Goal: Task Accomplishment & Management: Manage account settings

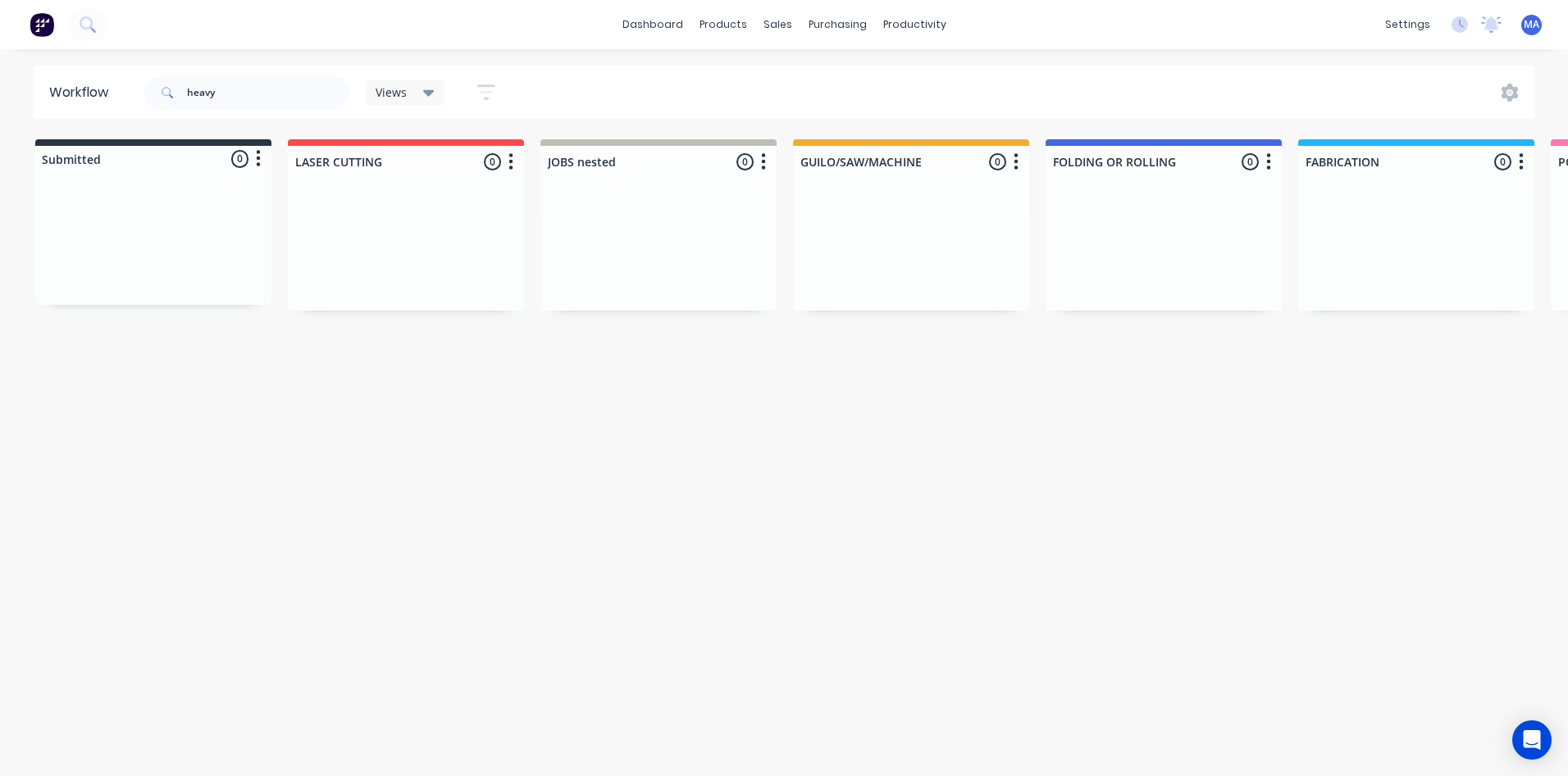
drag, startPoint x: 232, startPoint y: 100, endPoint x: 210, endPoint y: 91, distance: 23.8
click at [194, 94] on div "heavy" at bounding box center [247, 92] width 205 height 49
drag, startPoint x: 215, startPoint y: 91, endPoint x: 164, endPoint y: 89, distance: 51.0
click at [164, 89] on div "heavy" at bounding box center [247, 93] width 205 height 33
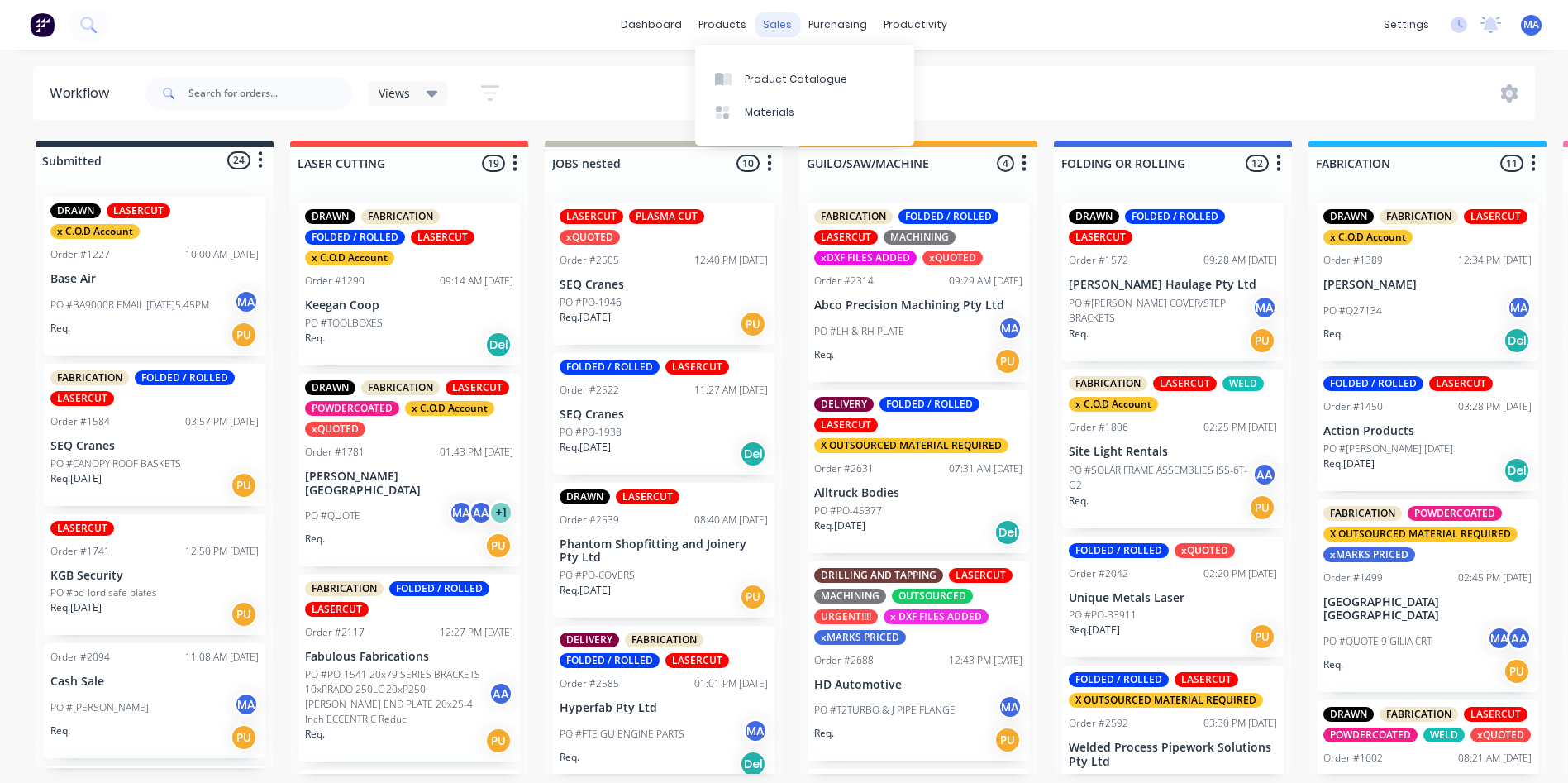
drag, startPoint x: 786, startPoint y: 21, endPoint x: 790, endPoint y: 33, distance: 12.6
click at [786, 21] on div "sales" at bounding box center [778, 24] width 46 height 24
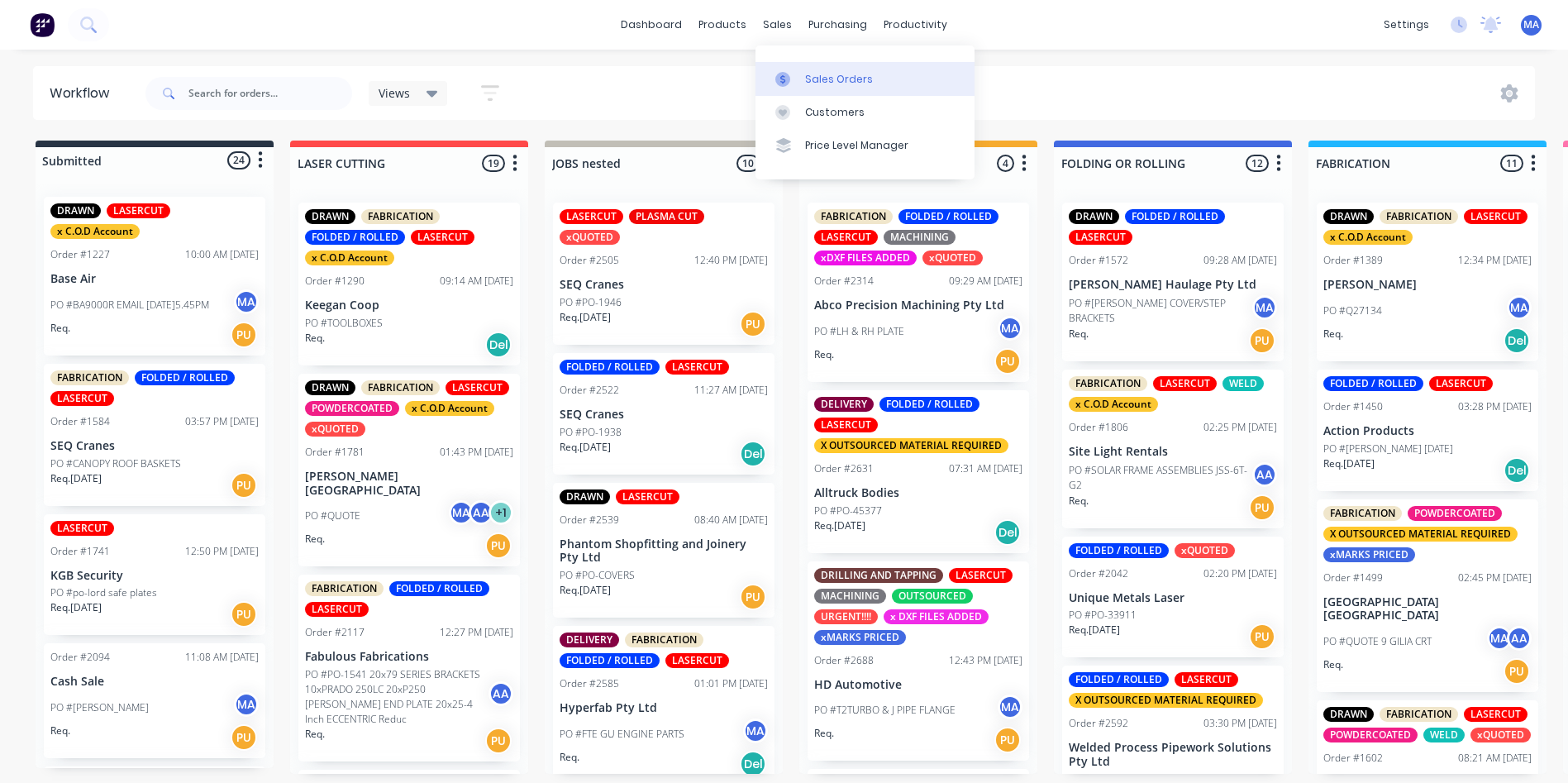
click at [863, 78] on div "Sales Orders" at bounding box center [838, 79] width 67 height 15
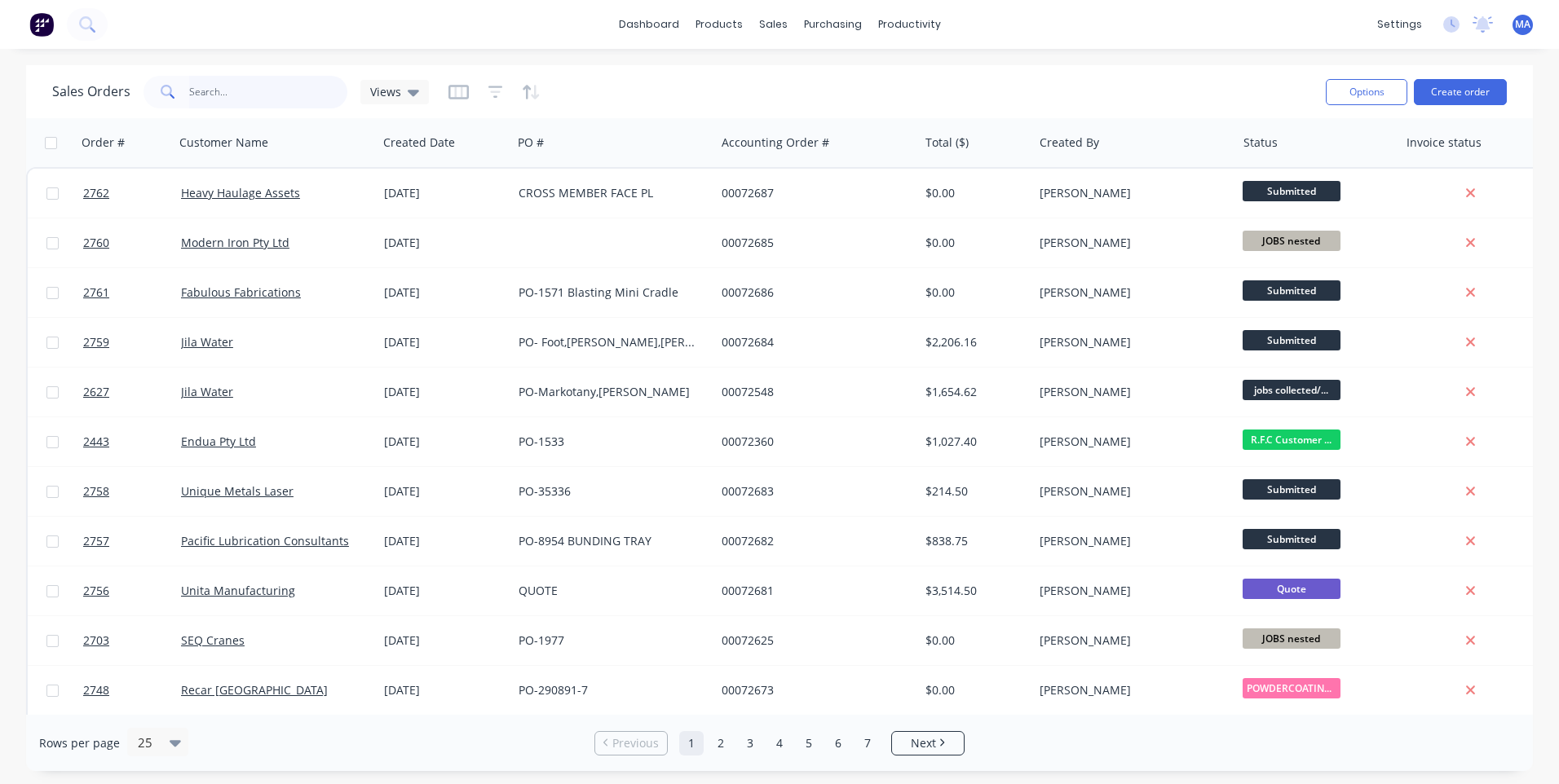
click at [291, 84] on input "text" at bounding box center [268, 92] width 159 height 33
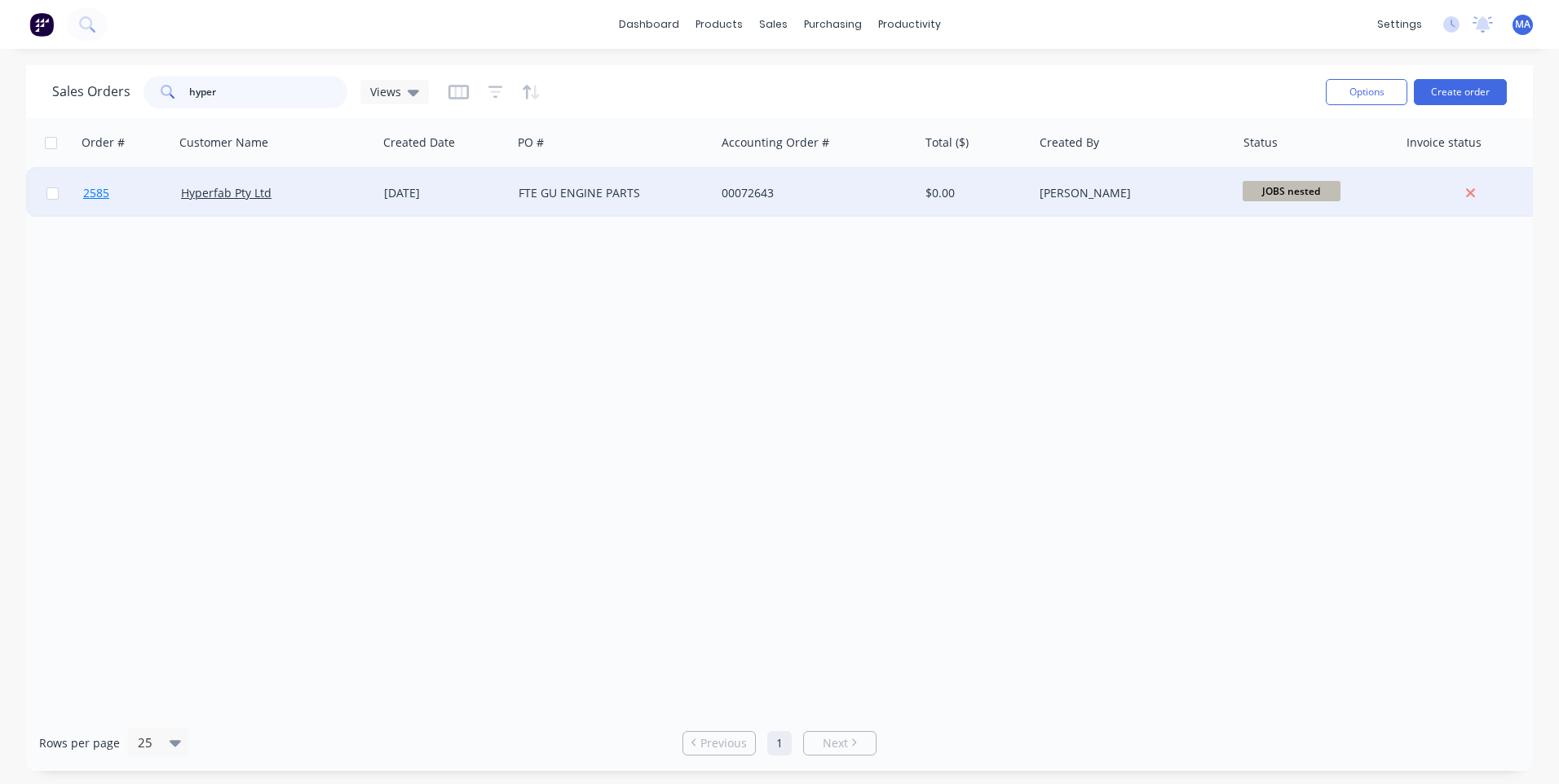
type input "hyper"
click at [135, 203] on link "2585" at bounding box center [132, 192] width 98 height 49
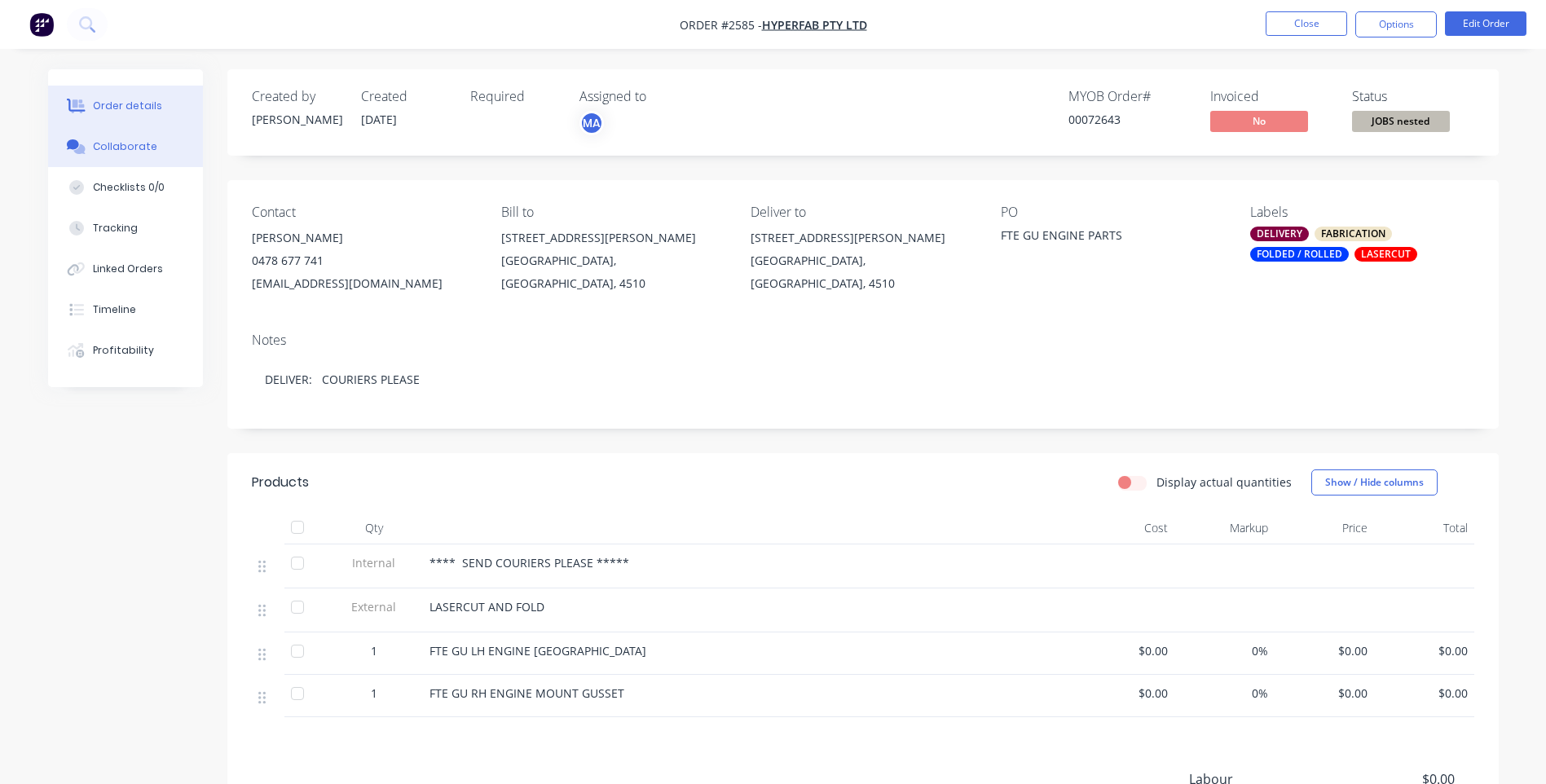
click at [160, 157] on button "Collaborate" at bounding box center [125, 146] width 155 height 40
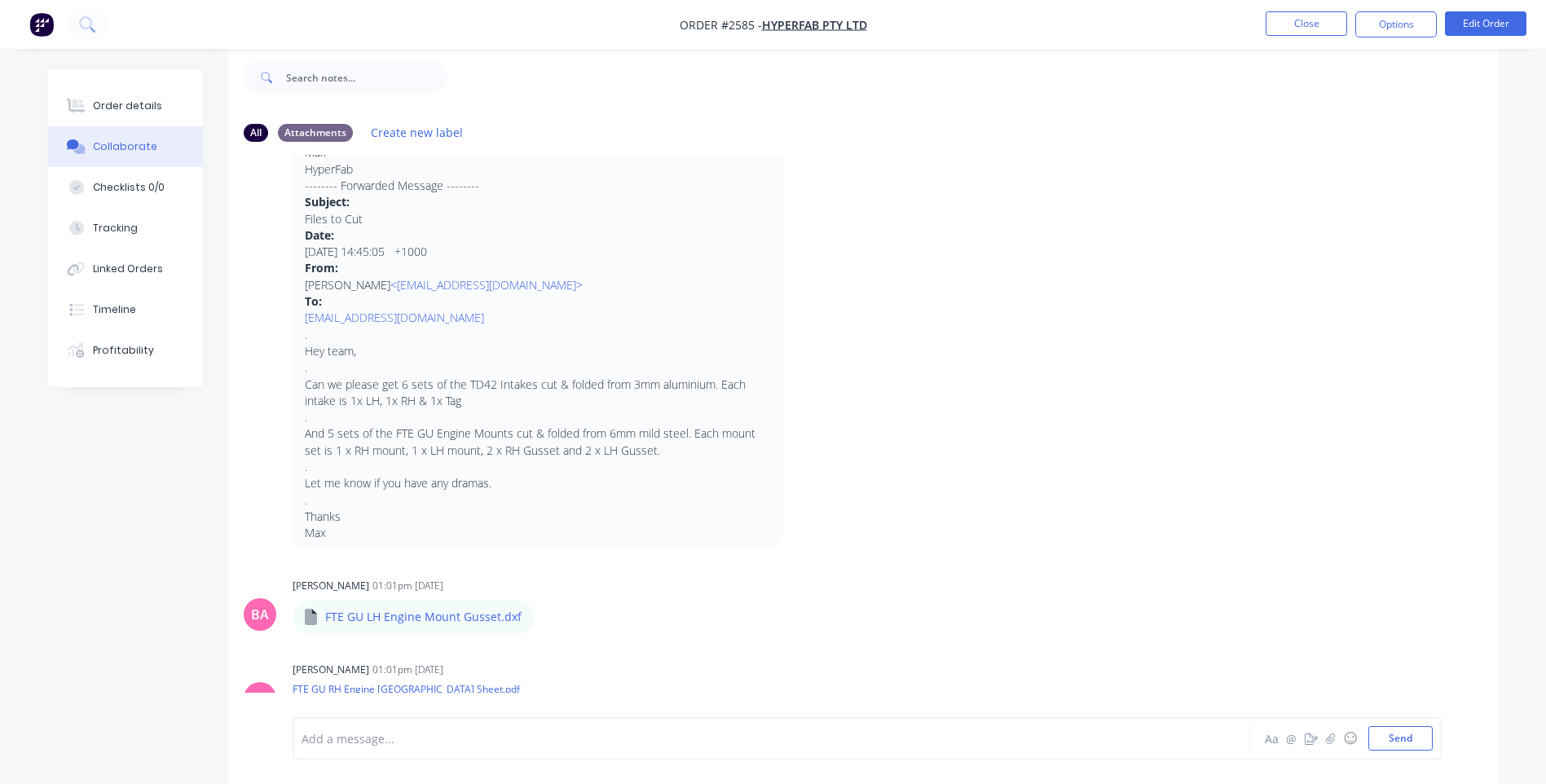
scroll to position [227, 0]
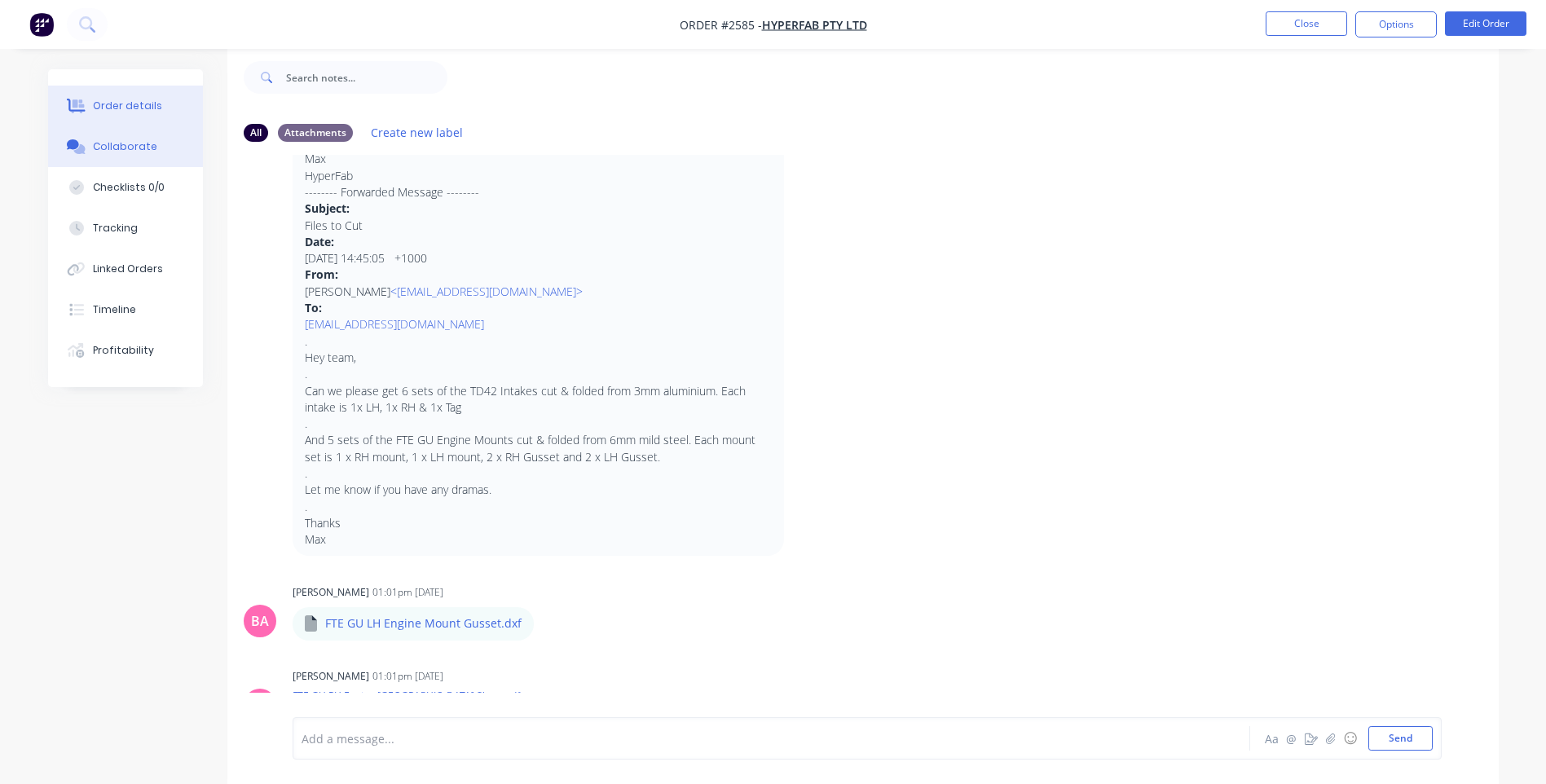
click at [163, 114] on button "Order details" at bounding box center [125, 106] width 155 height 40
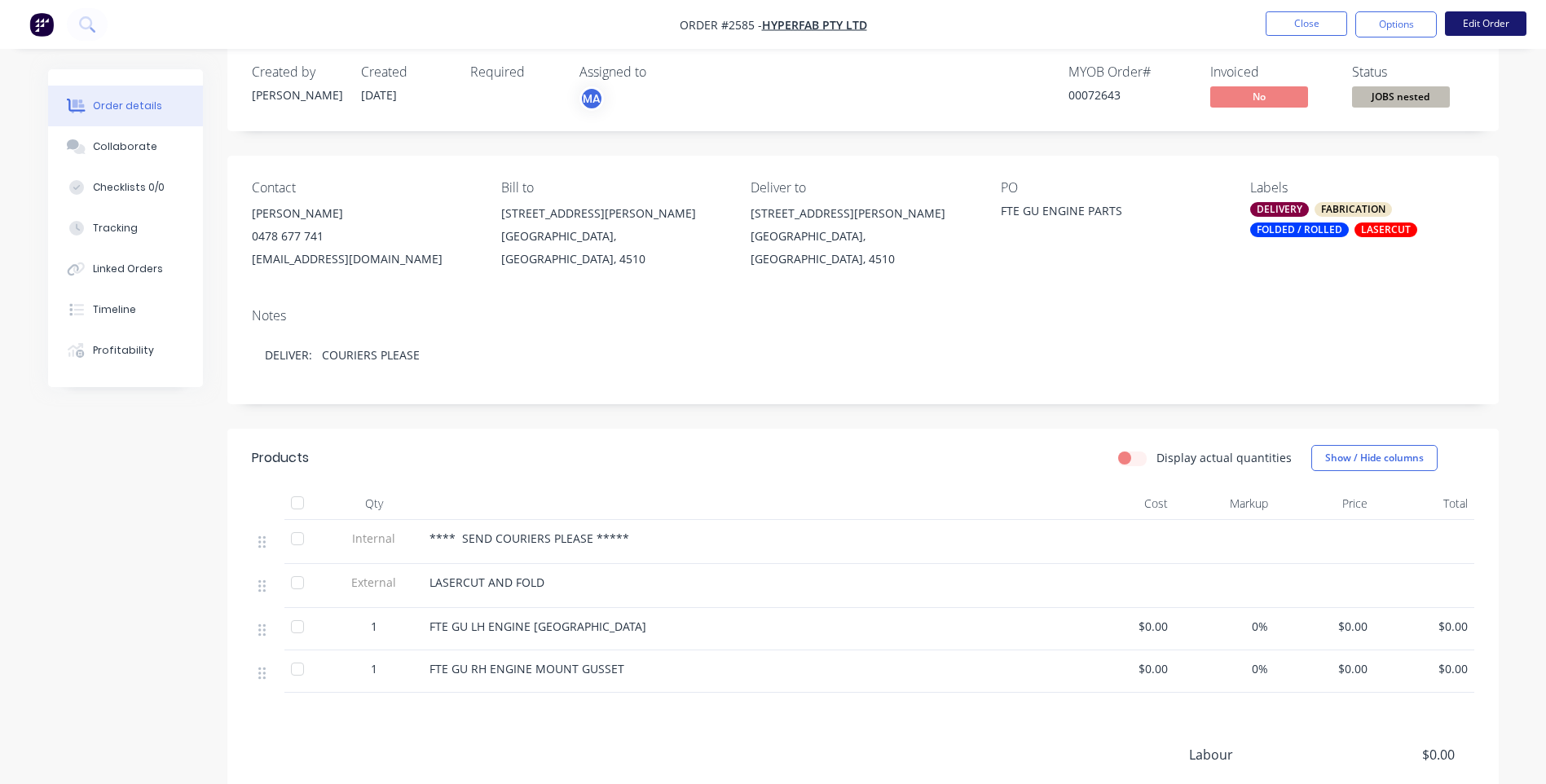
click at [1482, 21] on button "Edit Order" at bounding box center [1485, 23] width 82 height 24
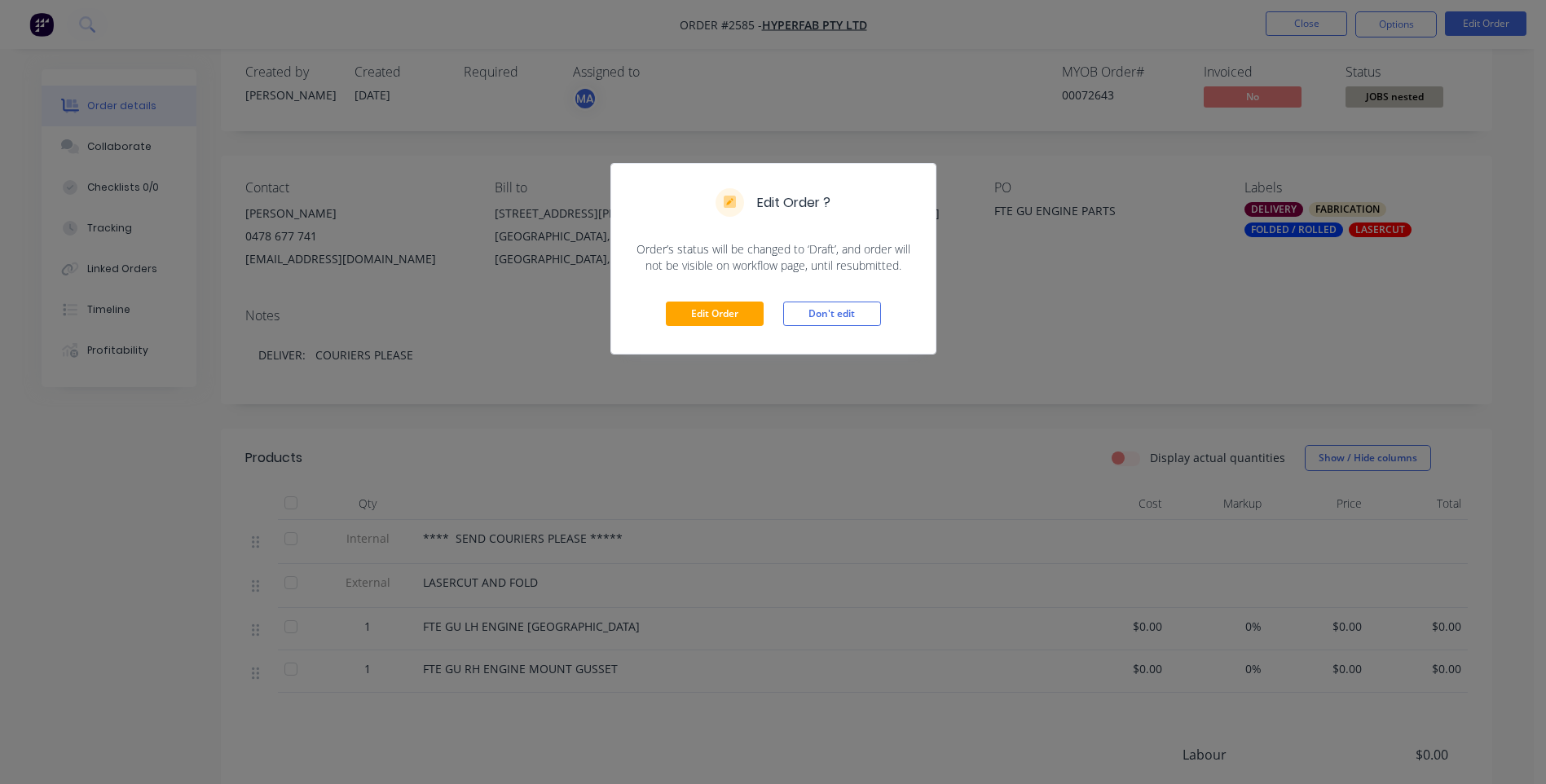
click at [708, 300] on div "Edit Order Don't edit" at bounding box center [773, 314] width 324 height 80
click at [713, 317] on button "Edit Order" at bounding box center [715, 313] width 98 height 24
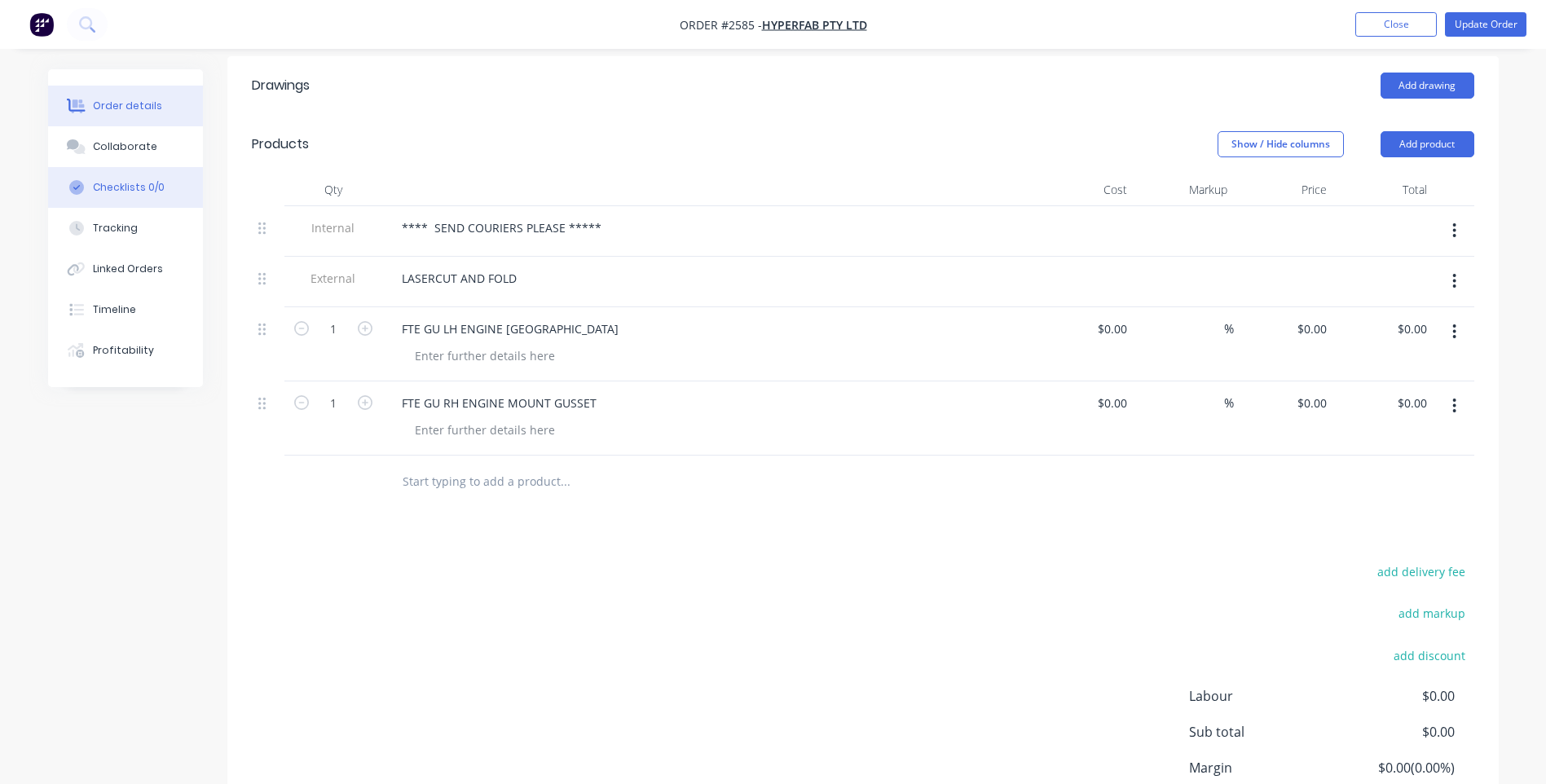
scroll to position [408, 0]
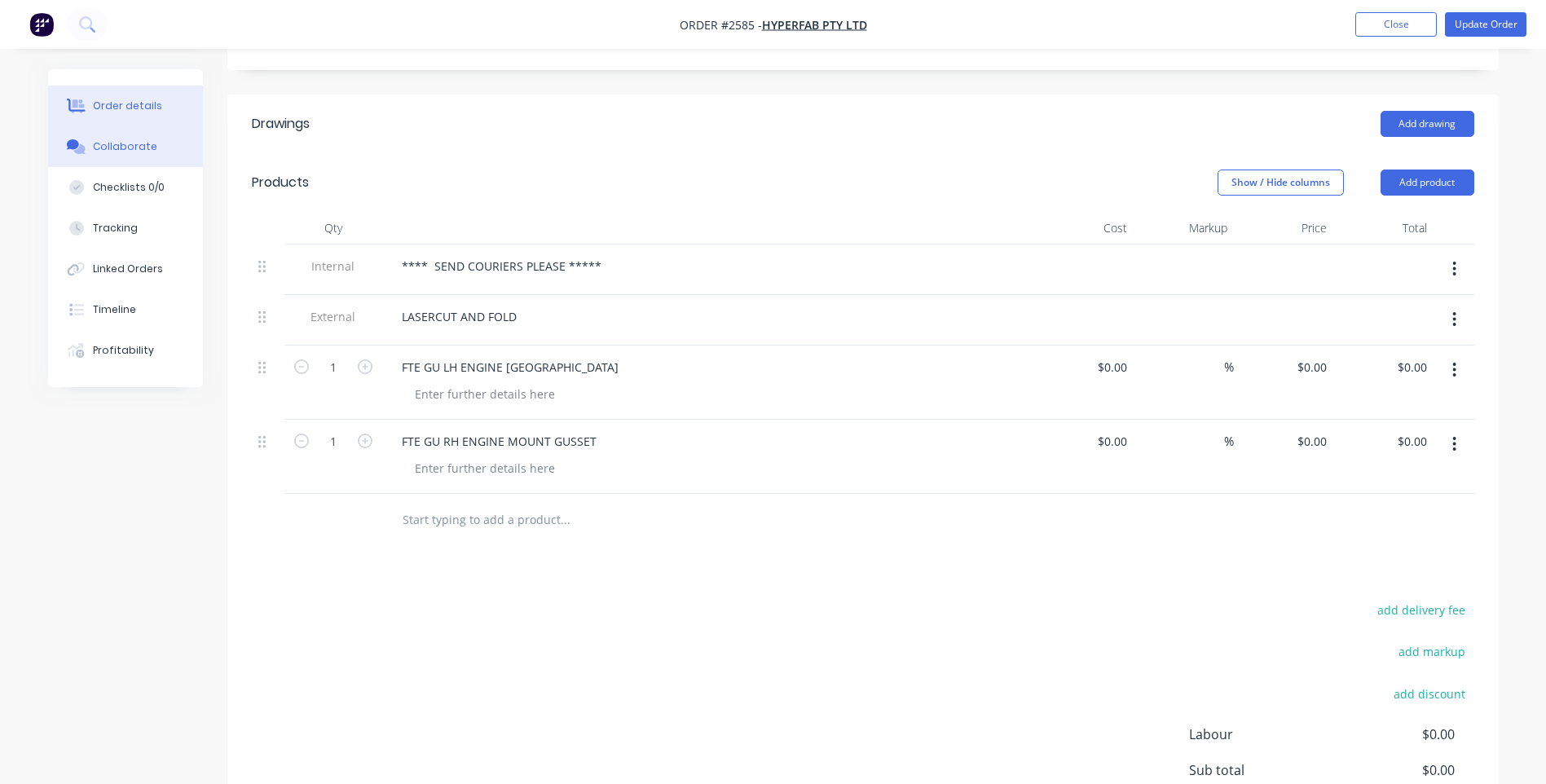
click at [151, 158] on button "Collaborate" at bounding box center [125, 146] width 155 height 40
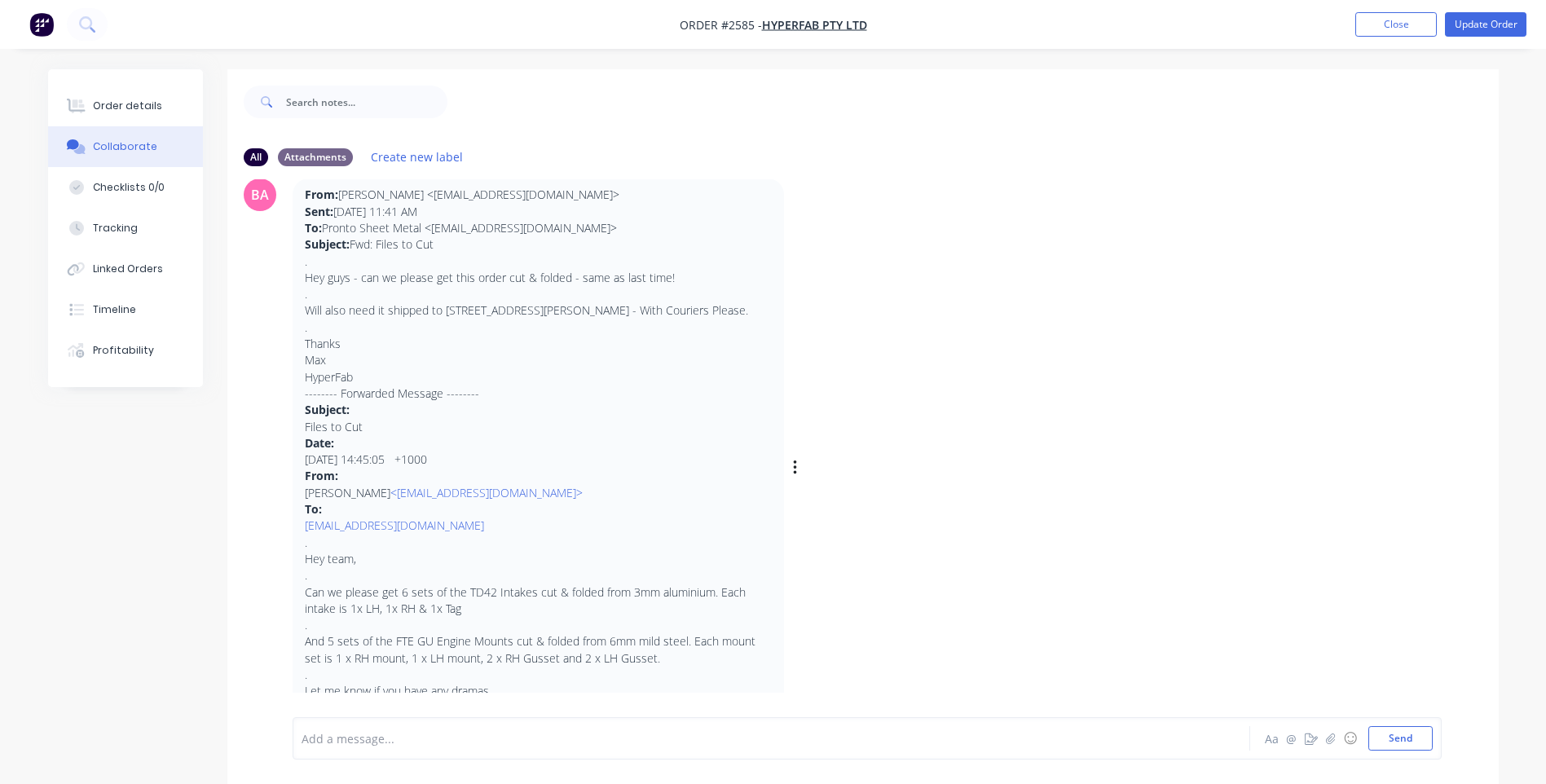
scroll to position [163, 0]
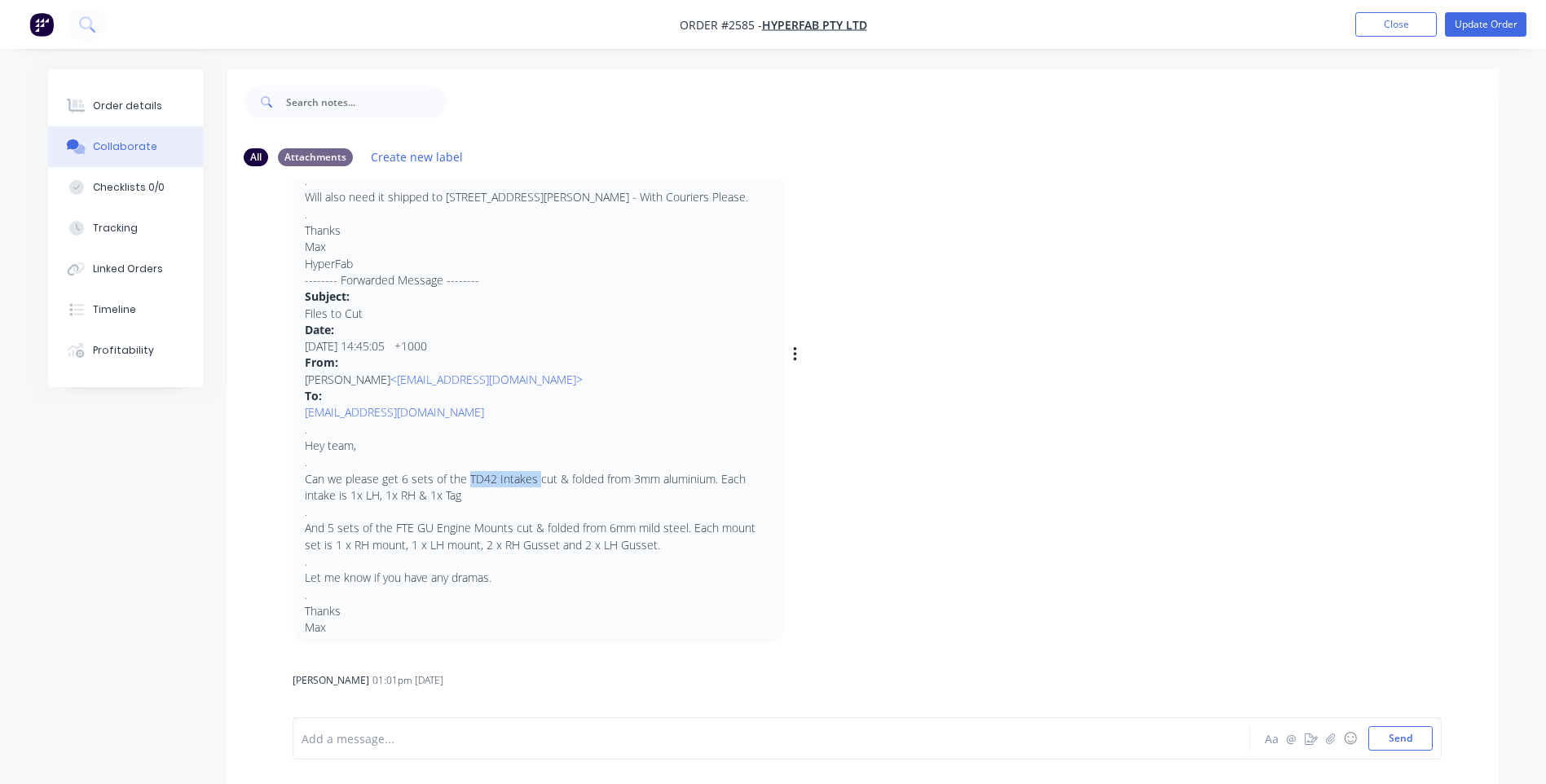
drag, startPoint x: 463, startPoint y: 495, endPoint x: 531, endPoint y: 501, distance: 68.3
click at [531, 501] on p ". Hey team, . Can we please get 6 sets of the TD42 Intakes cut & folded from 3m…" at bounding box center [538, 529] width 467 height 215
copy p "TD42 Intakes"
click at [163, 108] on button "Order details" at bounding box center [125, 106] width 155 height 40
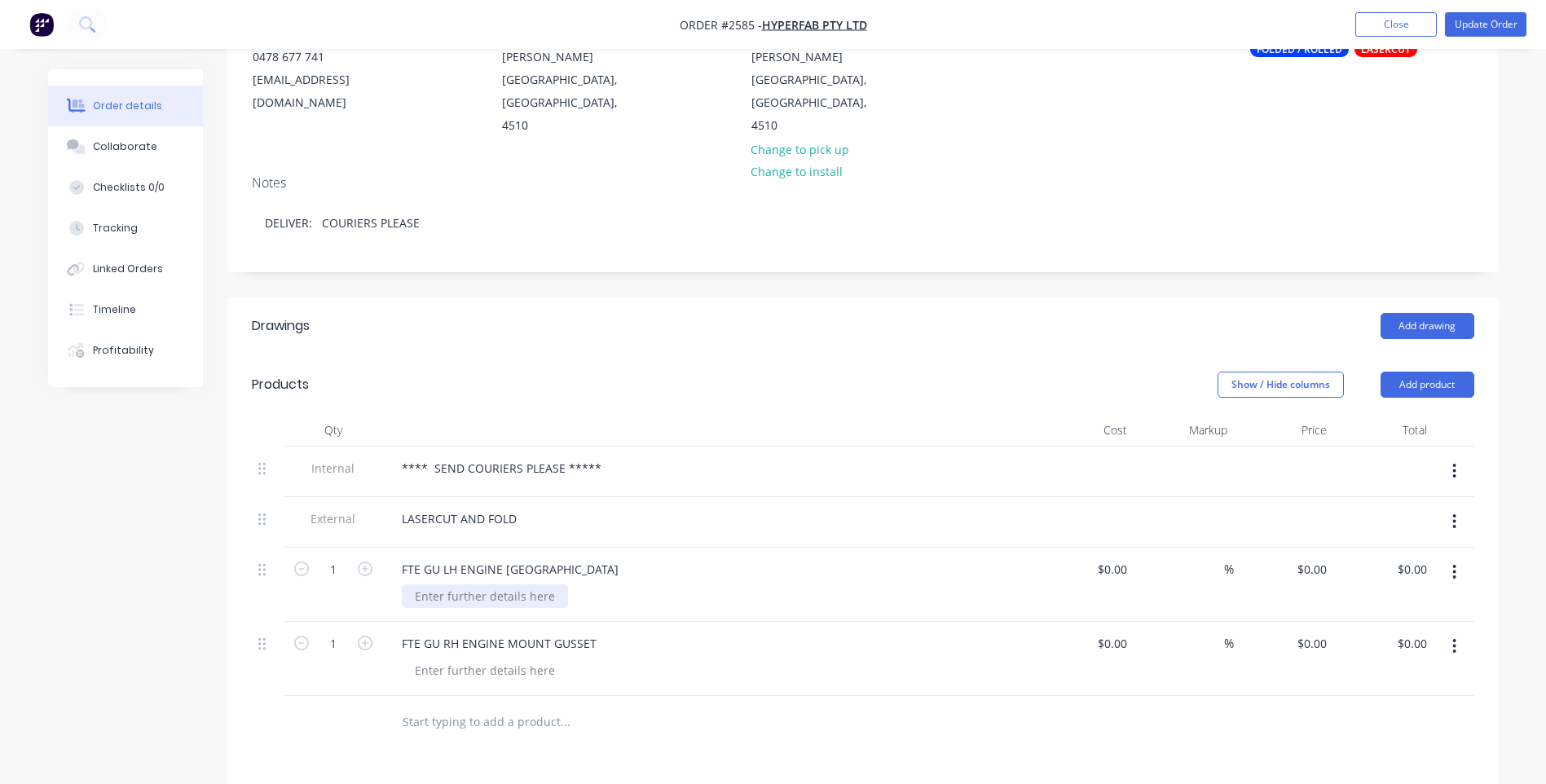
scroll to position [326, 0]
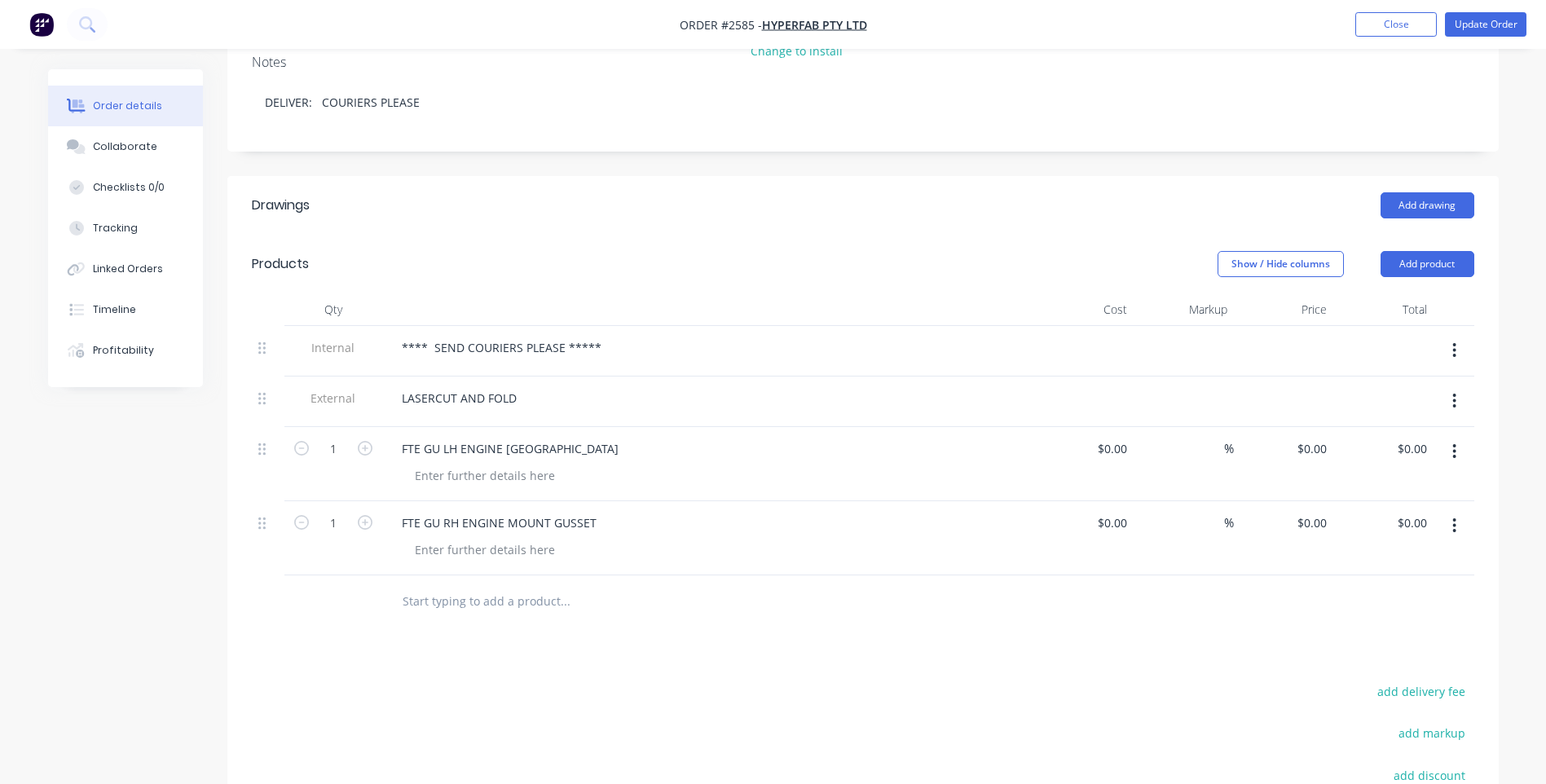
click at [483, 585] on input "text" at bounding box center [565, 601] width 326 height 33
paste input "TD42 Intakes"
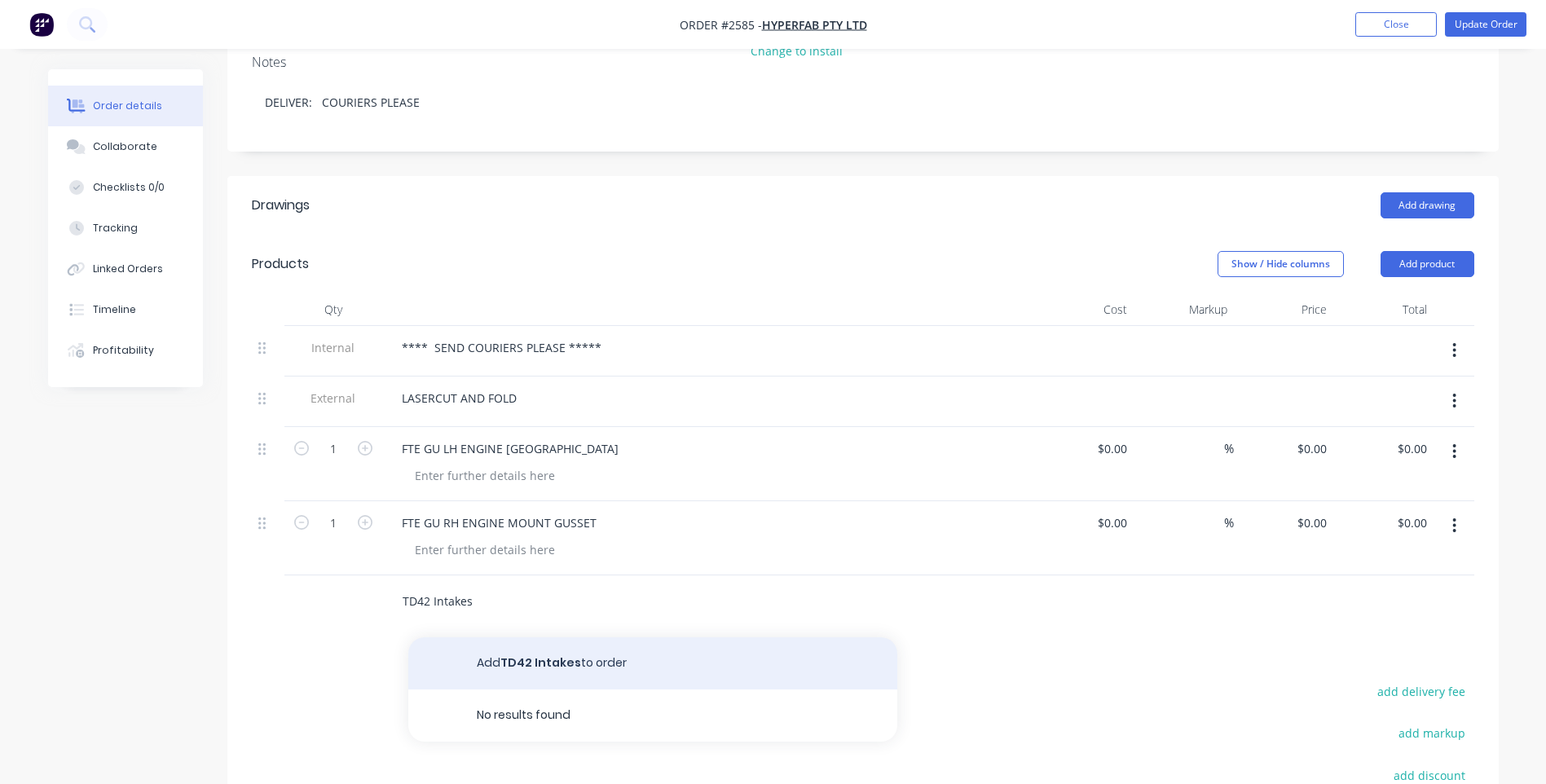
type input "TD42 Intakes"
click at [466, 638] on button "Add TD42 Intakes to order" at bounding box center [652, 664] width 489 height 52
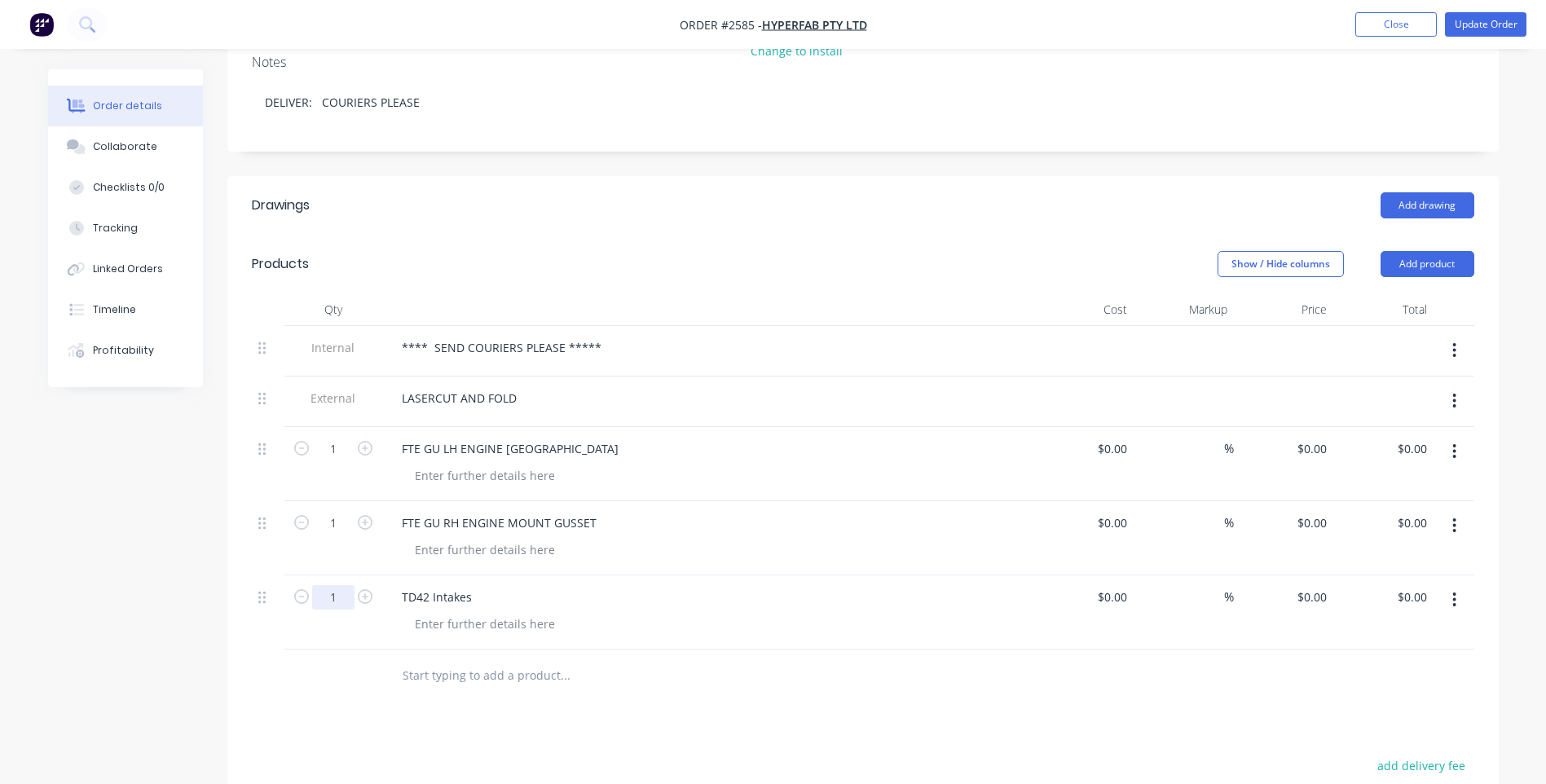
click at [346, 462] on input "1" at bounding box center [334, 448] width 42 height 24
type input "6"
click at [123, 150] on div "Collaborate" at bounding box center [125, 146] width 64 height 14
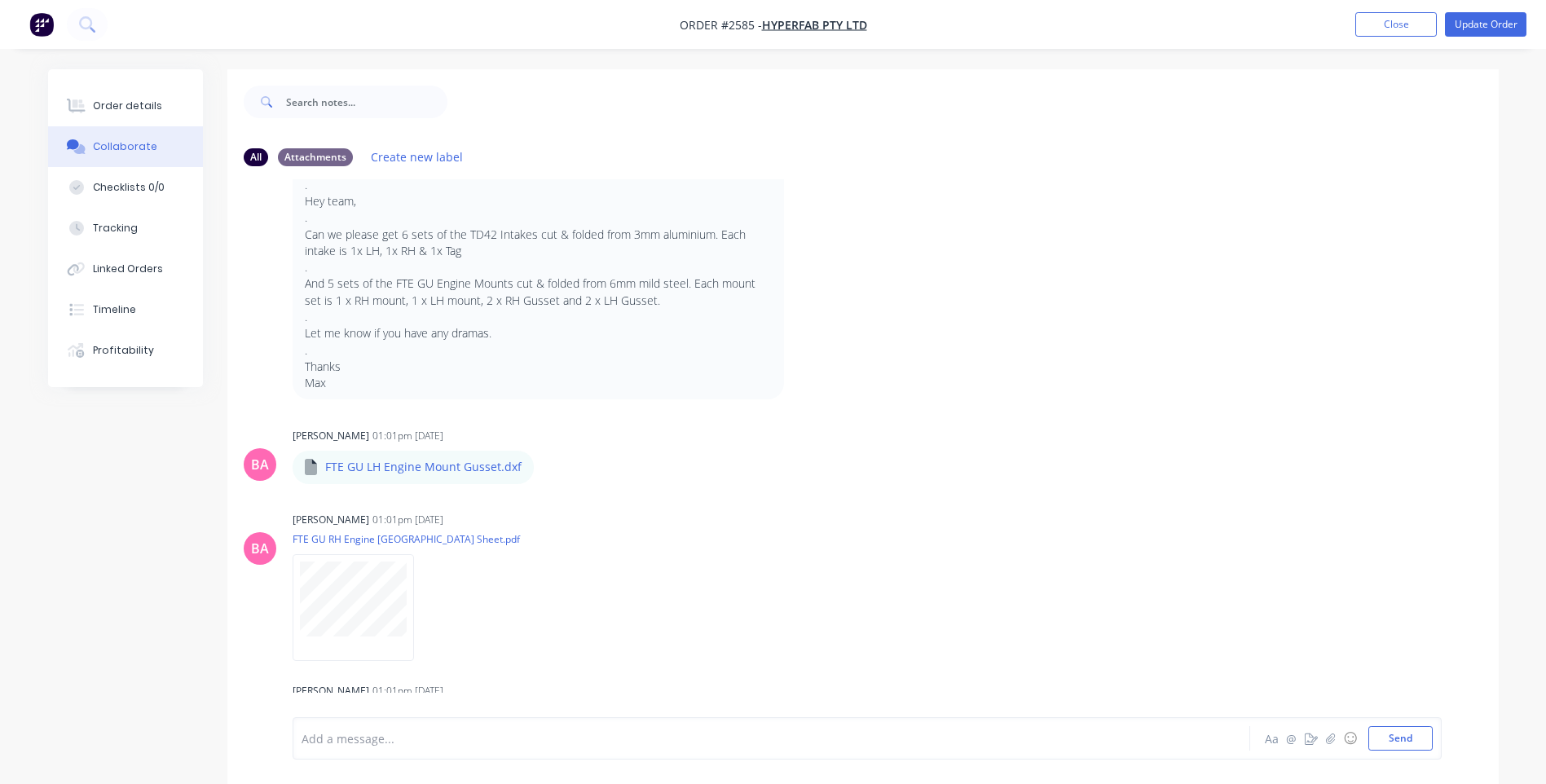
scroll to position [326, 0]
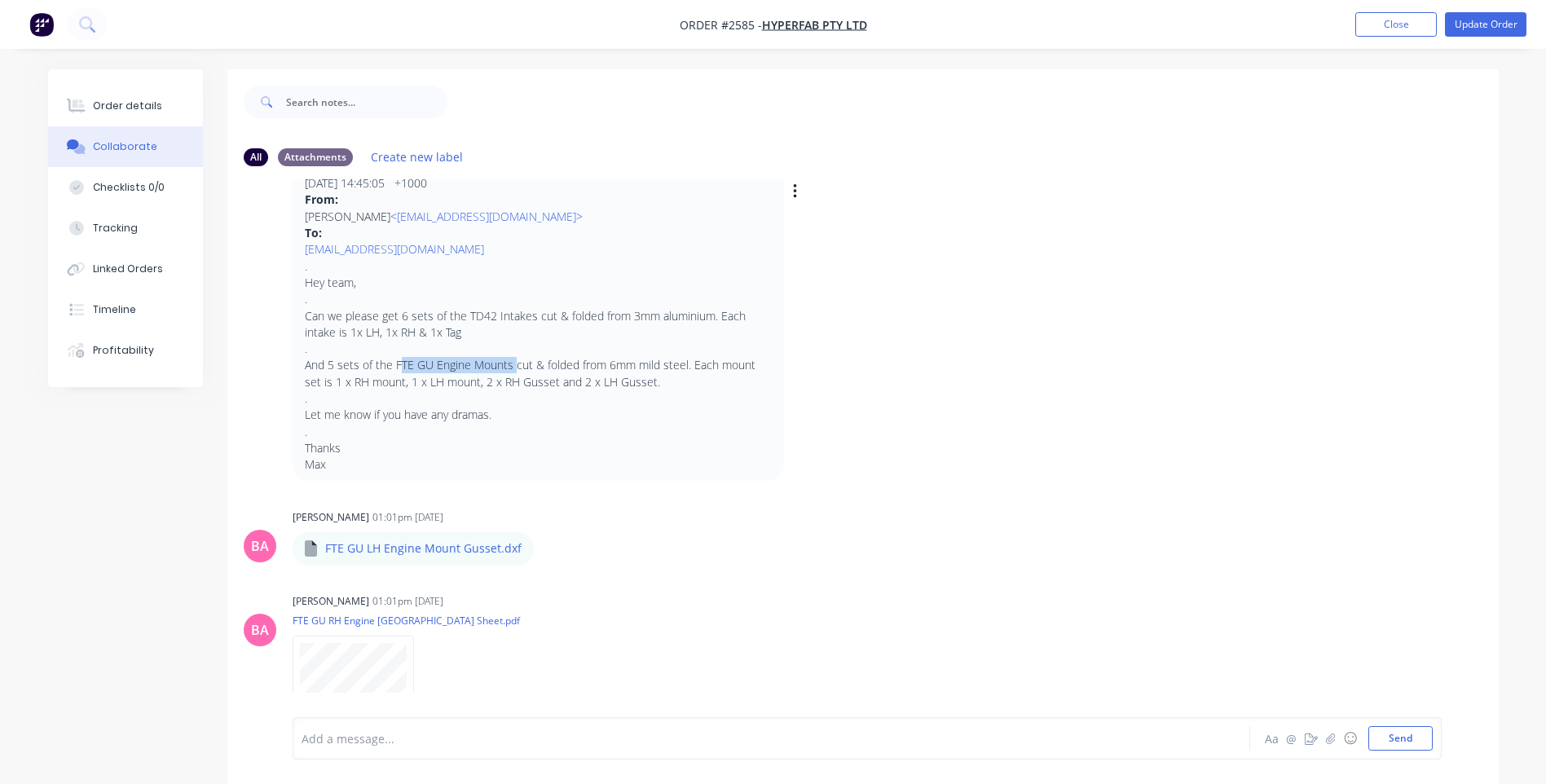
drag, startPoint x: 510, startPoint y: 381, endPoint x: 393, endPoint y: 377, distance: 117.1
click at [393, 377] on p ". Hey team, . Can we please get 6 sets of the TD42 Intakes cut & folded from 3m…" at bounding box center [538, 367] width 467 height 215
copy p "FTE GU Engine Mounts"
click at [184, 113] on button "Order details" at bounding box center [125, 106] width 155 height 40
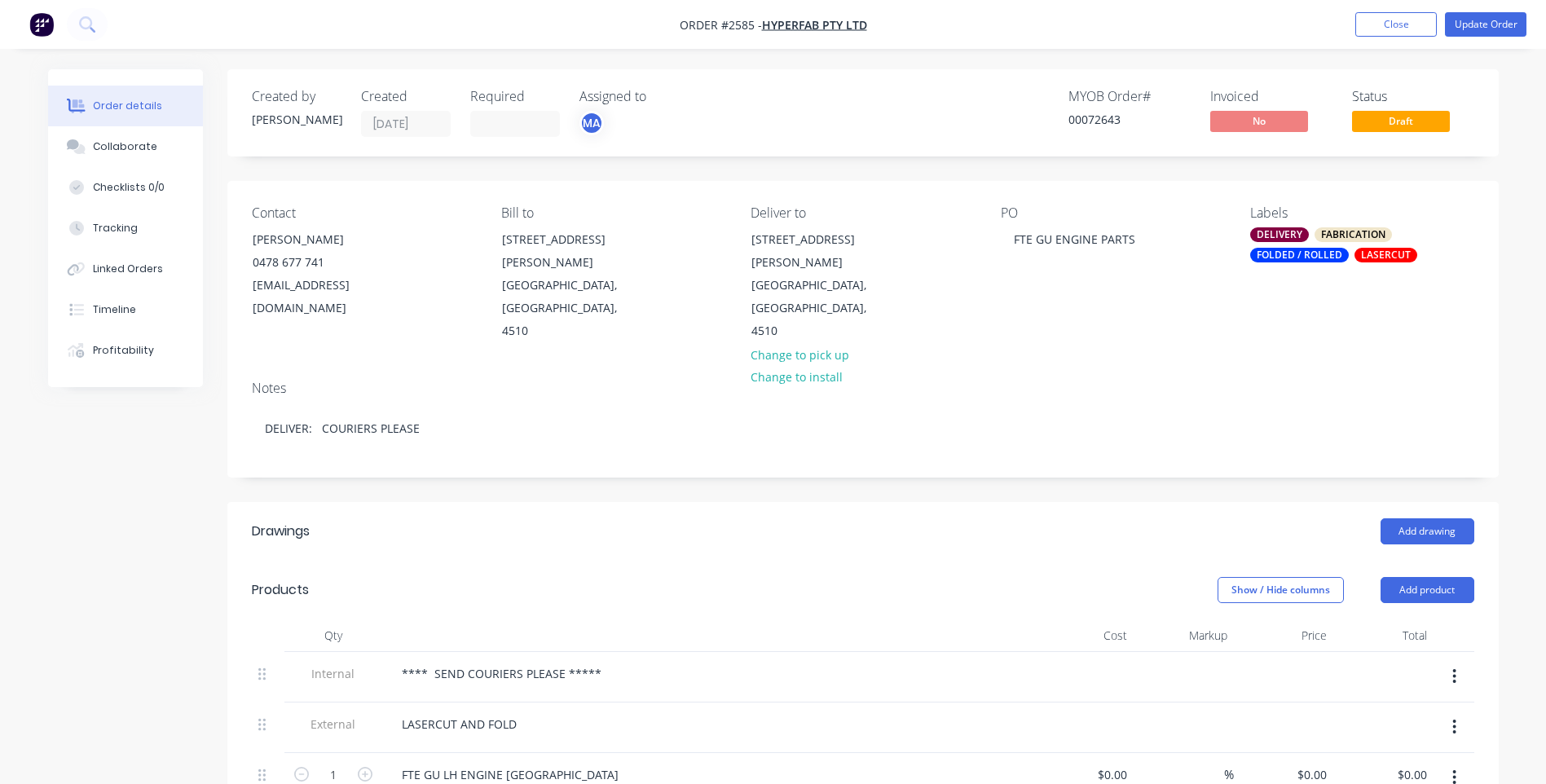
scroll to position [244, 0]
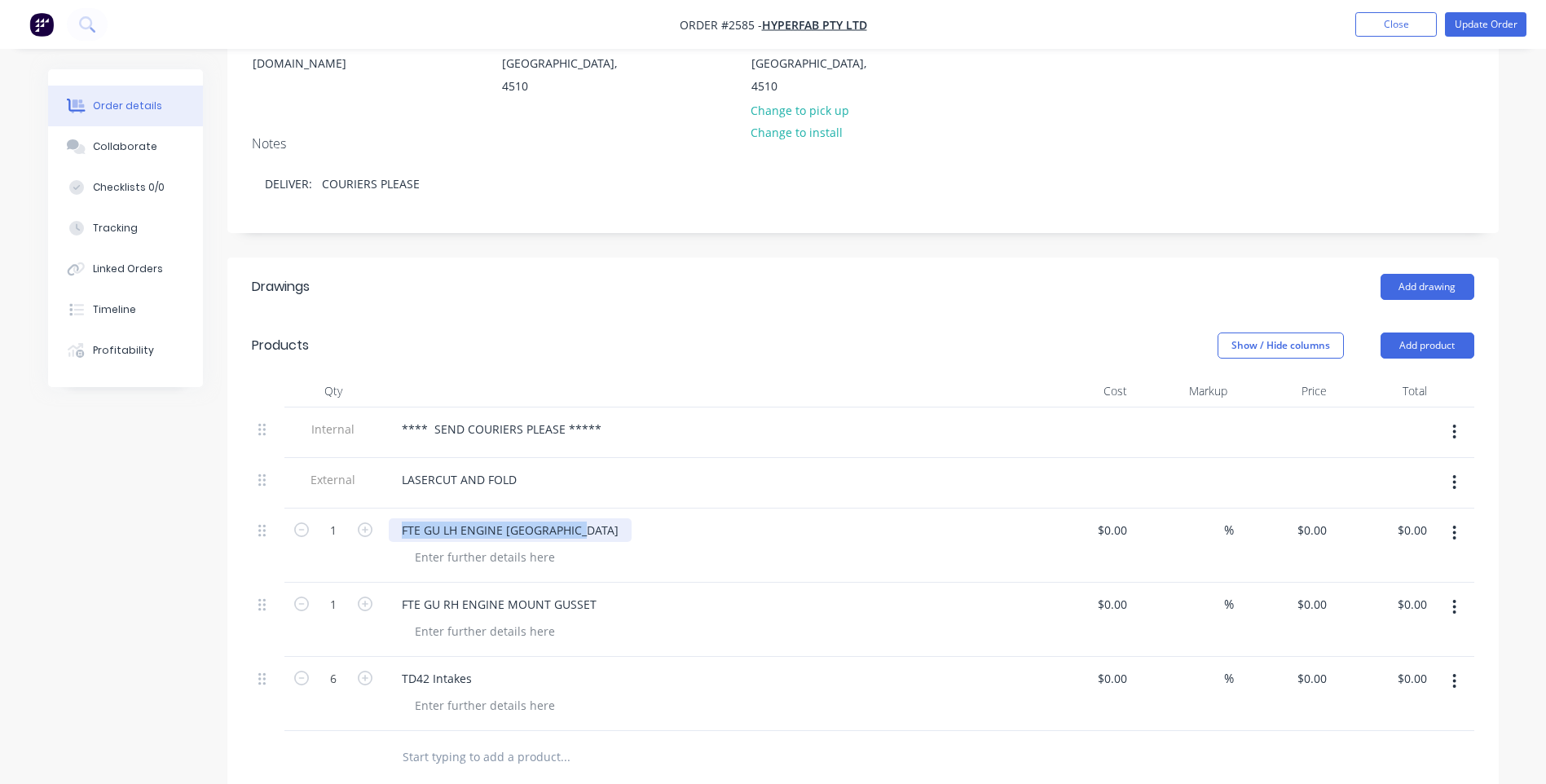
drag, startPoint x: 524, startPoint y: 500, endPoint x: 385, endPoint y: 506, distance: 139.1
click at [385, 509] on div "FTE GU LH ENGINE MOUNT GUSSET" at bounding box center [708, 545] width 652 height 74
paste div
click at [1455, 600] on icon "button" at bounding box center [1455, 607] width 3 height 14
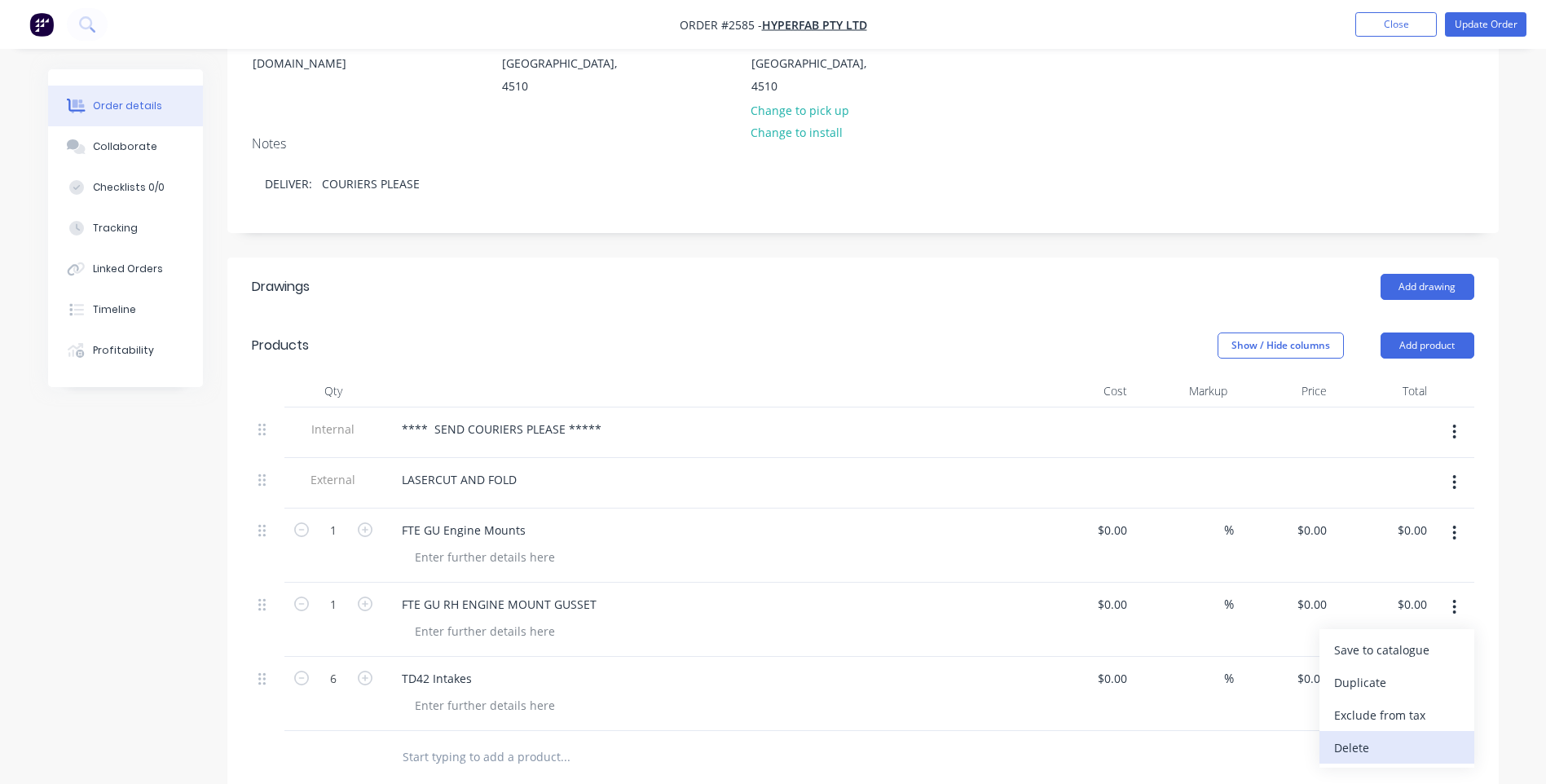
click at [1413, 736] on div "Delete" at bounding box center [1397, 747] width 125 height 24
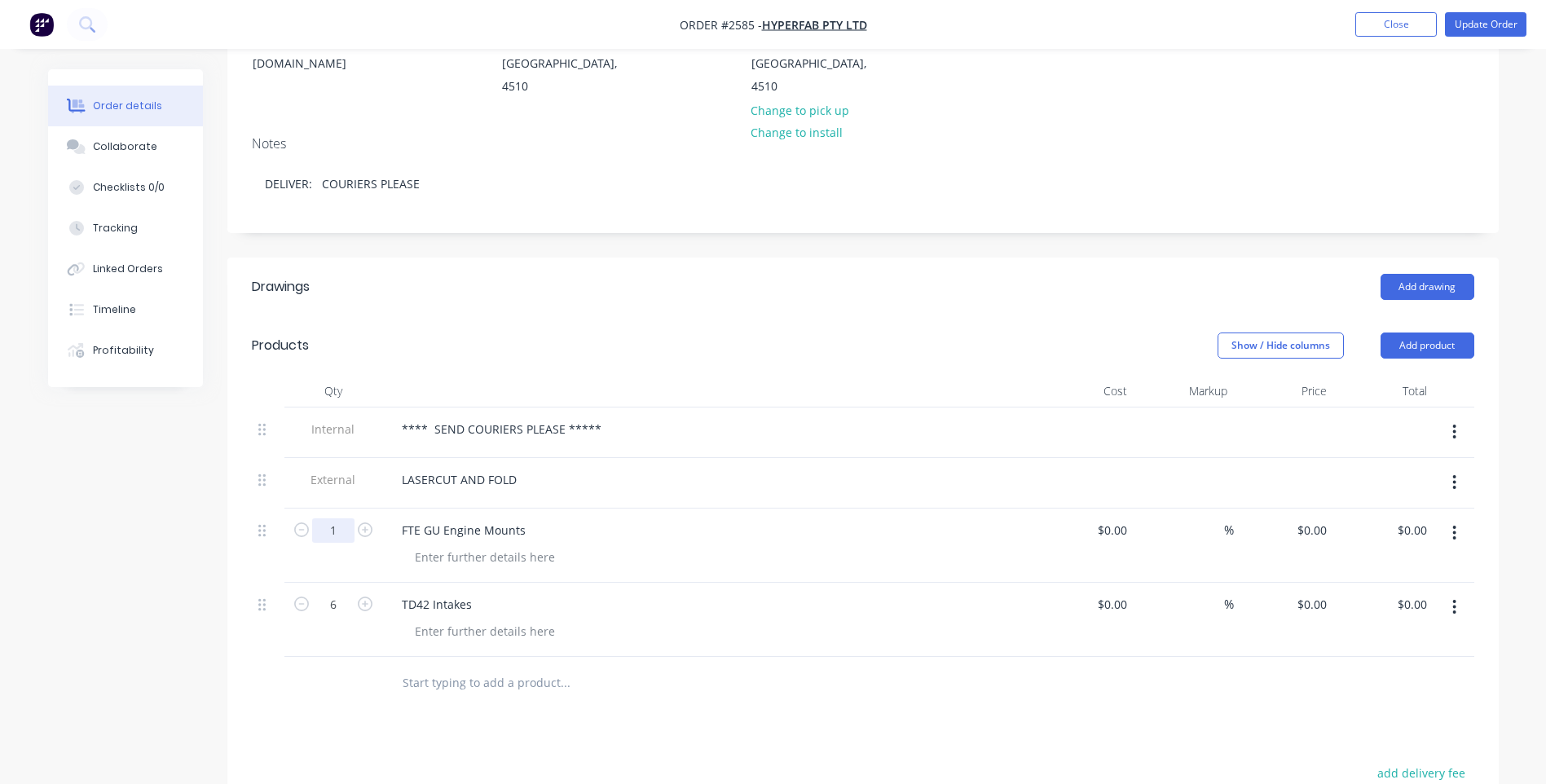
click at [342, 518] on input "1" at bounding box center [334, 530] width 42 height 24
type input "5"
click at [776, 701] on div "Drawings Add drawing Products Show / Hide columns Add product Qty Cost Markup P…" at bounding box center [863, 679] width 1272 height 844
click at [110, 147] on div "Collaborate" at bounding box center [125, 146] width 64 height 14
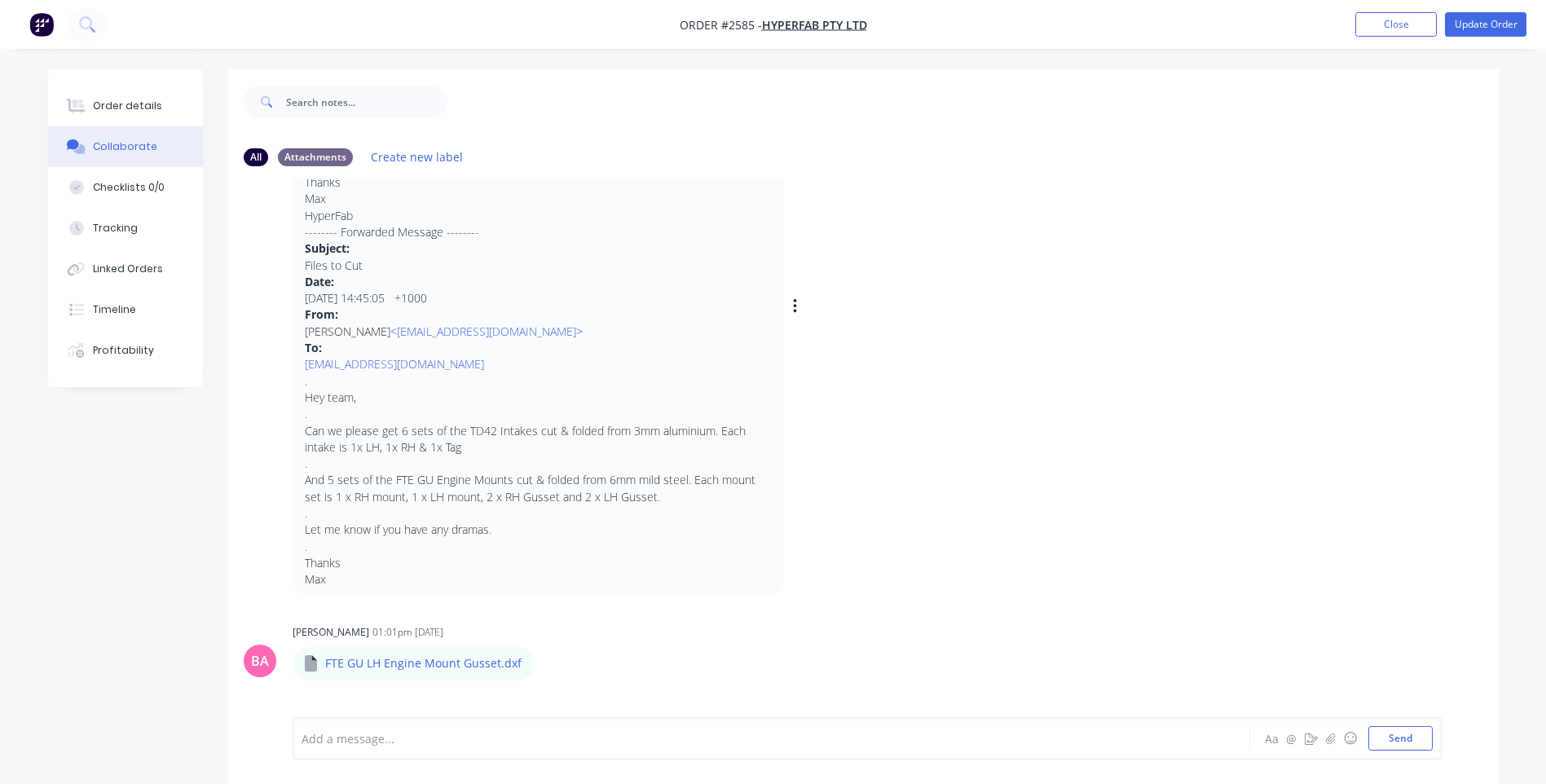
scroll to position [212, 0]
click at [125, 97] on button "Order details" at bounding box center [125, 106] width 155 height 40
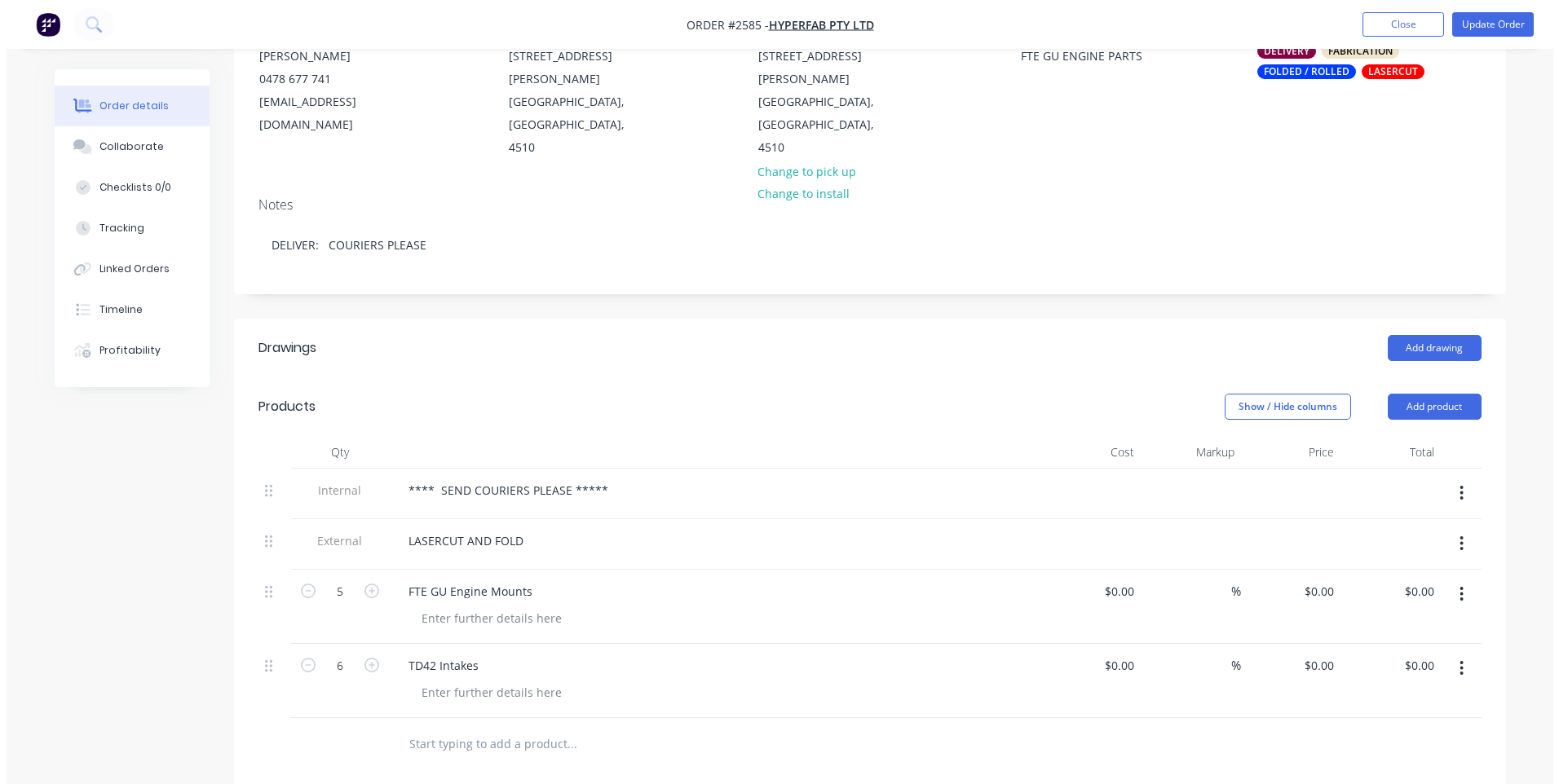
scroll to position [326, 0]
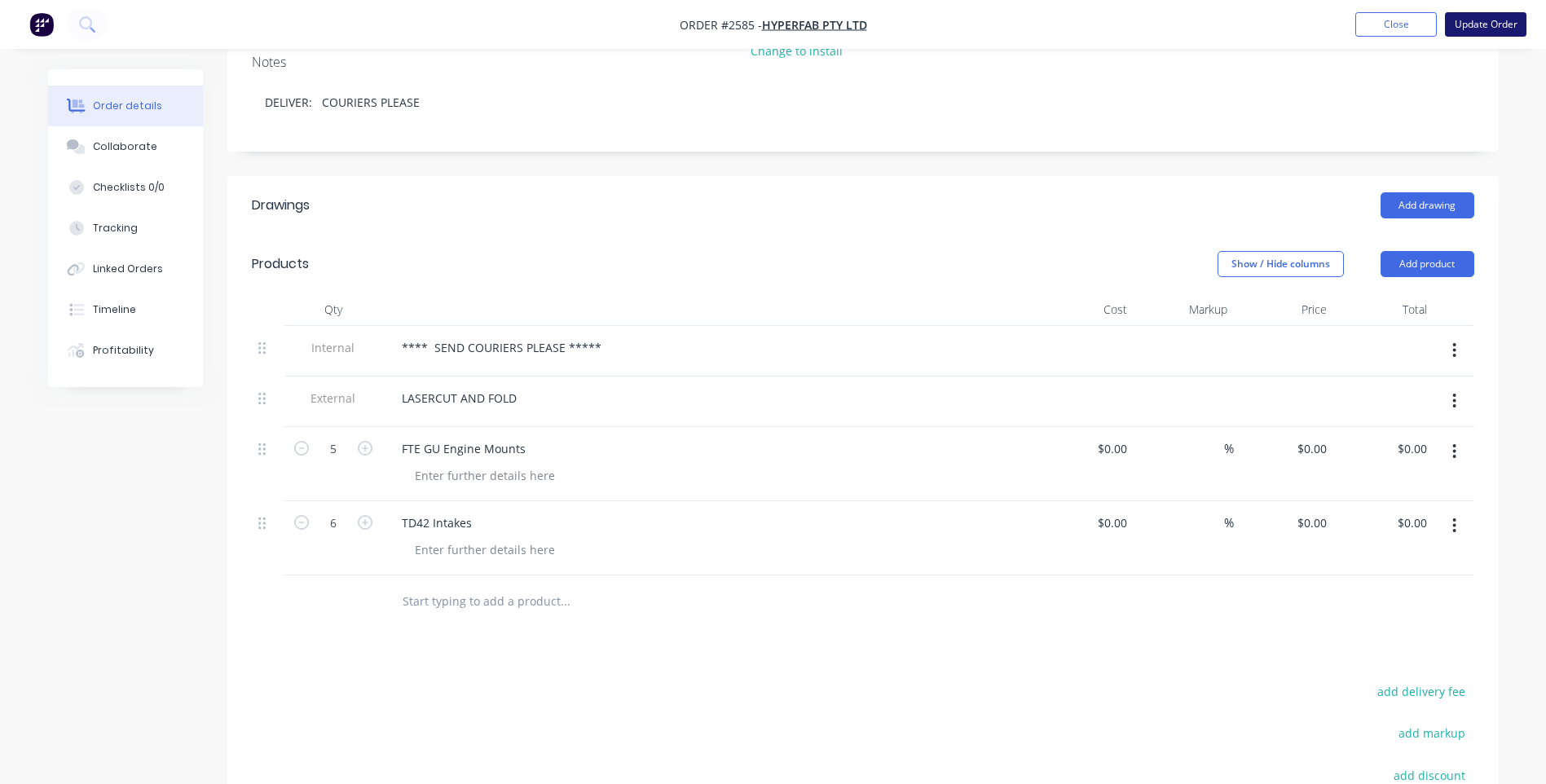
click at [1464, 32] on button "Update Order" at bounding box center [1485, 24] width 82 height 24
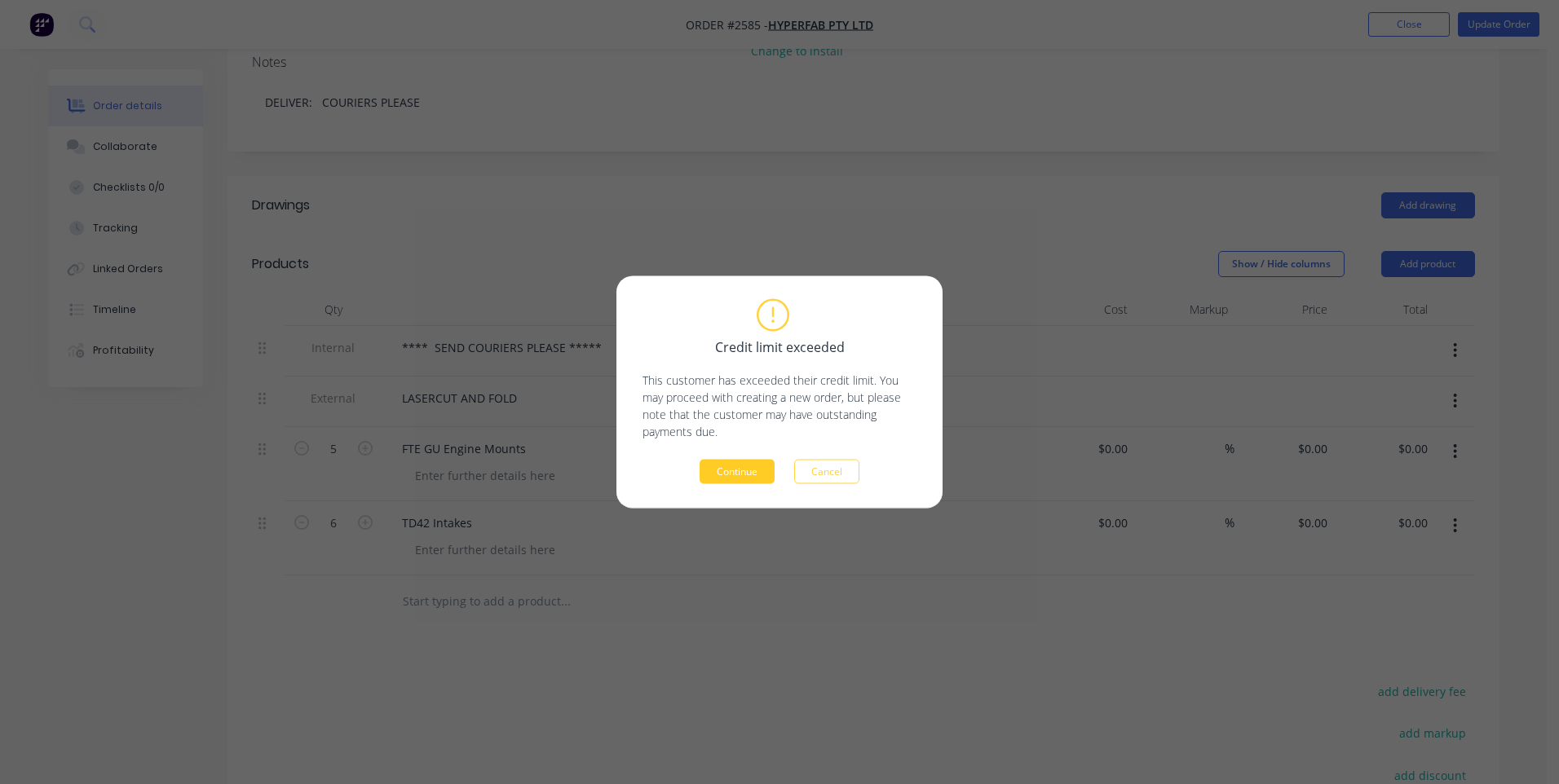
click at [755, 472] on button "Continue" at bounding box center [737, 471] width 75 height 24
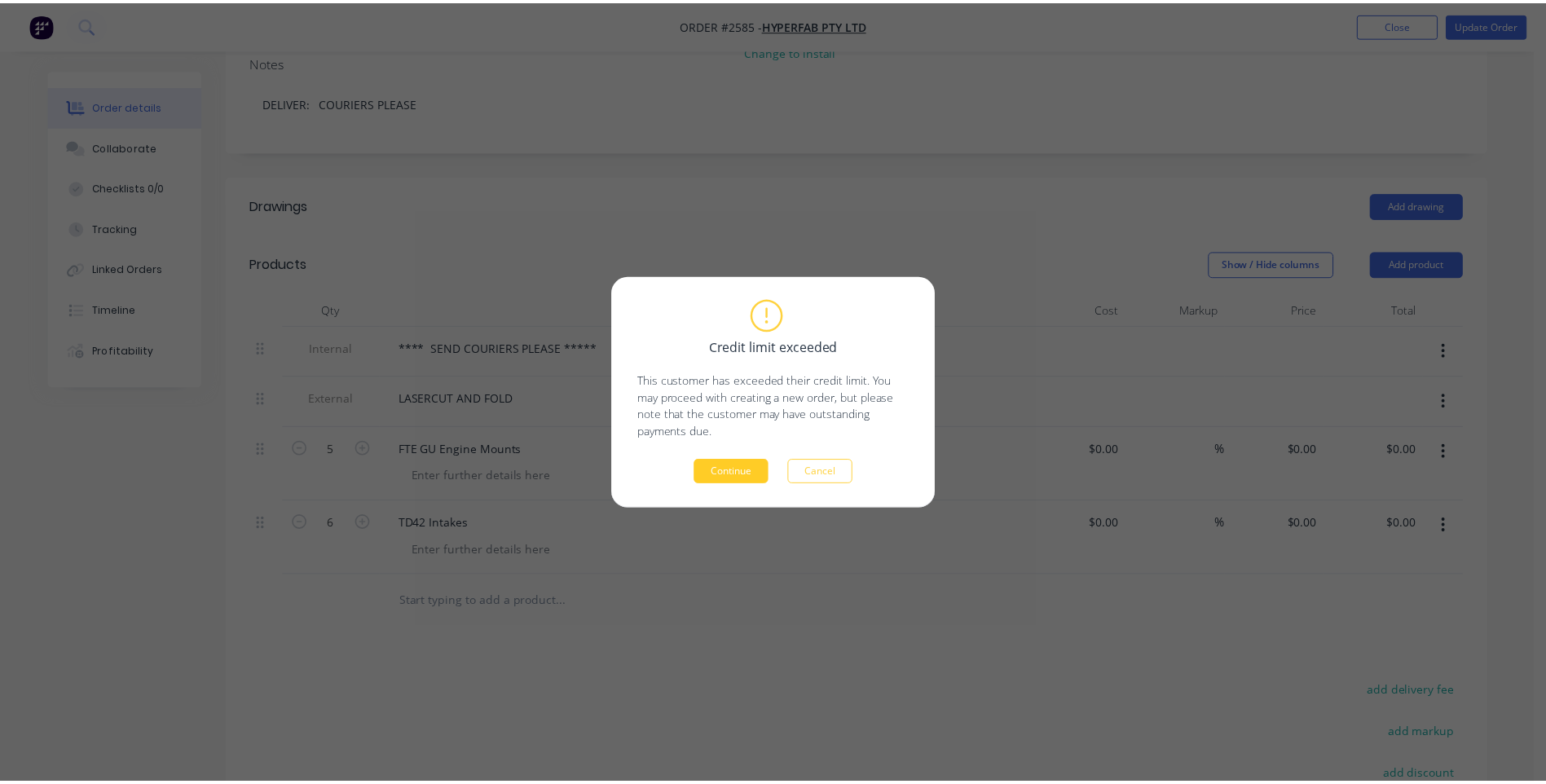
scroll to position [223, 0]
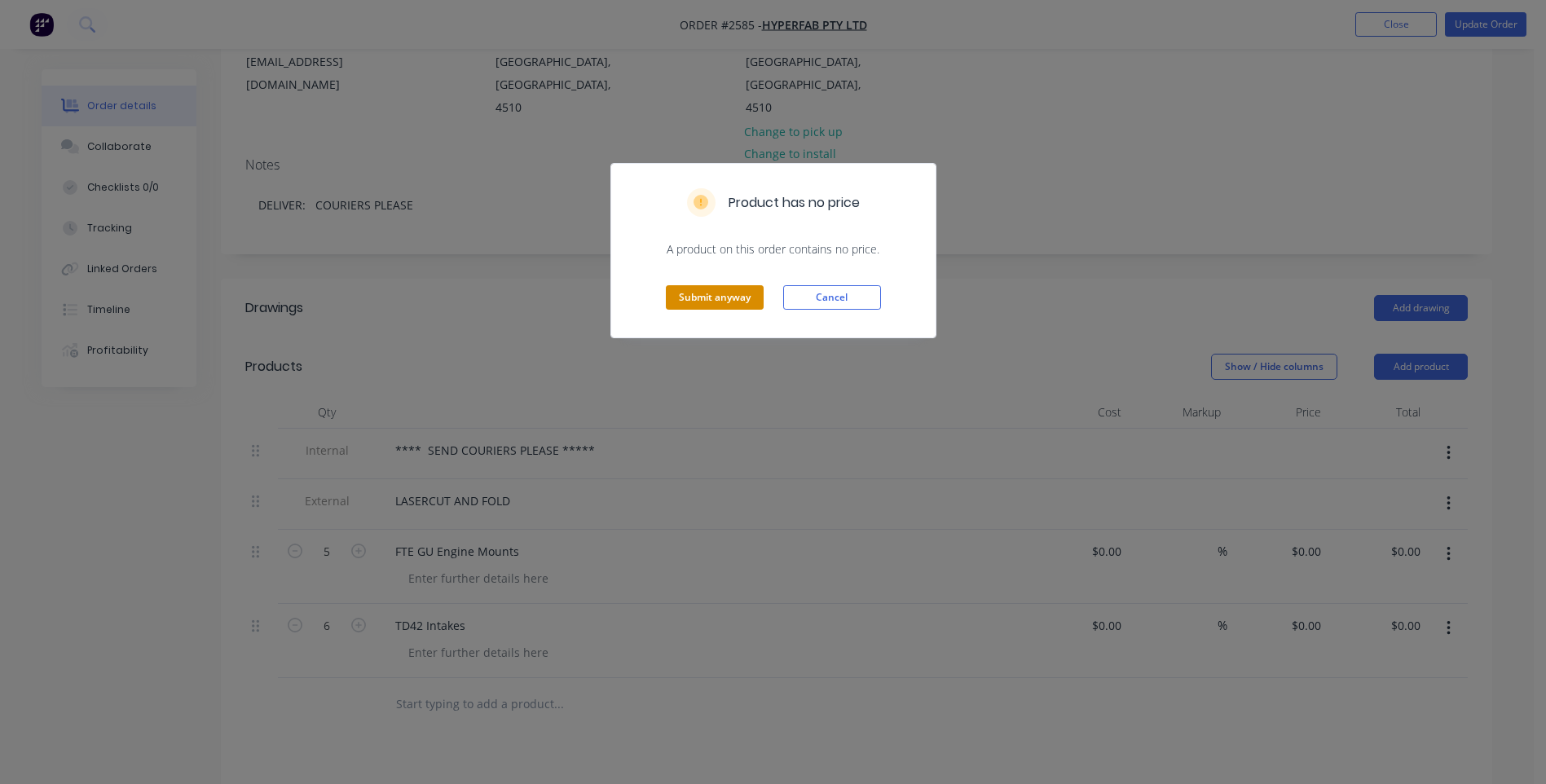
click at [679, 300] on button "Submit anyway" at bounding box center [715, 297] width 98 height 24
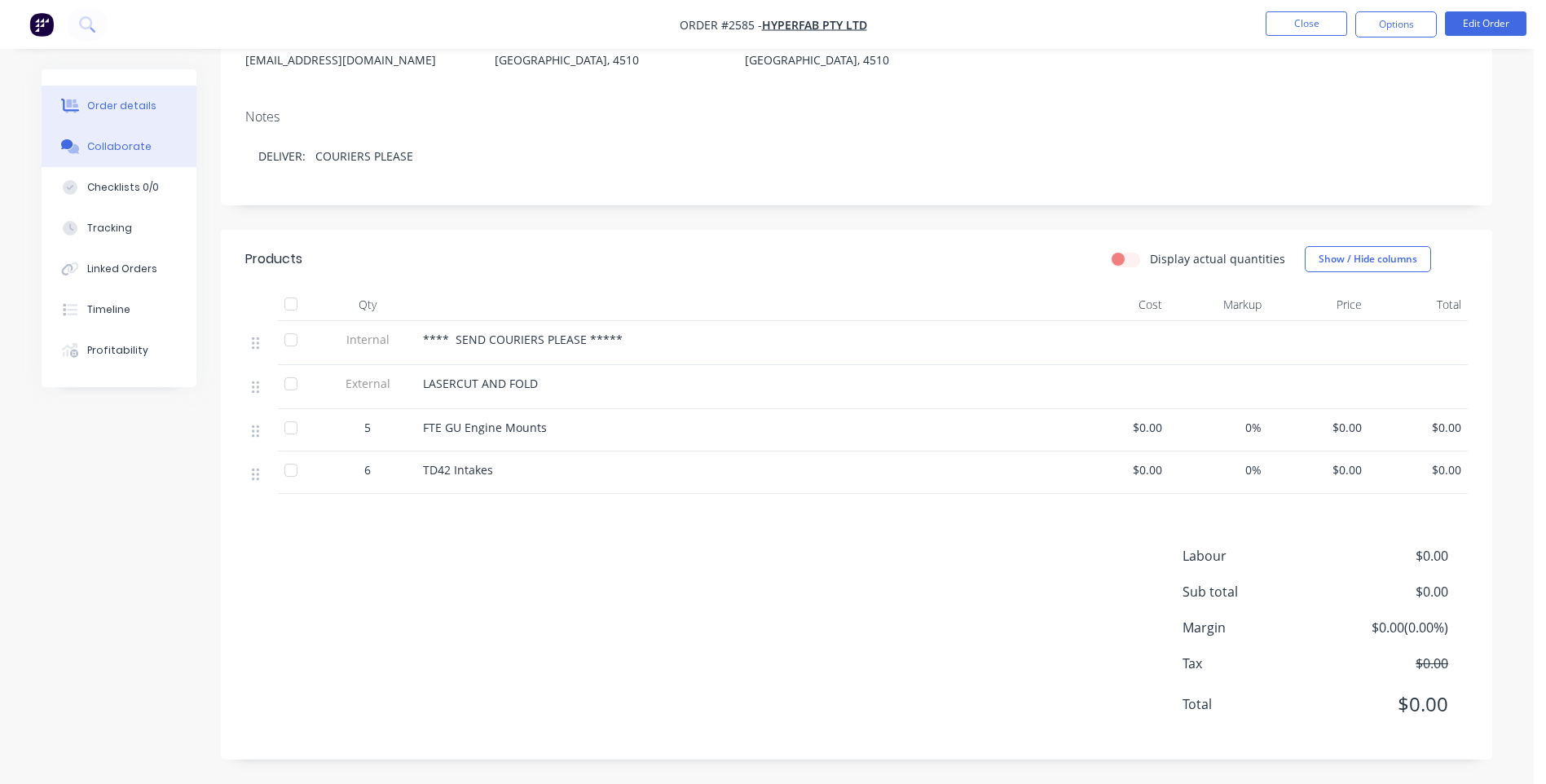
click at [154, 164] on button "Collaborate" at bounding box center [118, 146] width 155 height 40
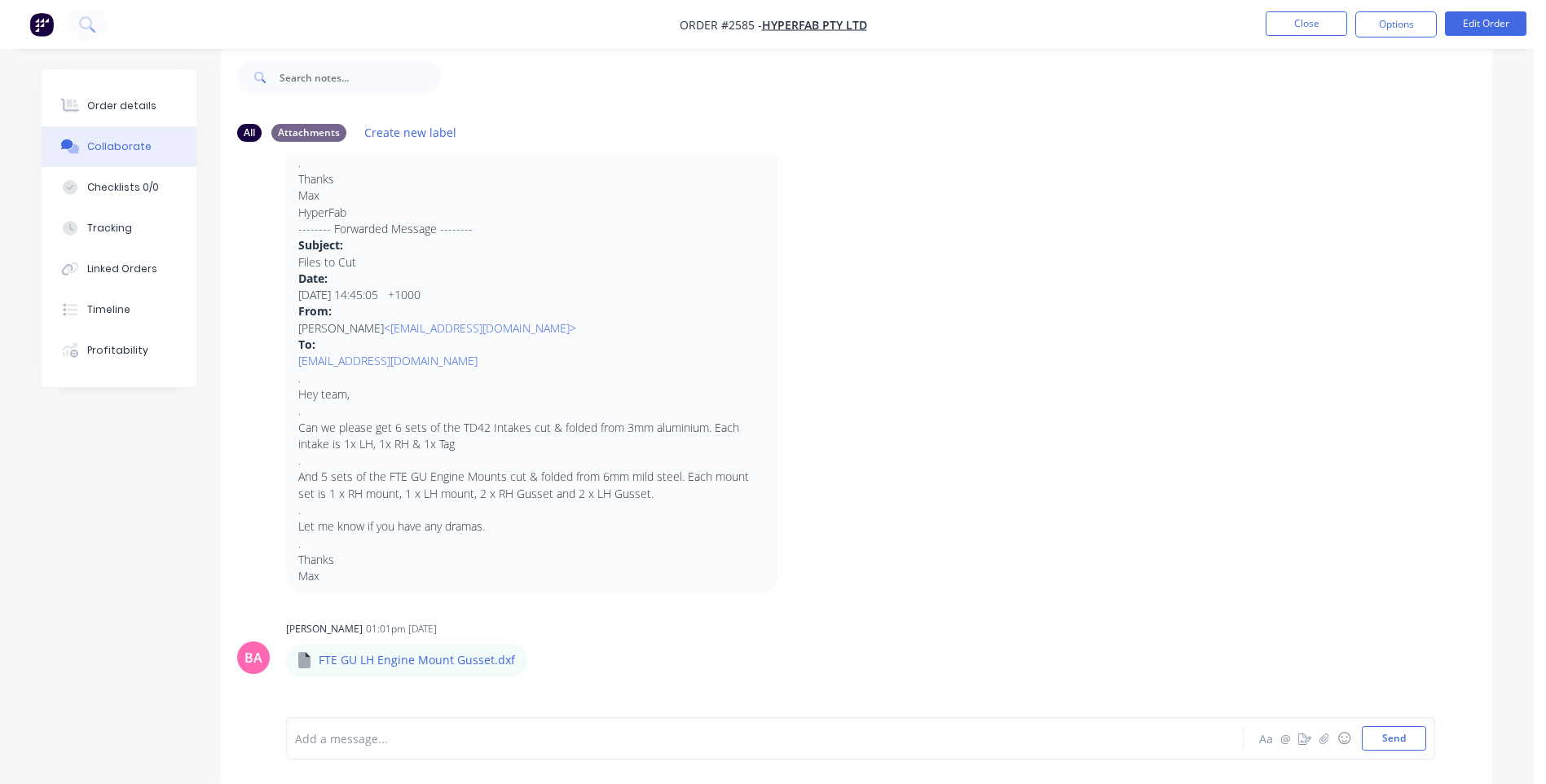
scroll to position [244, 0]
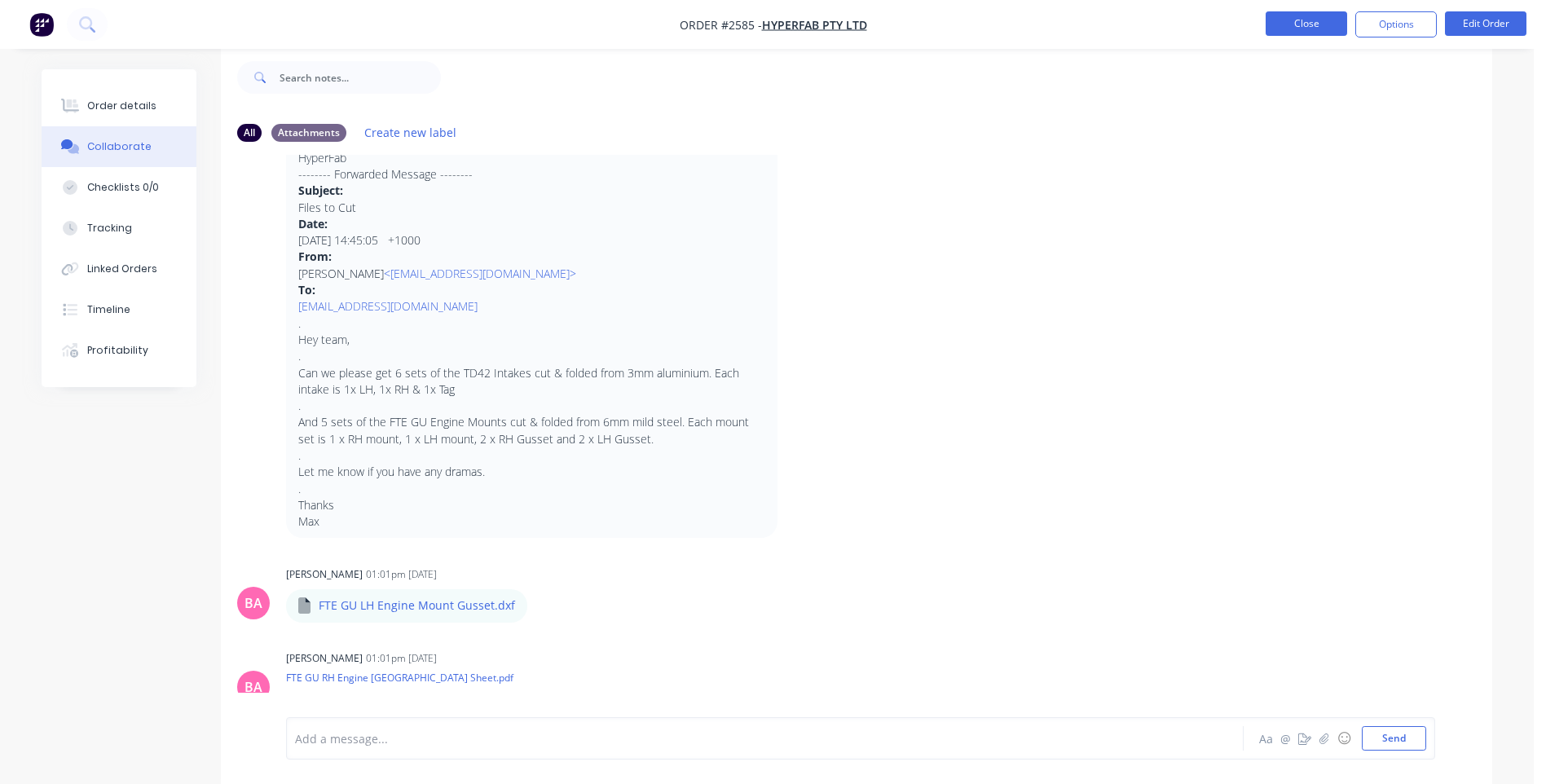
click at [1305, 27] on button "Close" at bounding box center [1306, 23] width 82 height 24
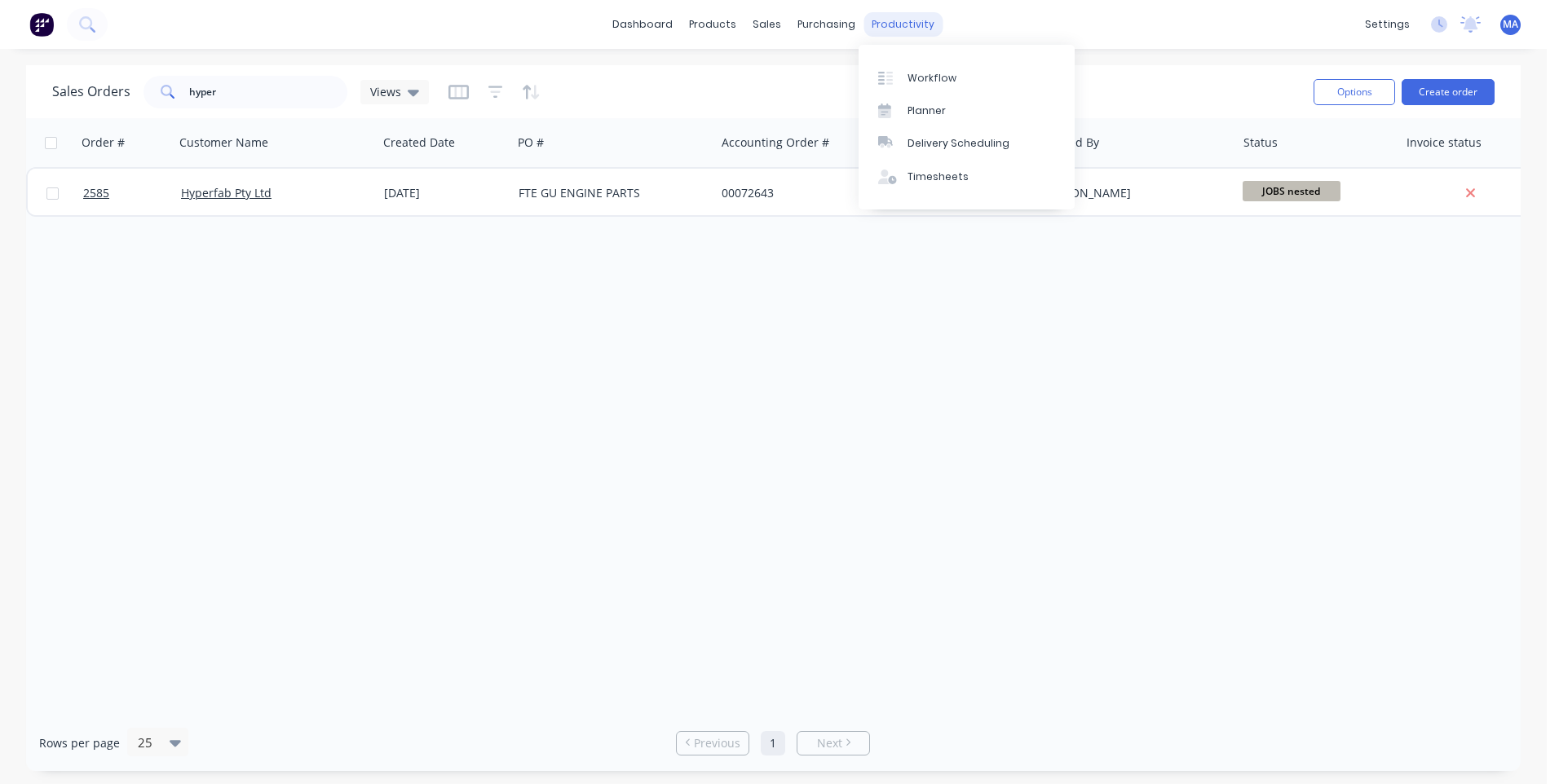
click at [873, 24] on div "productivity" at bounding box center [903, 24] width 79 height 24
click at [912, 74] on div "Workflow" at bounding box center [932, 78] width 49 height 14
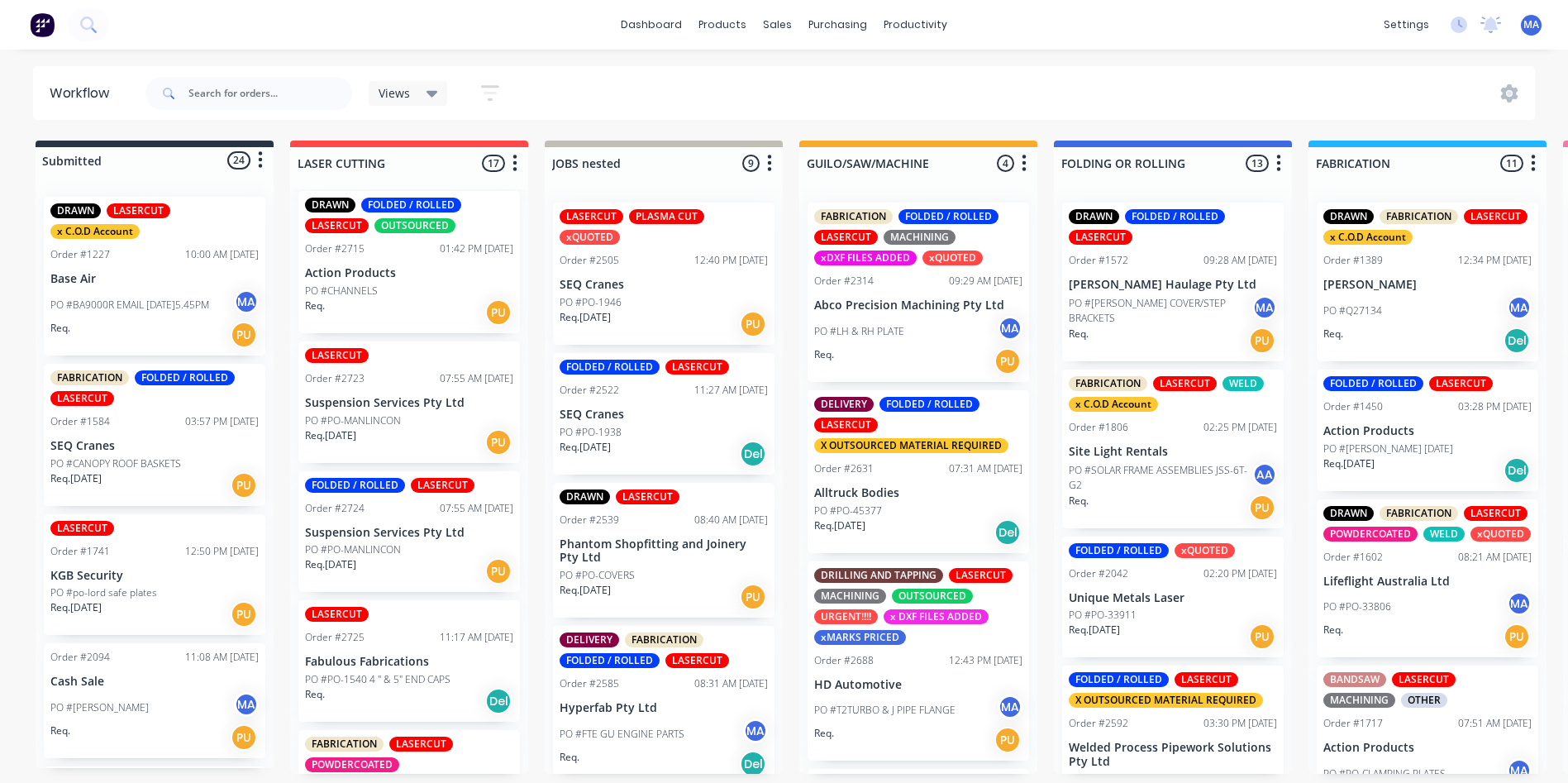
scroll to position [1324, 0]
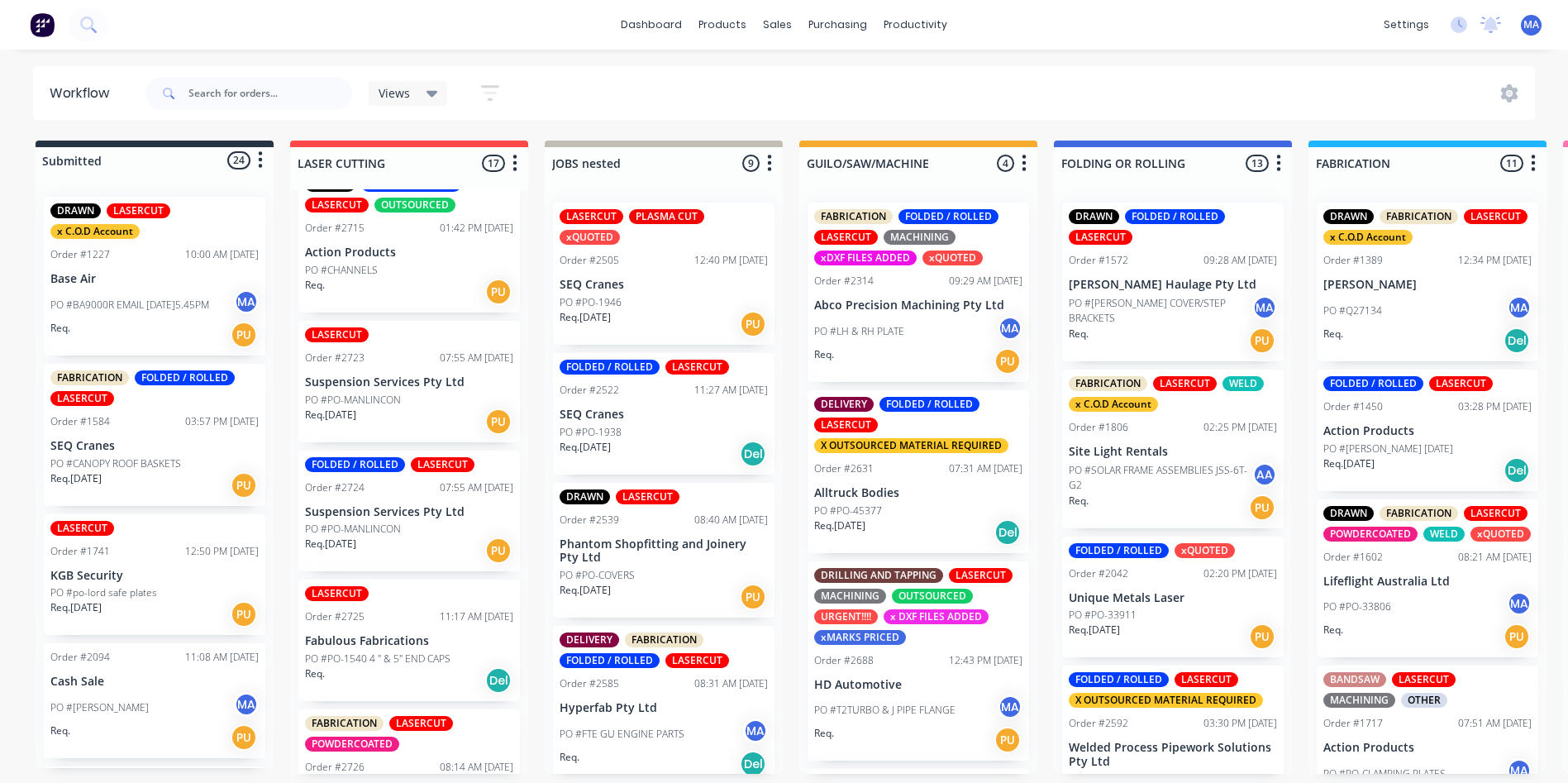
click at [424, 355] on div "LASERCUT Order #2723 07:55 AM 26/08/25 Suspension Services Pty Ltd PO #PO-MANLI…" at bounding box center [409, 382] width 221 height 122
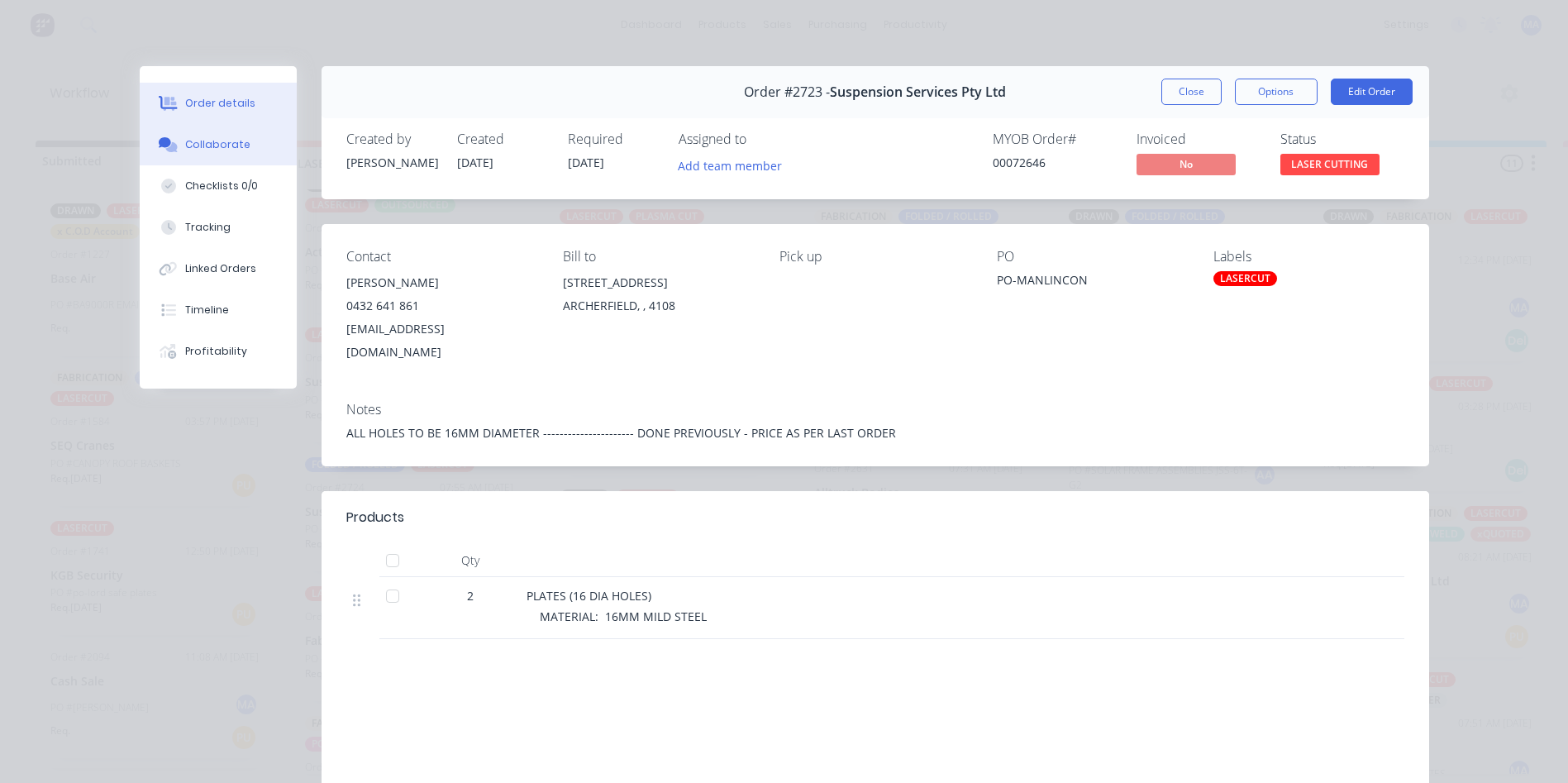
click at [199, 134] on button "Collaborate" at bounding box center [218, 144] width 157 height 41
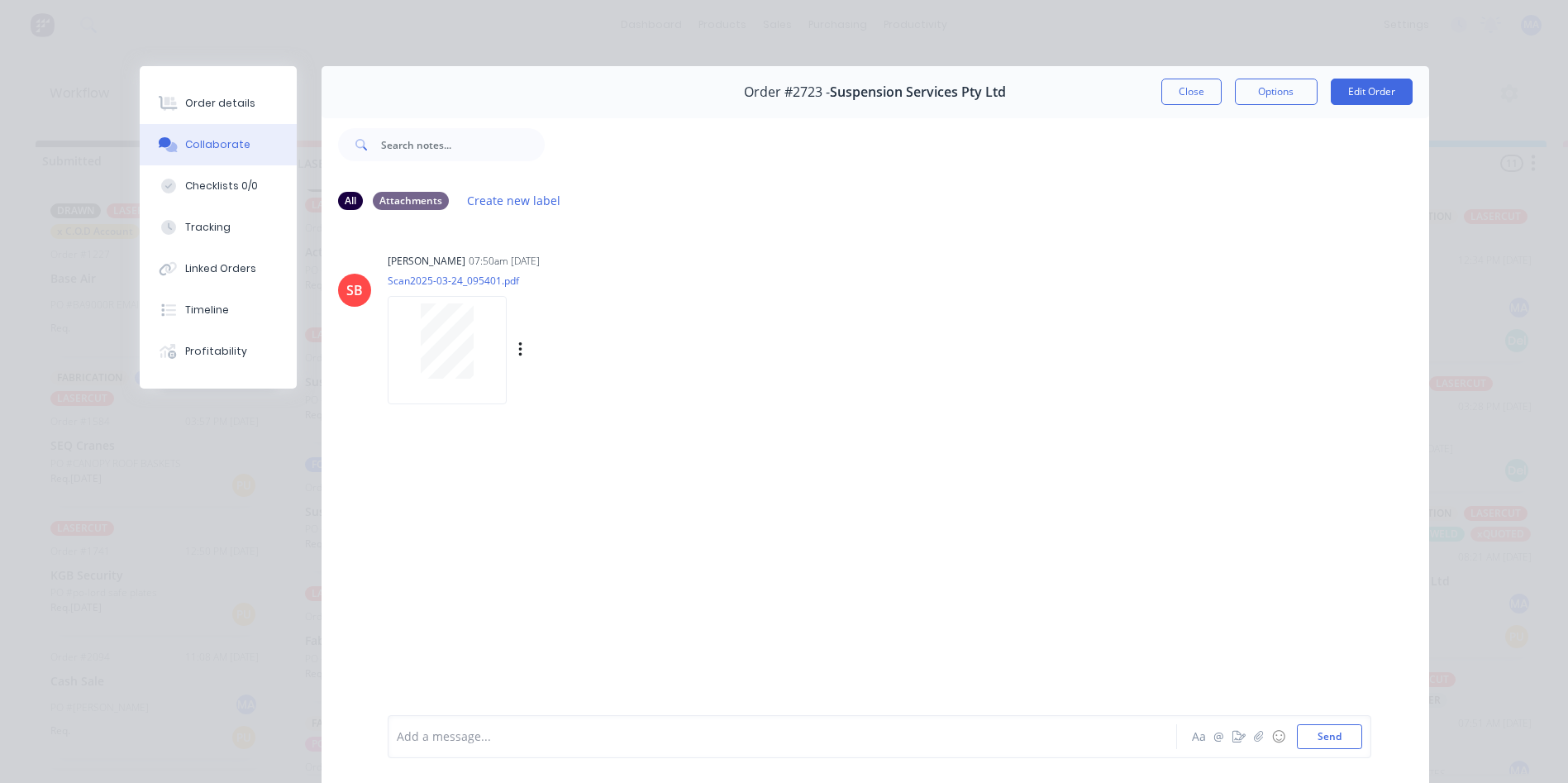
click at [479, 382] on div at bounding box center [447, 350] width 119 height 108
click at [1193, 92] on button "Close" at bounding box center [1191, 91] width 60 height 26
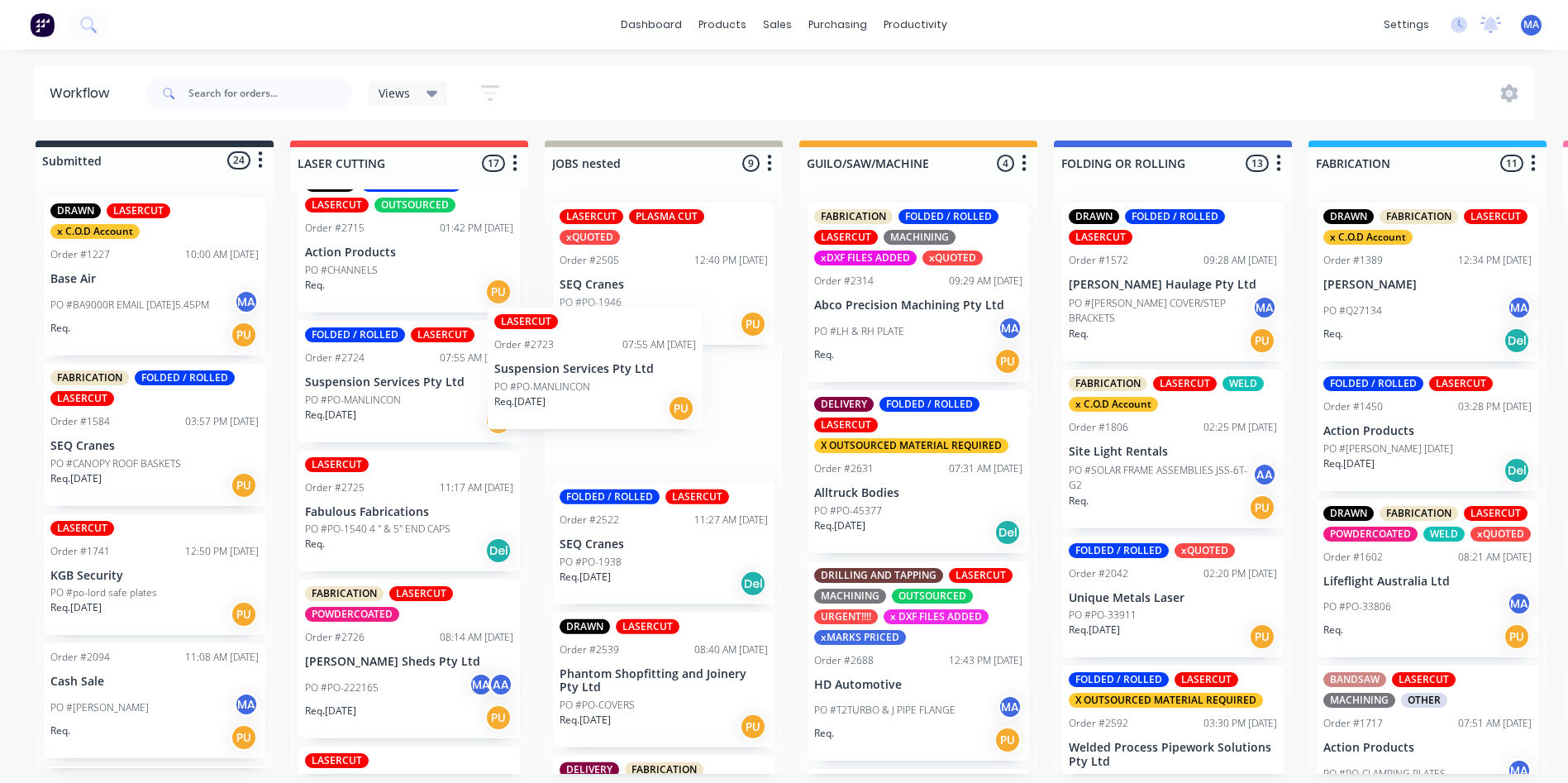
drag, startPoint x: 393, startPoint y: 398, endPoint x: 593, endPoint y: 398, distance: 200.0
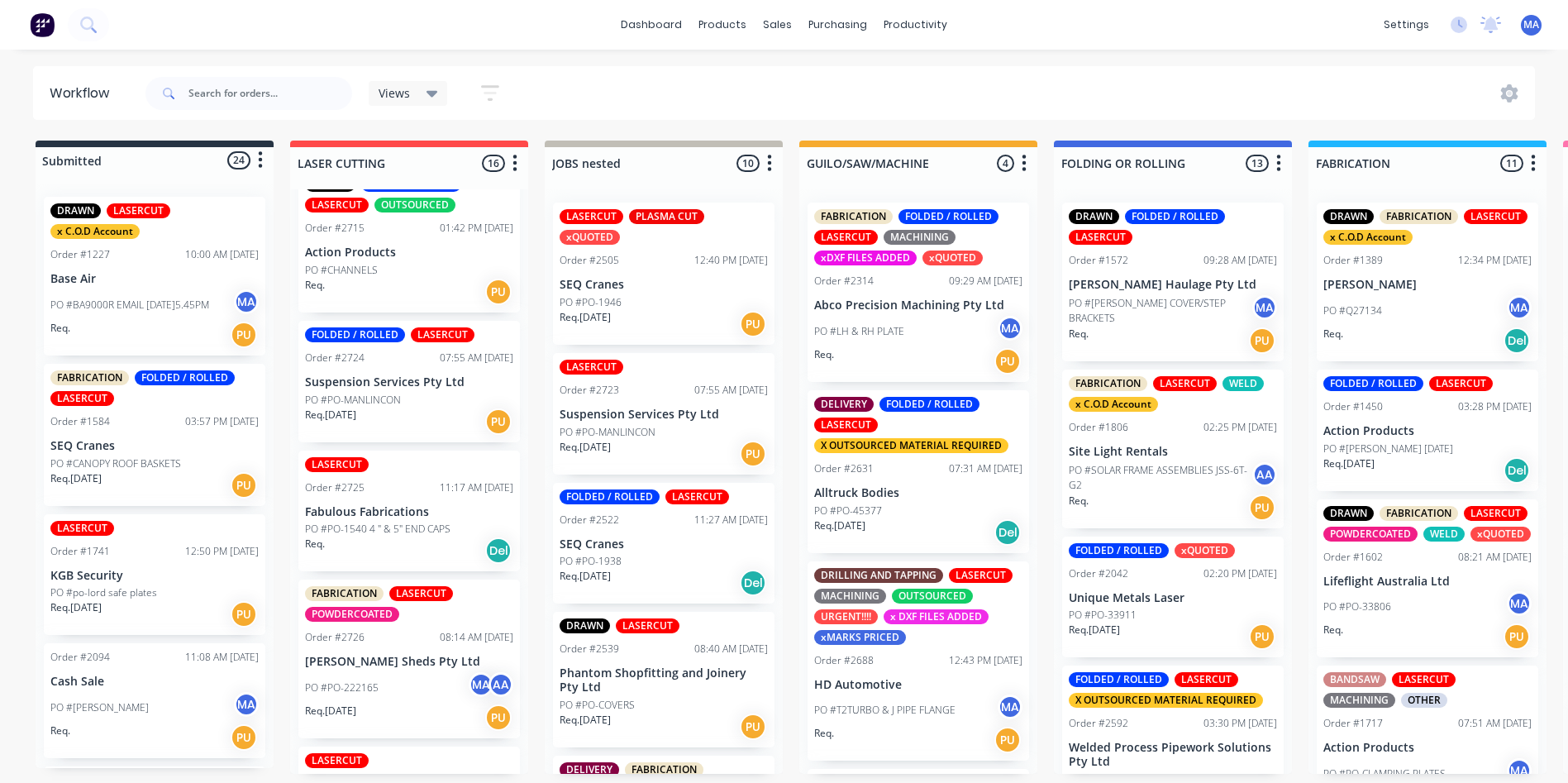
click at [395, 408] on div "Req. 26/08/25 PU" at bounding box center [410, 422] width 209 height 28
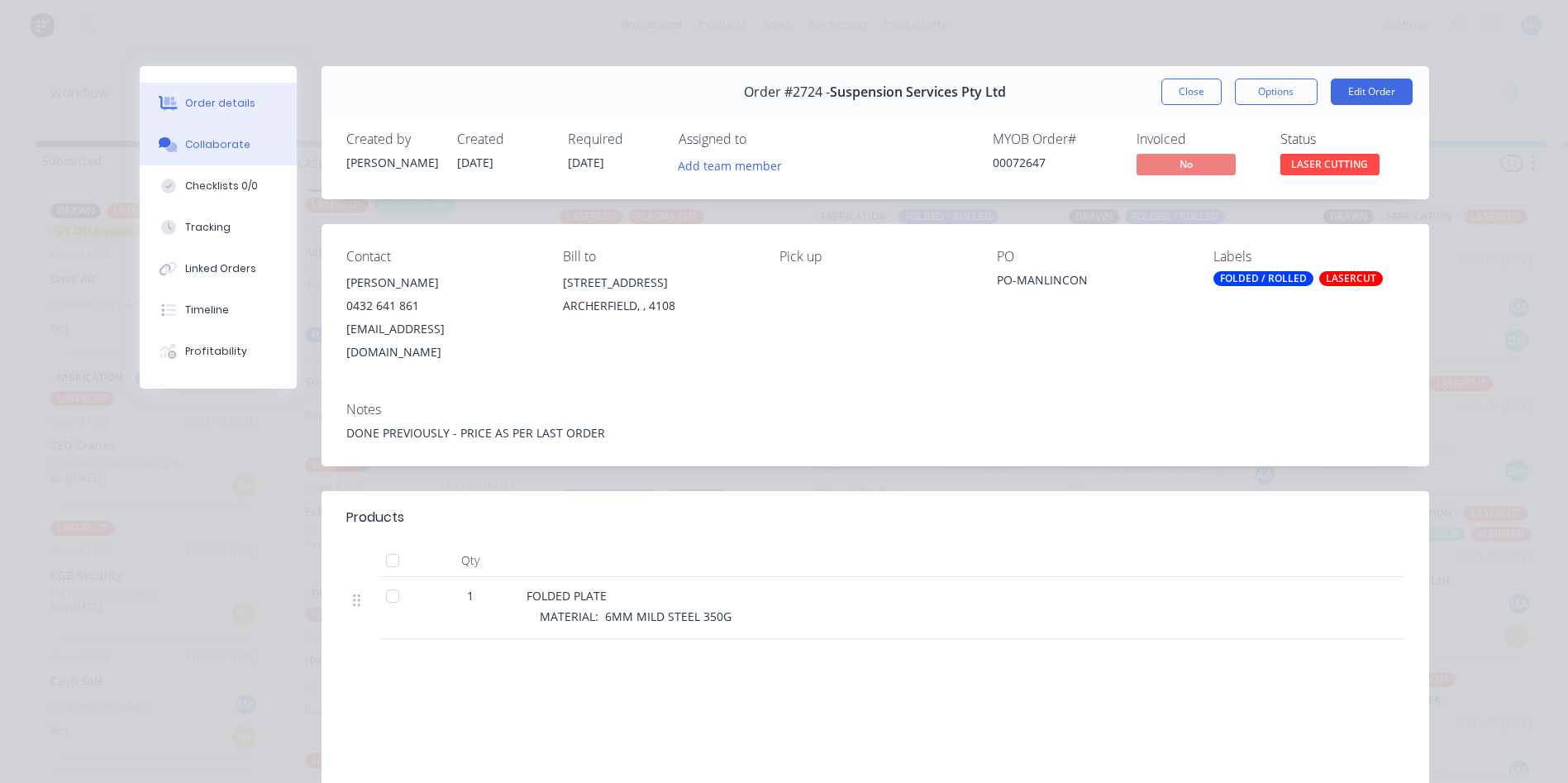
click at [201, 146] on div "Collaborate" at bounding box center [218, 144] width 65 height 15
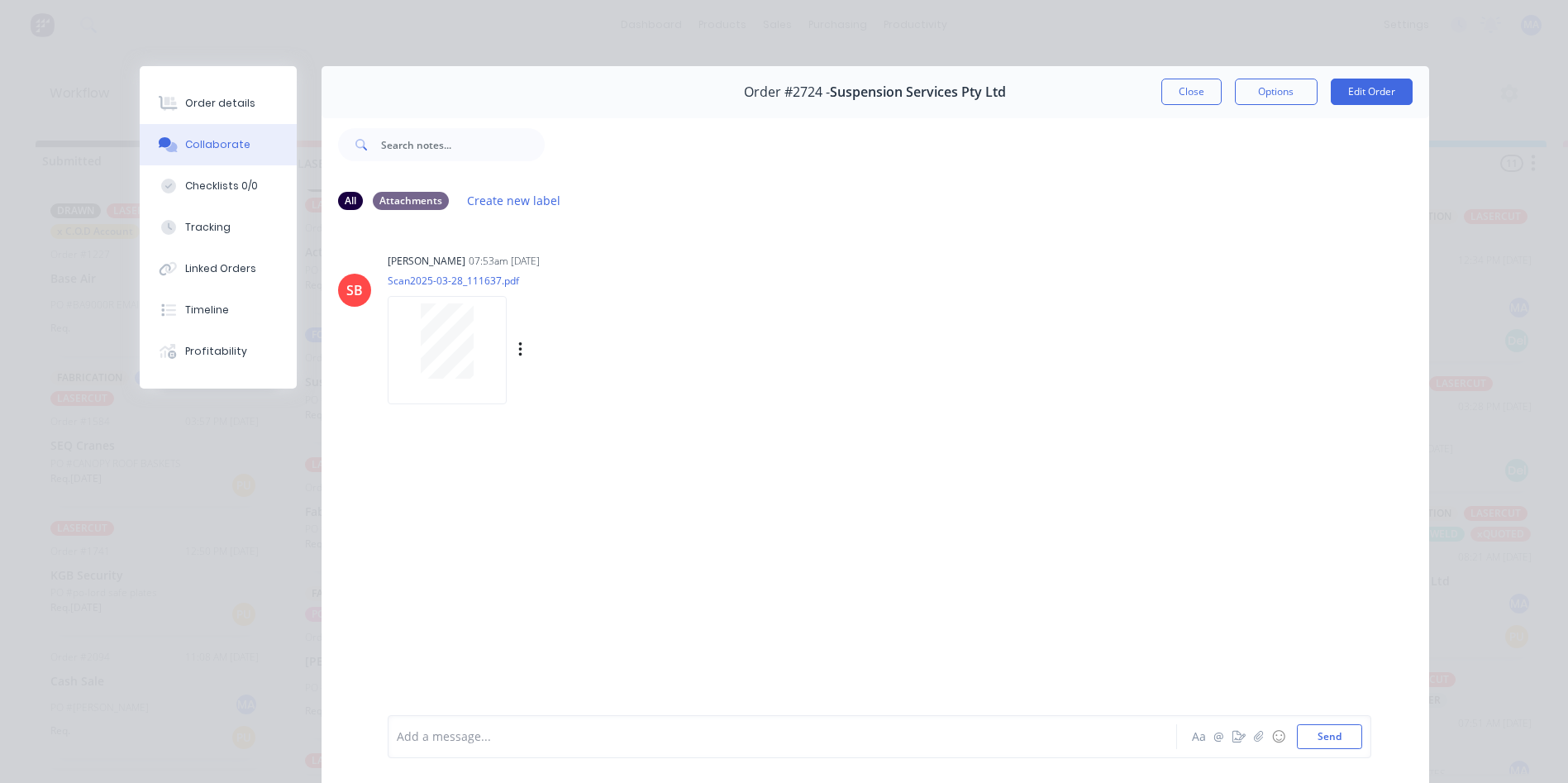
click at [482, 368] on div at bounding box center [447, 341] width 104 height 75
click at [1172, 90] on button "Close" at bounding box center [1191, 91] width 60 height 26
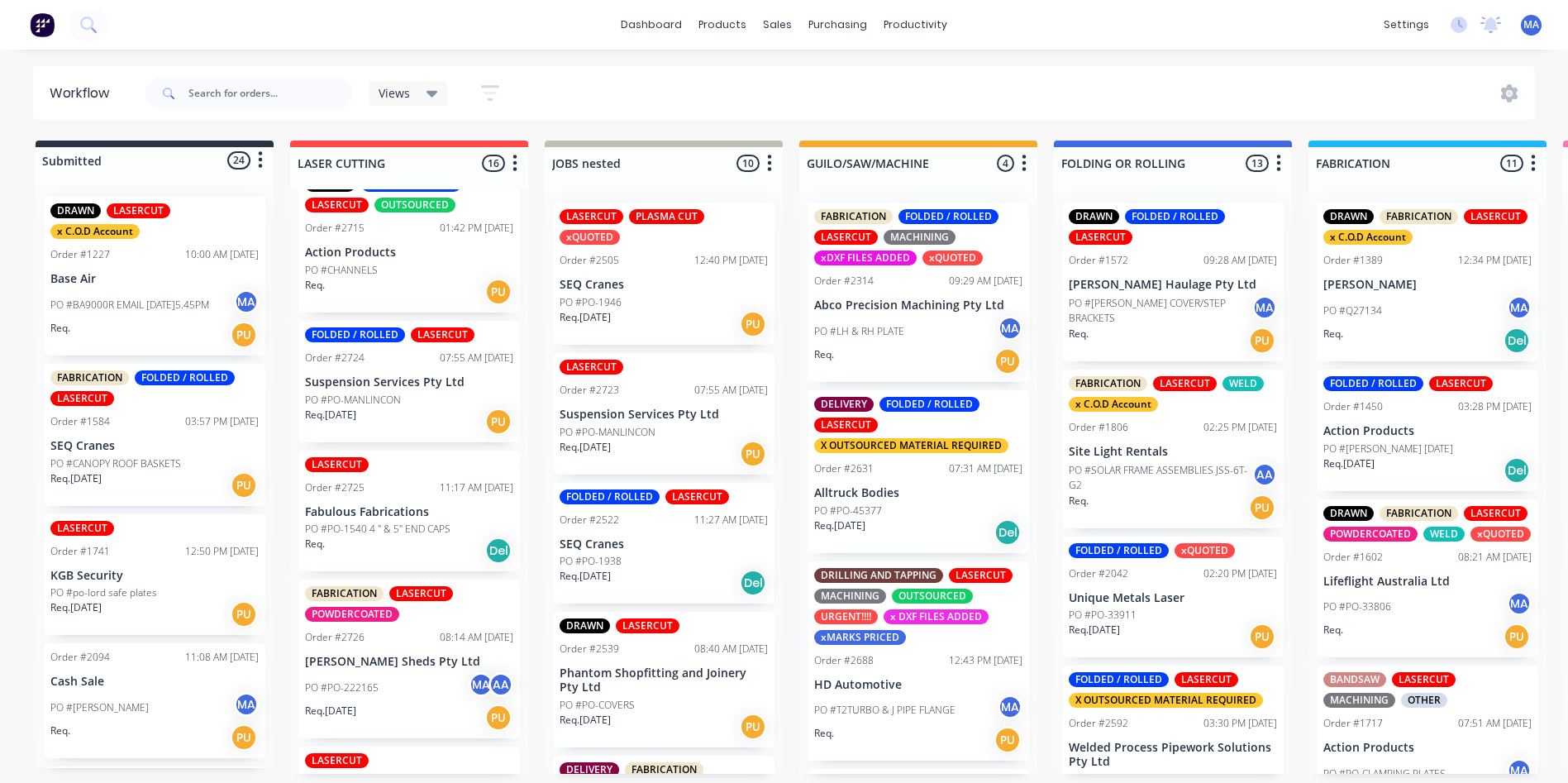
click at [423, 537] on div "Req. Del" at bounding box center [410, 551] width 209 height 28
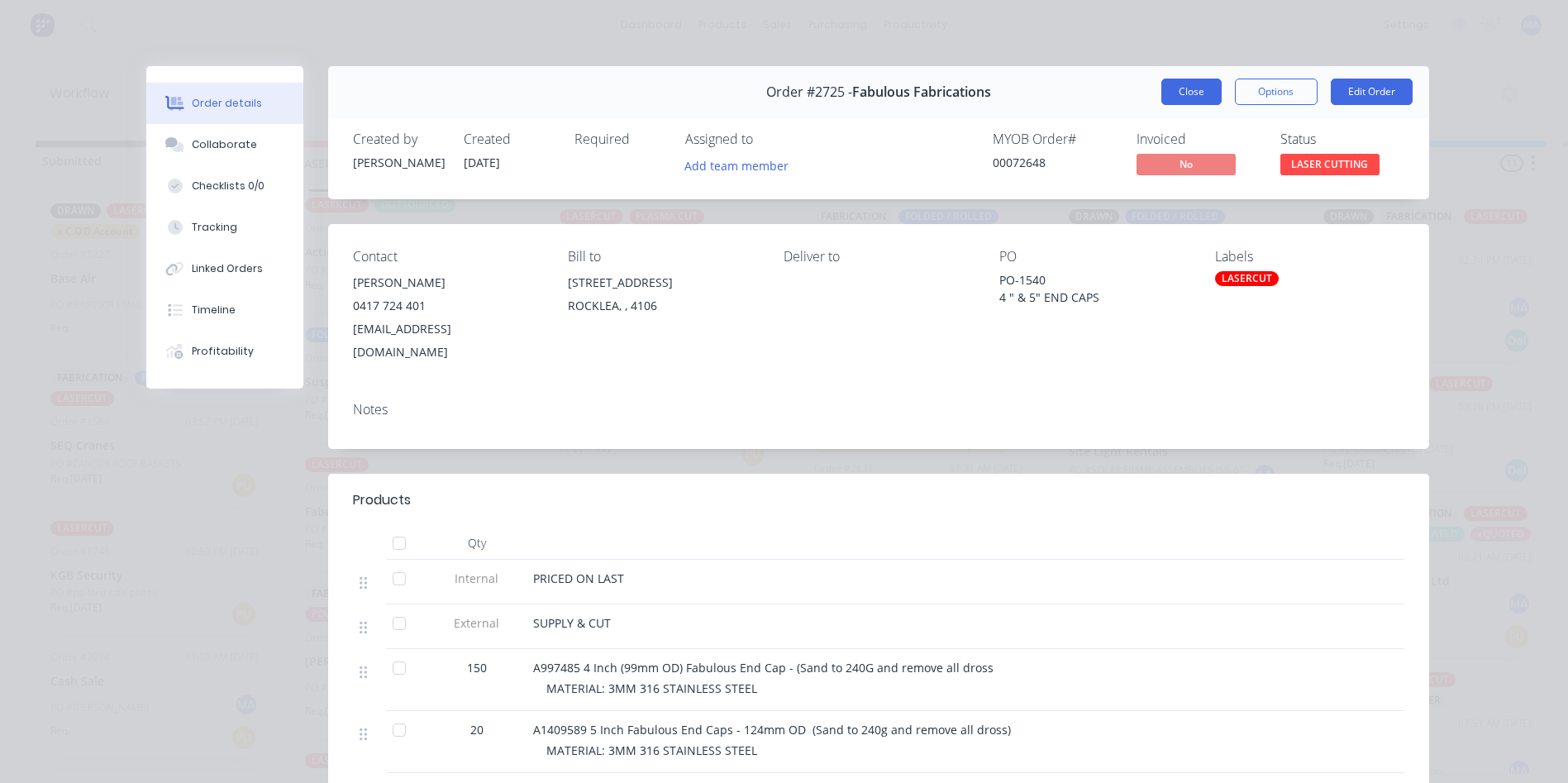
click at [1183, 96] on button "Close" at bounding box center [1191, 91] width 60 height 26
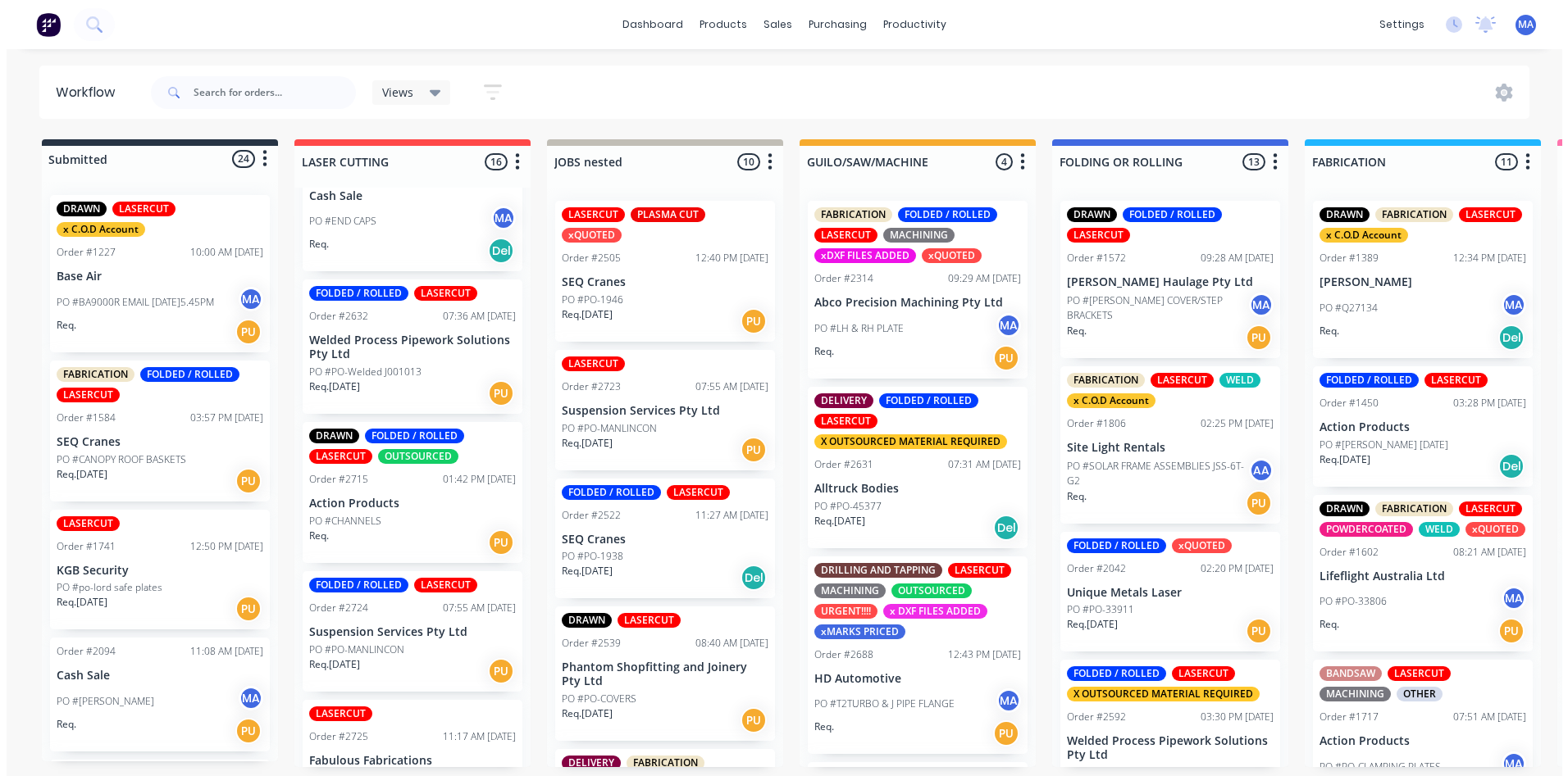
scroll to position [1065, 0]
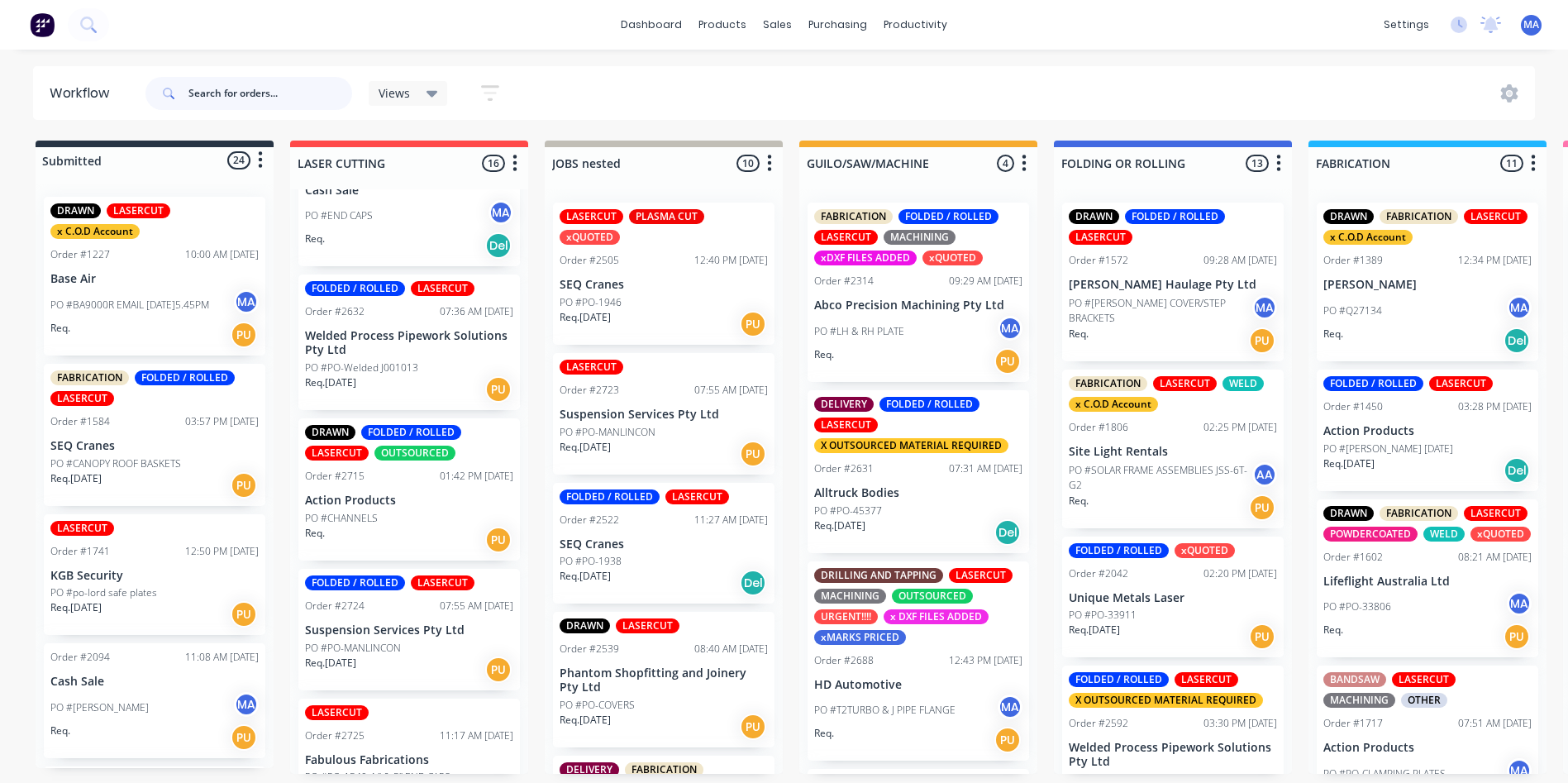
click at [227, 101] on input "text" at bounding box center [270, 94] width 164 height 33
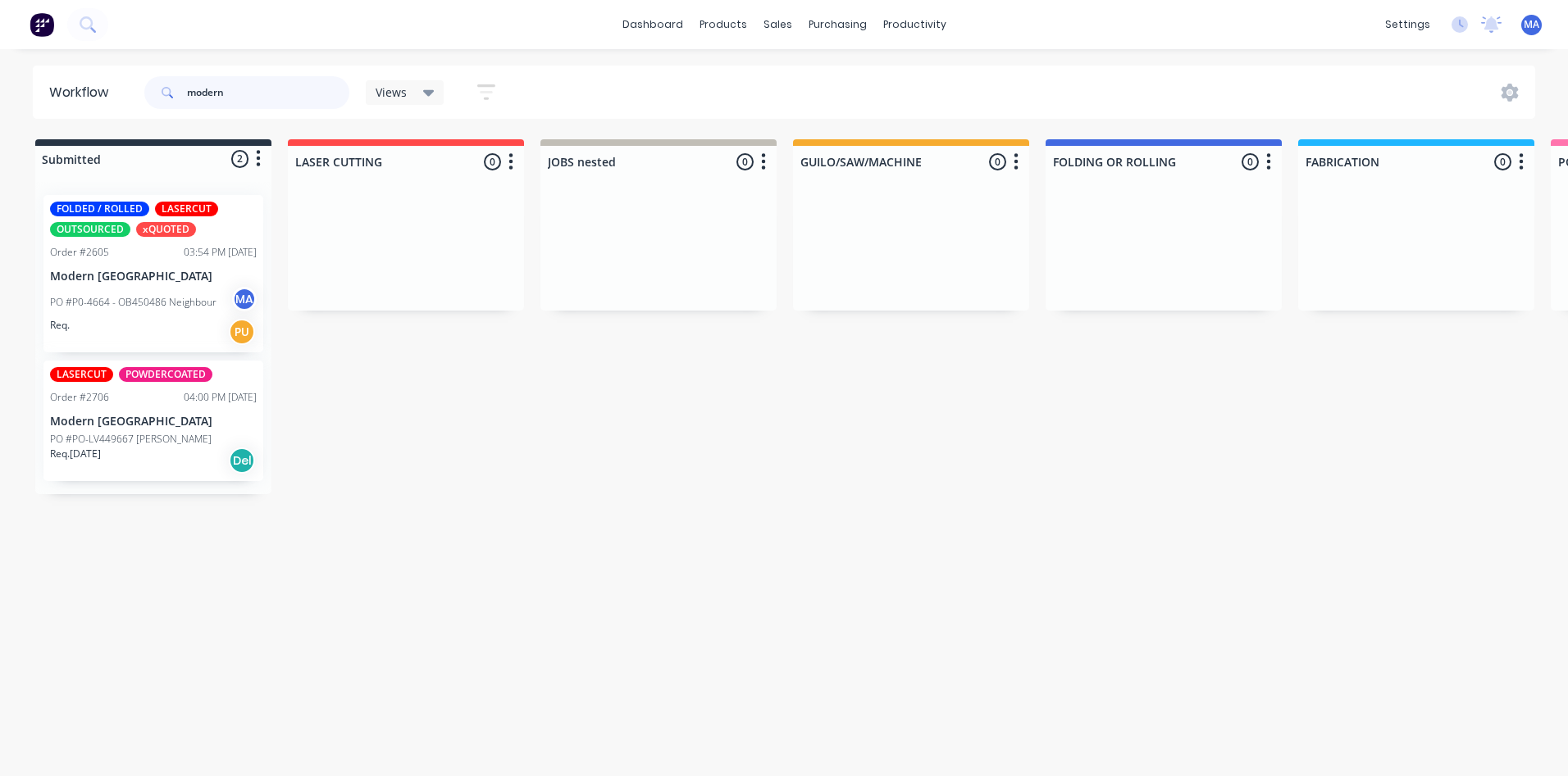
type input "modern"
click at [142, 433] on p "PO #PO-LV449667 Malberg" at bounding box center [131, 439] width 162 height 15
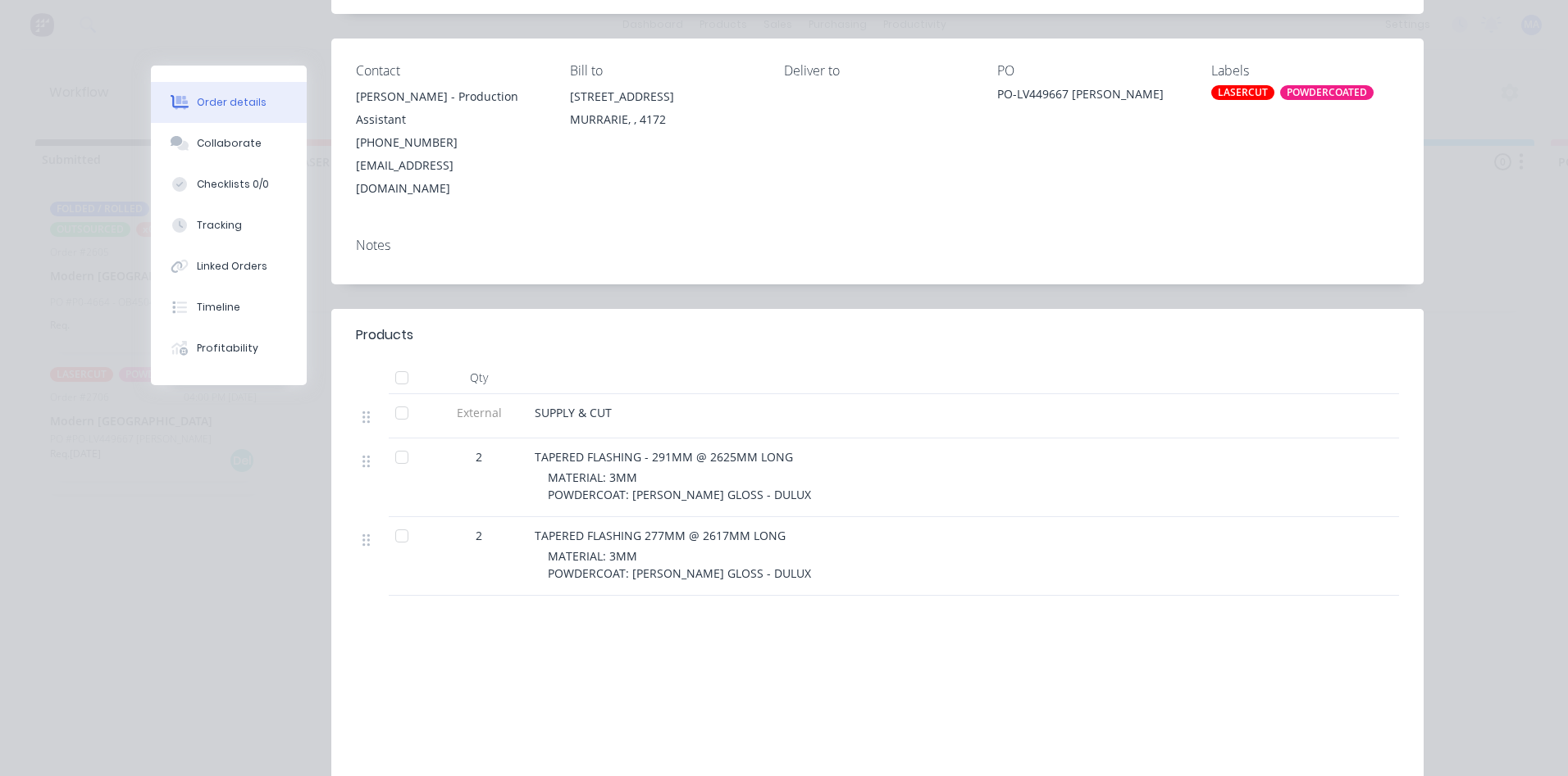
scroll to position [324, 0]
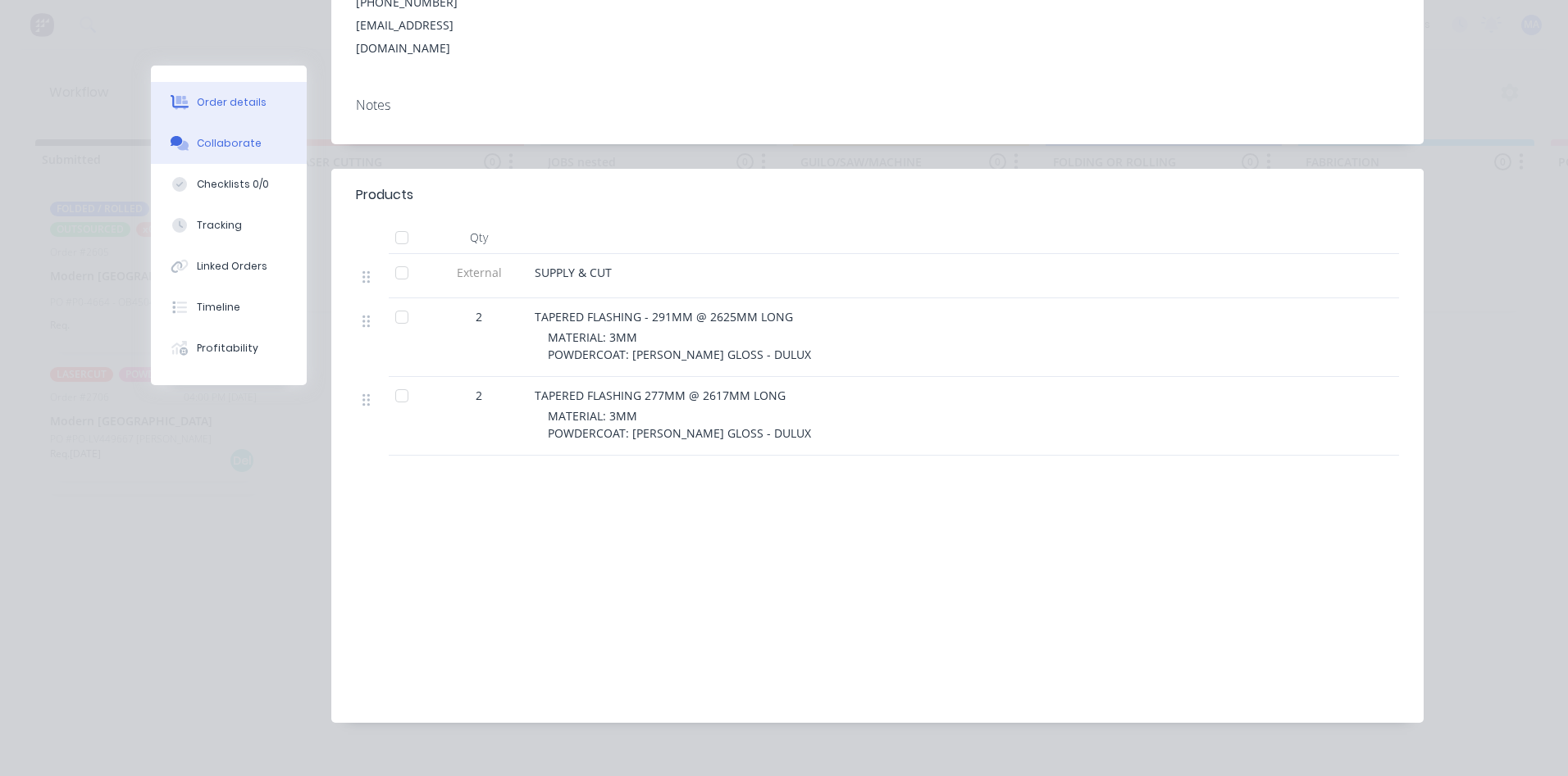
click at [210, 151] on button "Collaborate" at bounding box center [228, 143] width 156 height 41
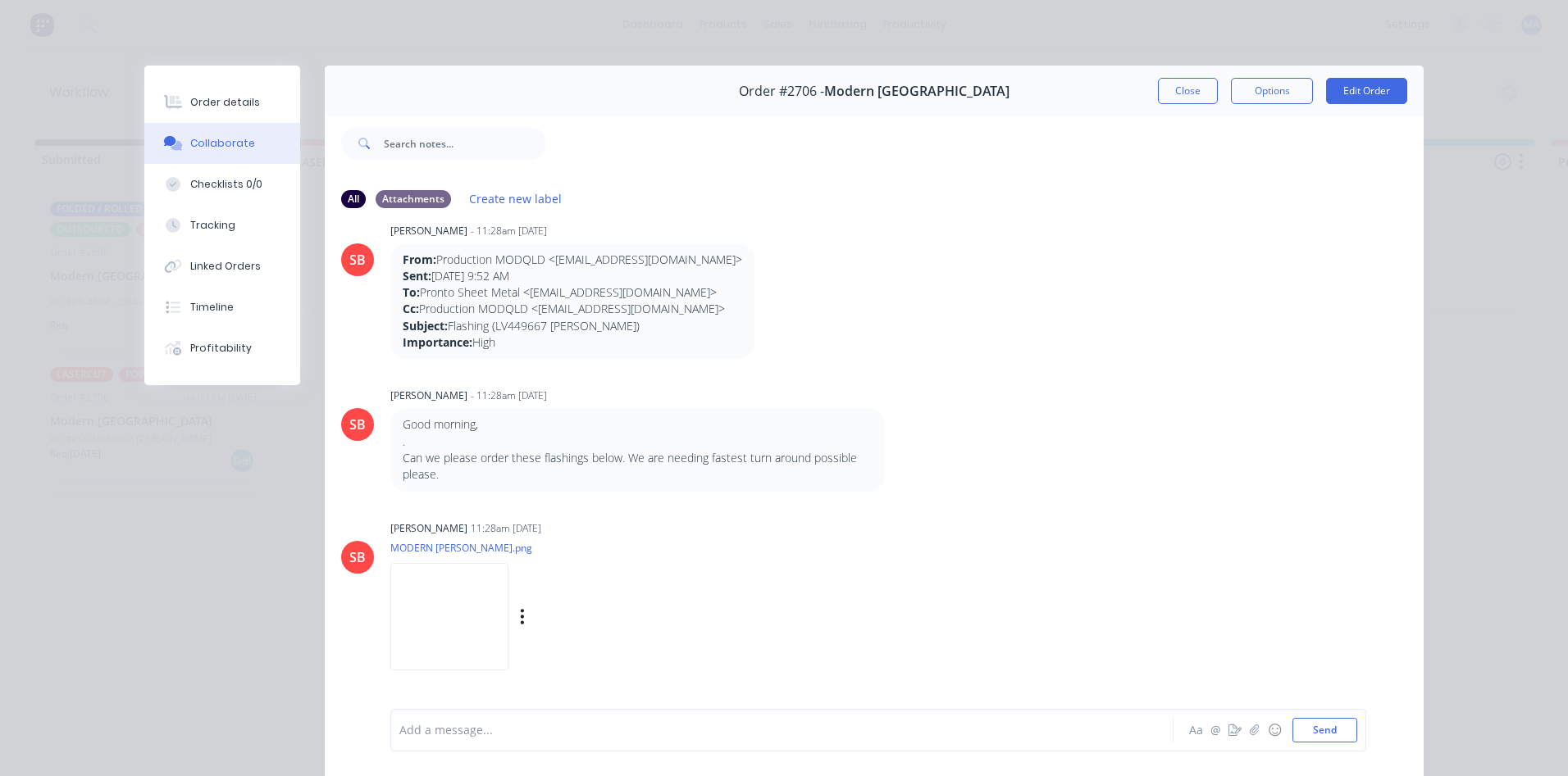
scroll to position [54, 0]
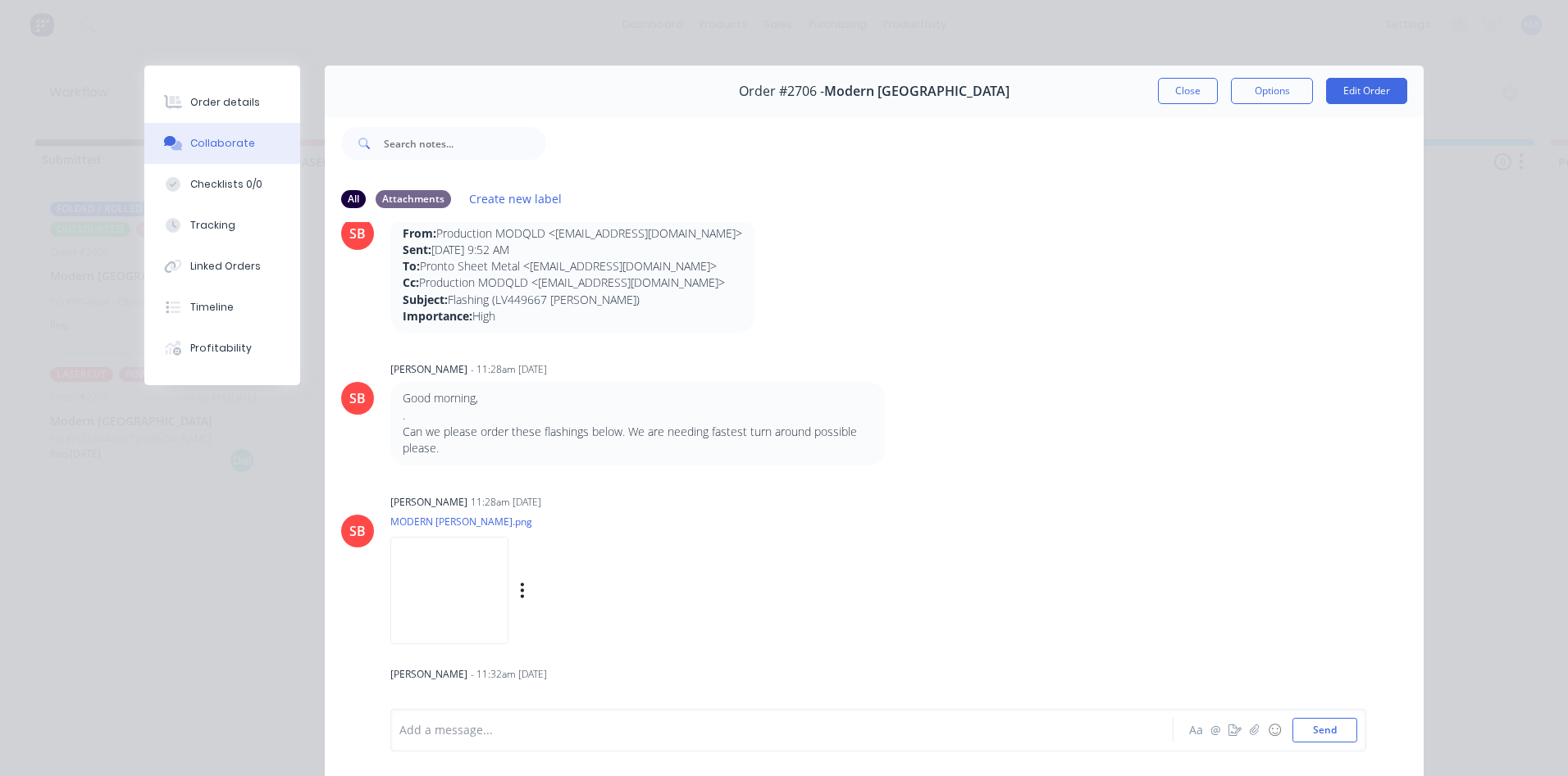
click at [411, 584] on img at bounding box center [449, 590] width 118 height 107
click at [1194, 84] on button "Close" at bounding box center [1188, 90] width 60 height 26
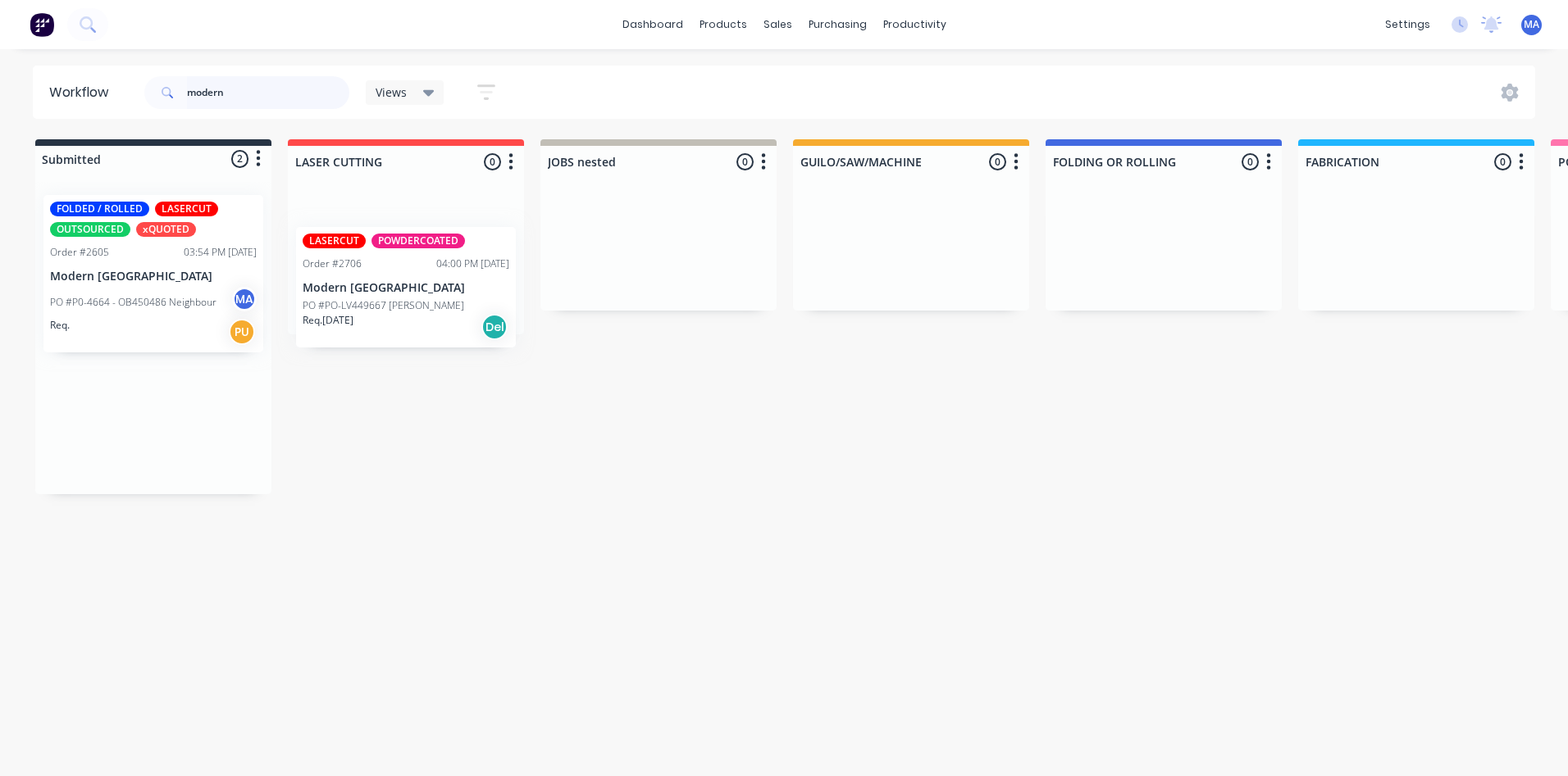
drag, startPoint x: 166, startPoint y: 420, endPoint x: 386, endPoint y: 277, distance: 262.4
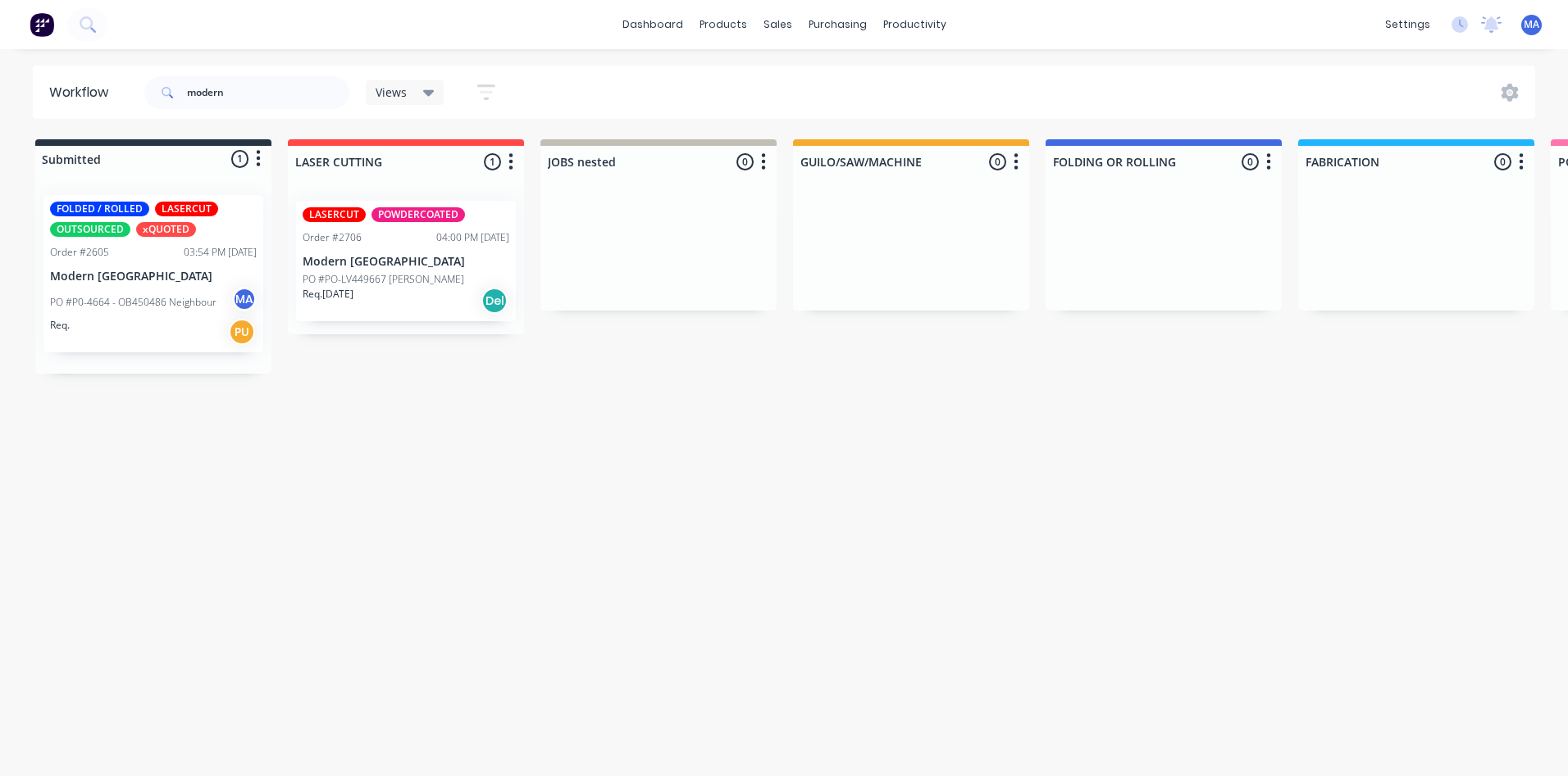
click at [162, 306] on p "PO #P0-4664 - OB450486 Neighbour" at bounding box center [134, 302] width 166 height 15
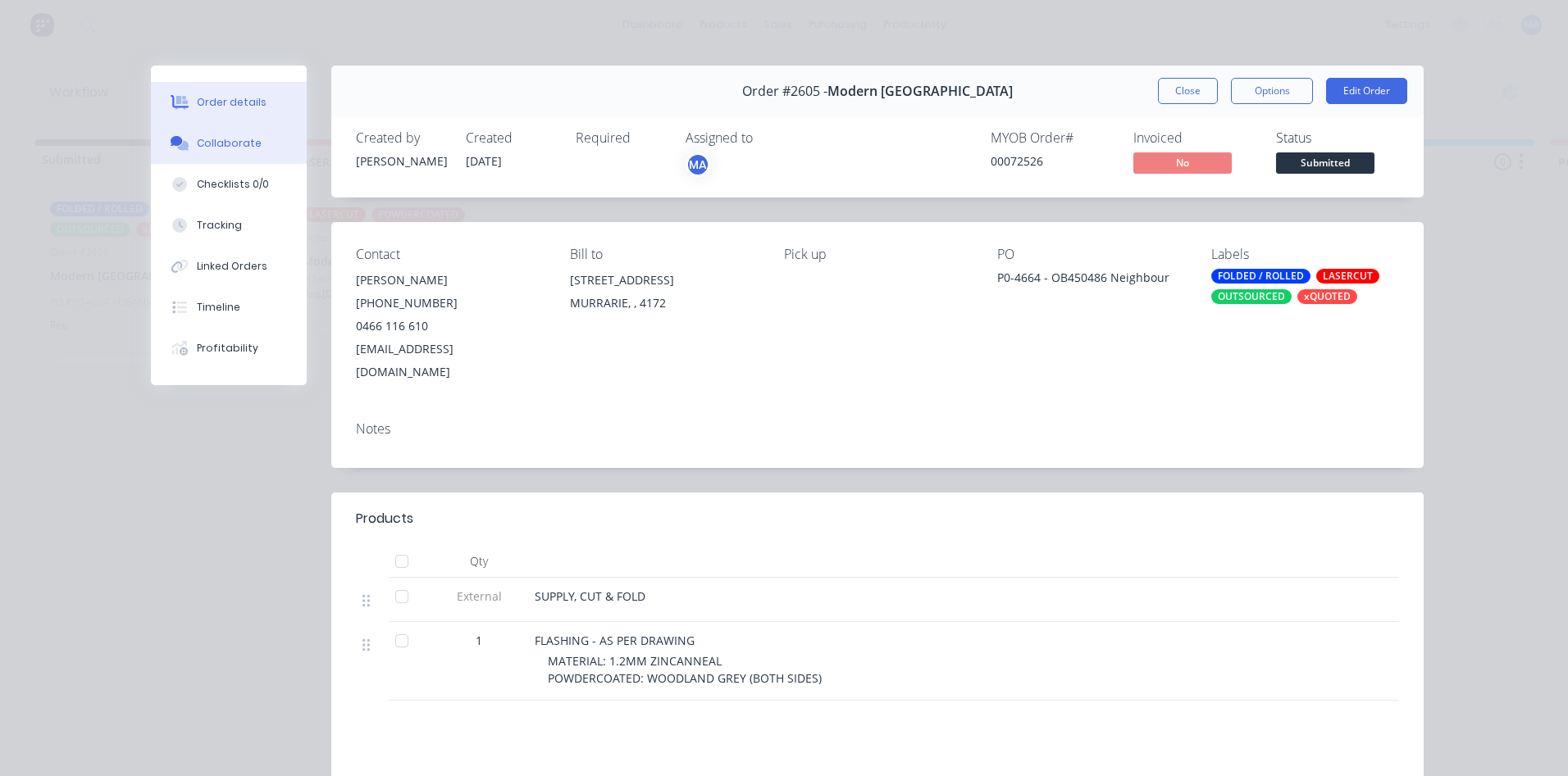
click at [239, 134] on button "Collaborate" at bounding box center [228, 143] width 156 height 41
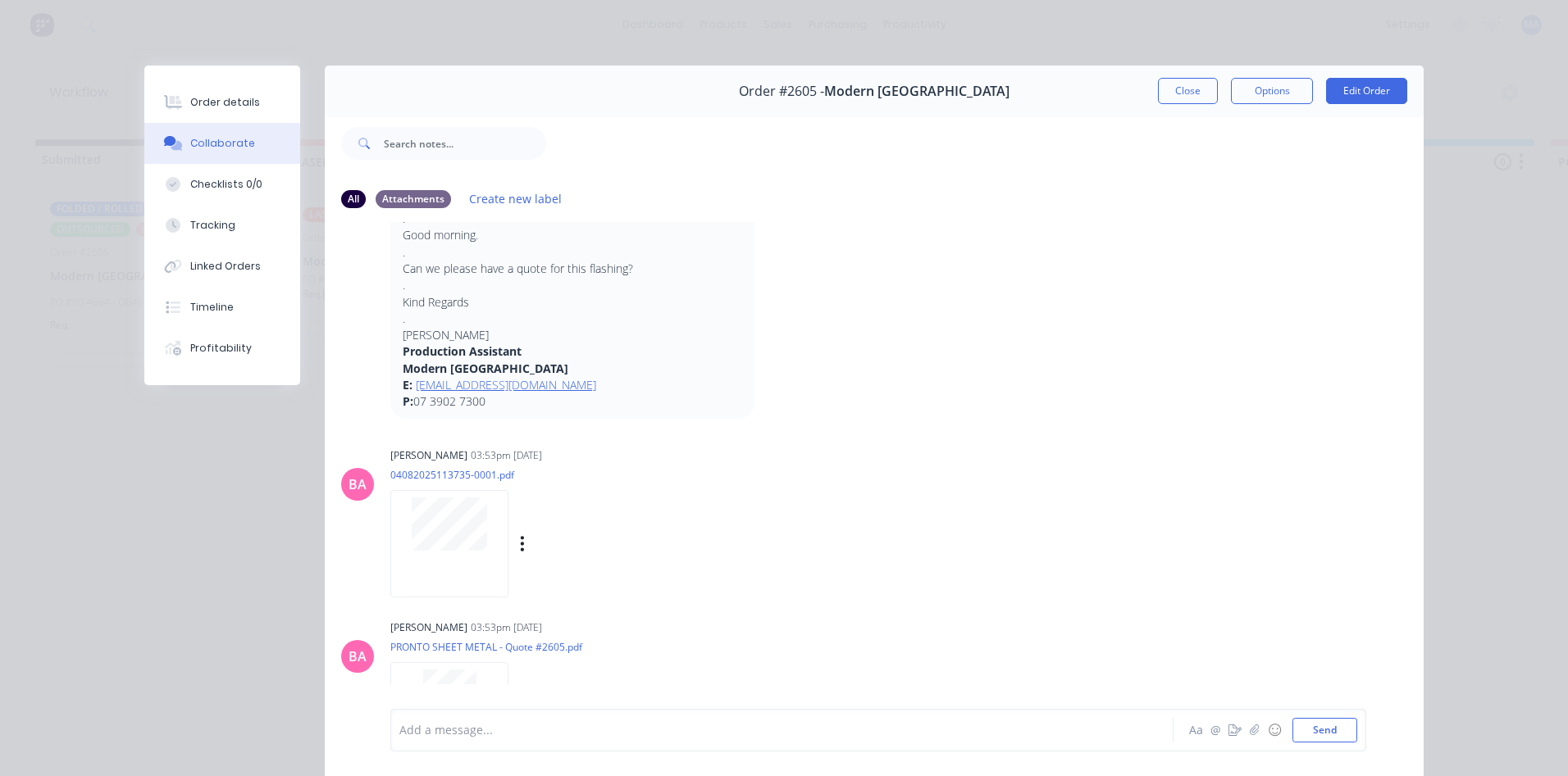
scroll to position [558, 0]
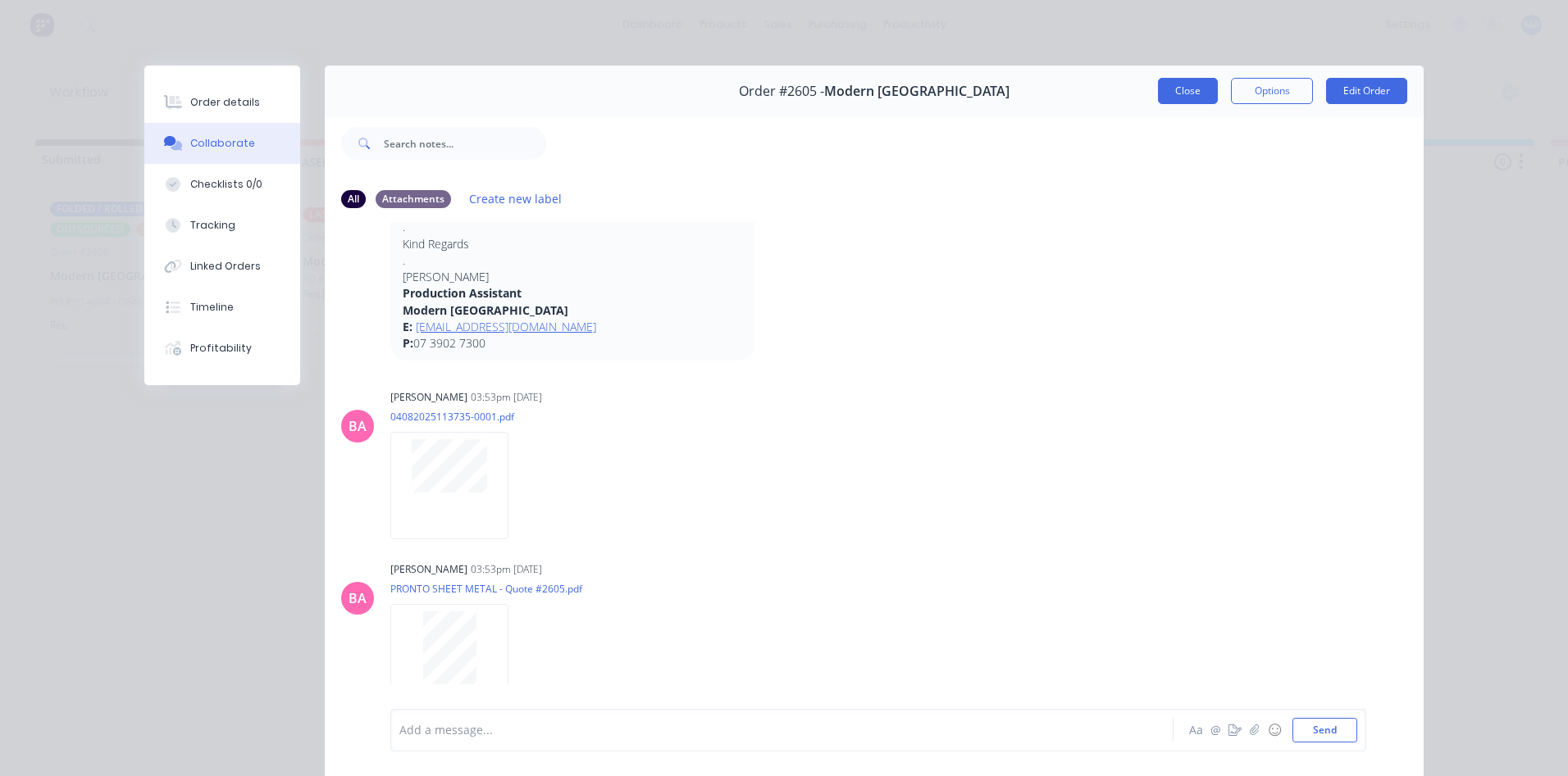
click at [1175, 96] on button "Close" at bounding box center [1188, 90] width 60 height 26
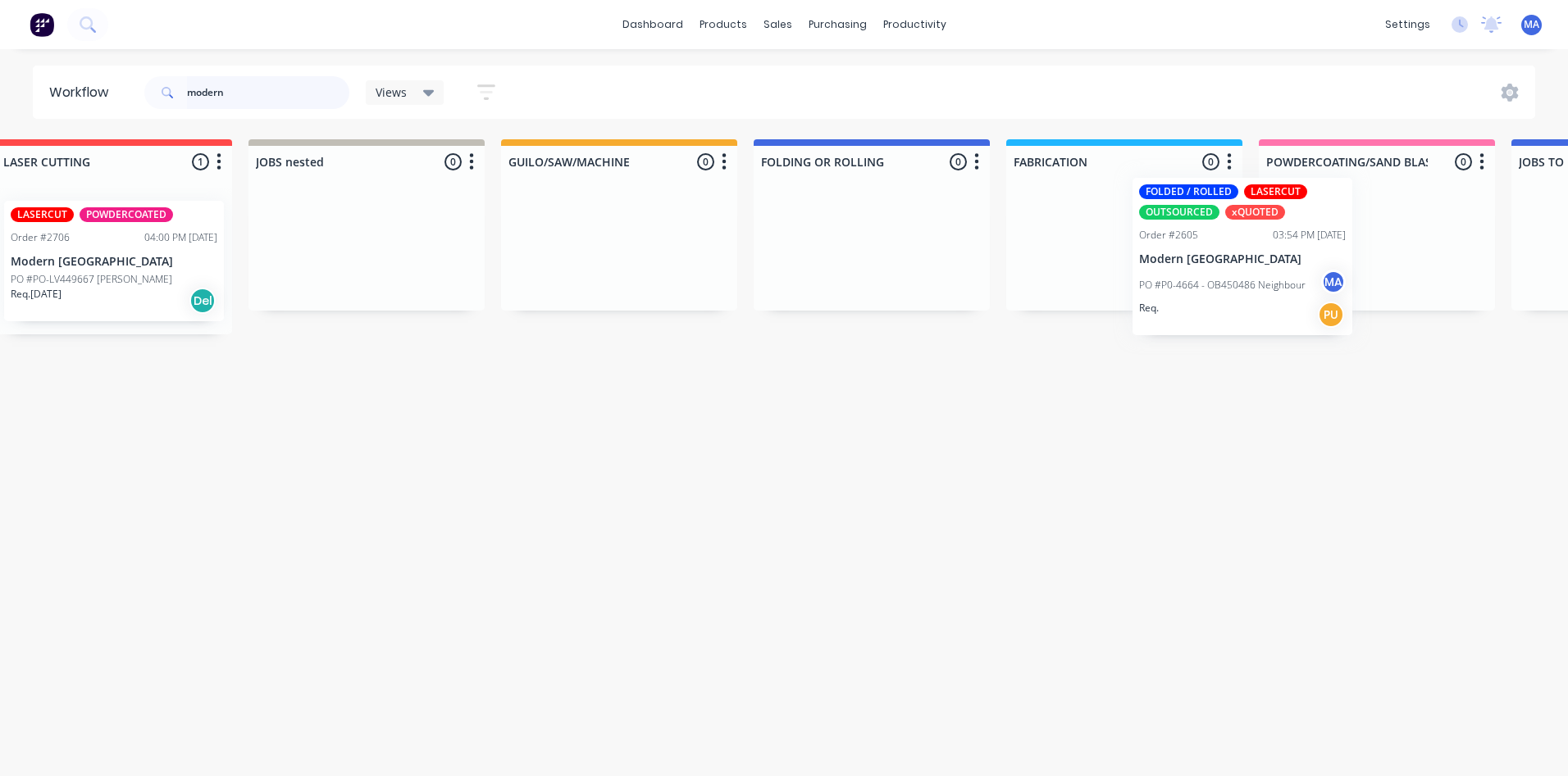
scroll to position [0, 300]
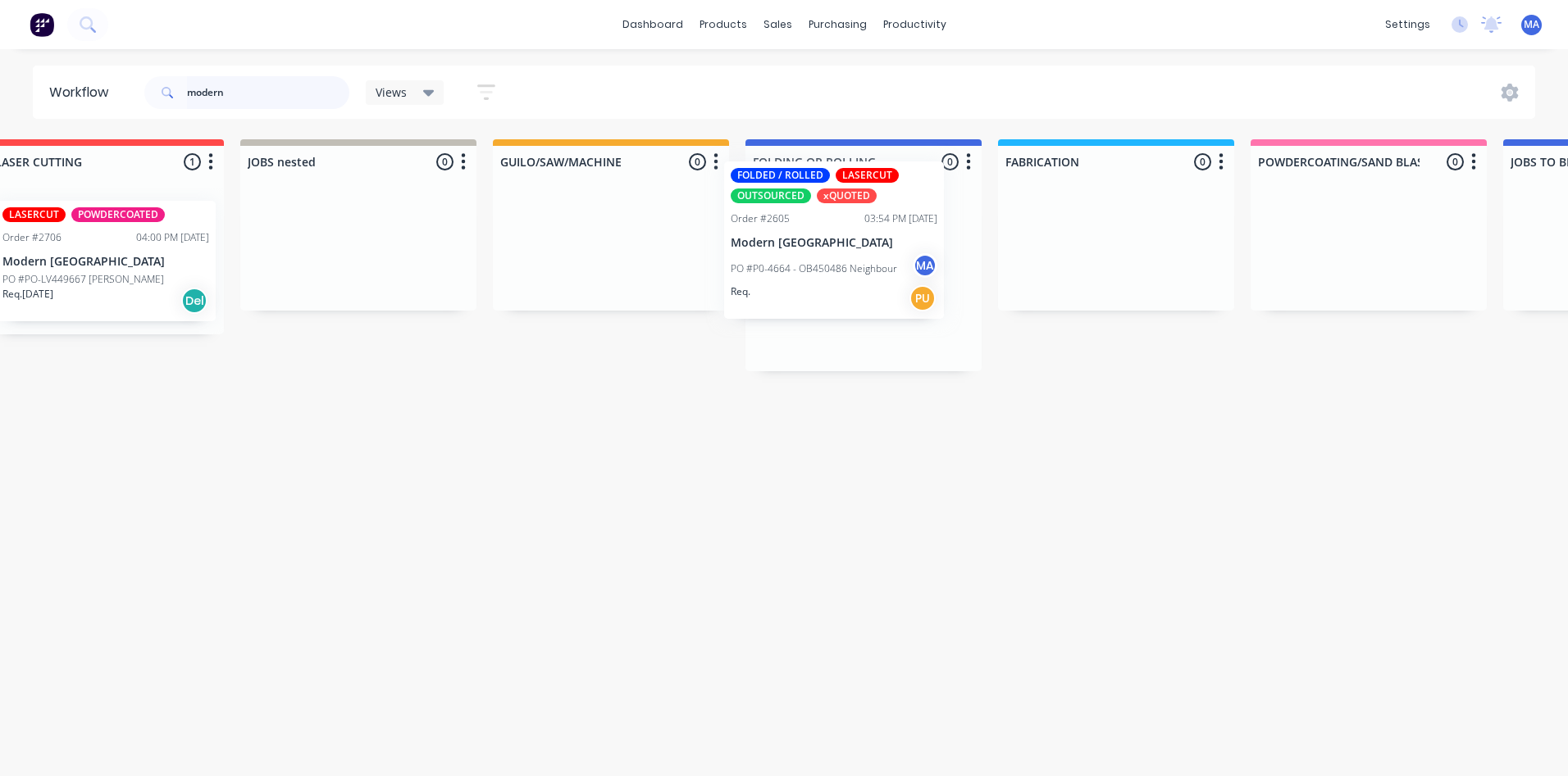
drag, startPoint x: 120, startPoint y: 297, endPoint x: 807, endPoint y: 263, distance: 687.8
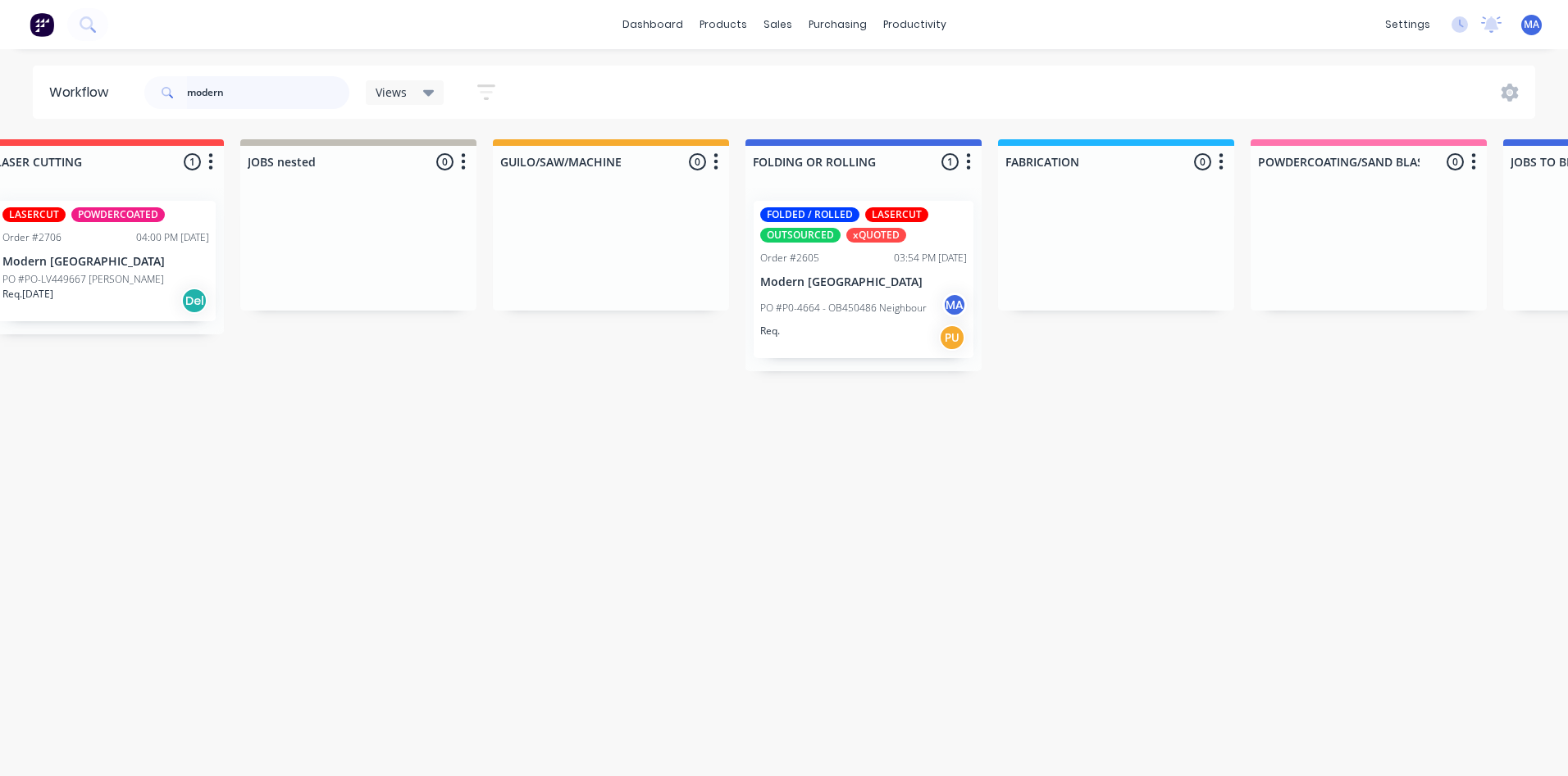
drag, startPoint x: 189, startPoint y: 91, endPoint x: 179, endPoint y: 91, distance: 10.0
click at [185, 91] on div "modern" at bounding box center [247, 93] width 205 height 33
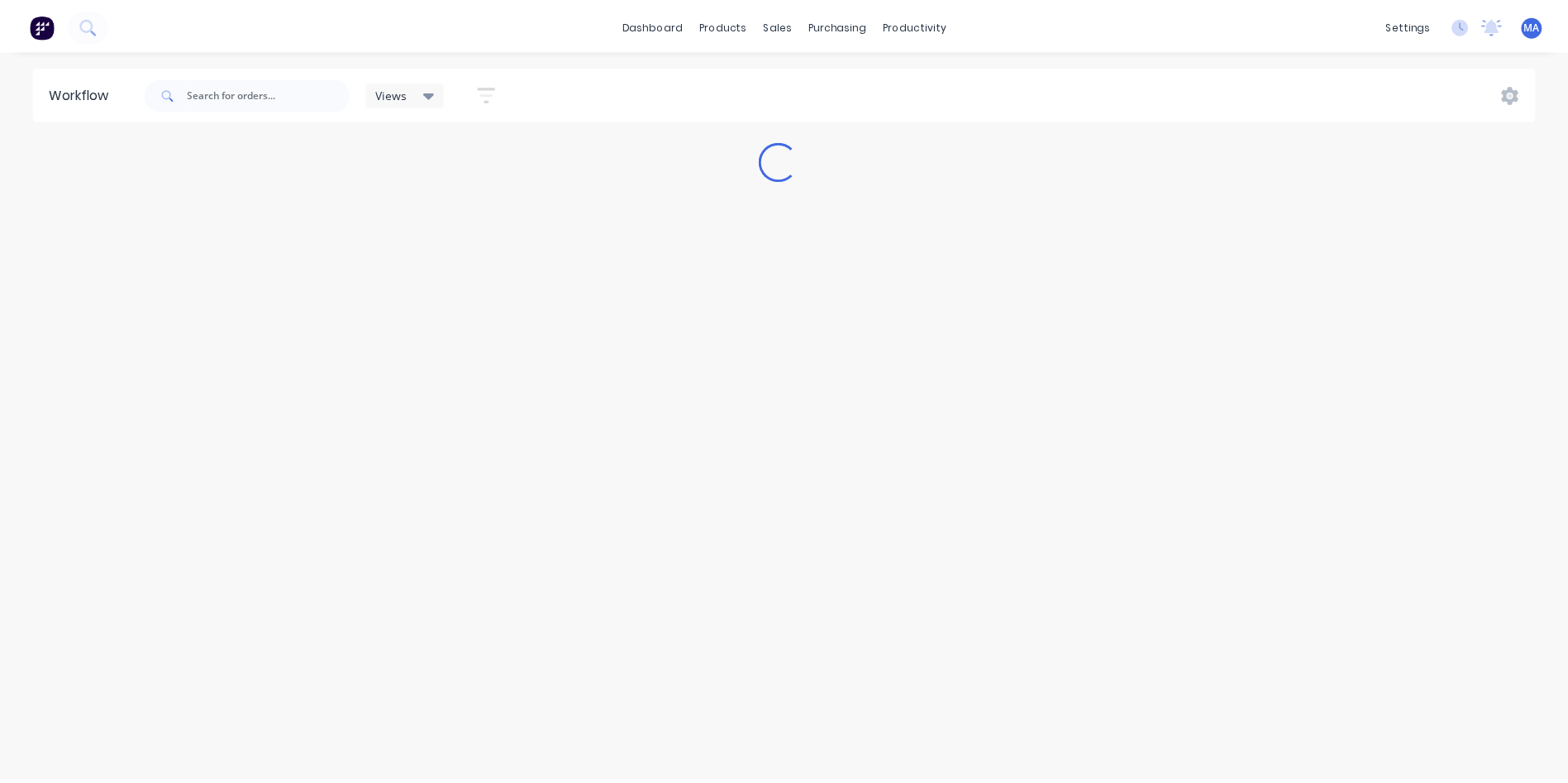
scroll to position [0, 0]
